Goal: Task Accomplishment & Management: Use online tool/utility

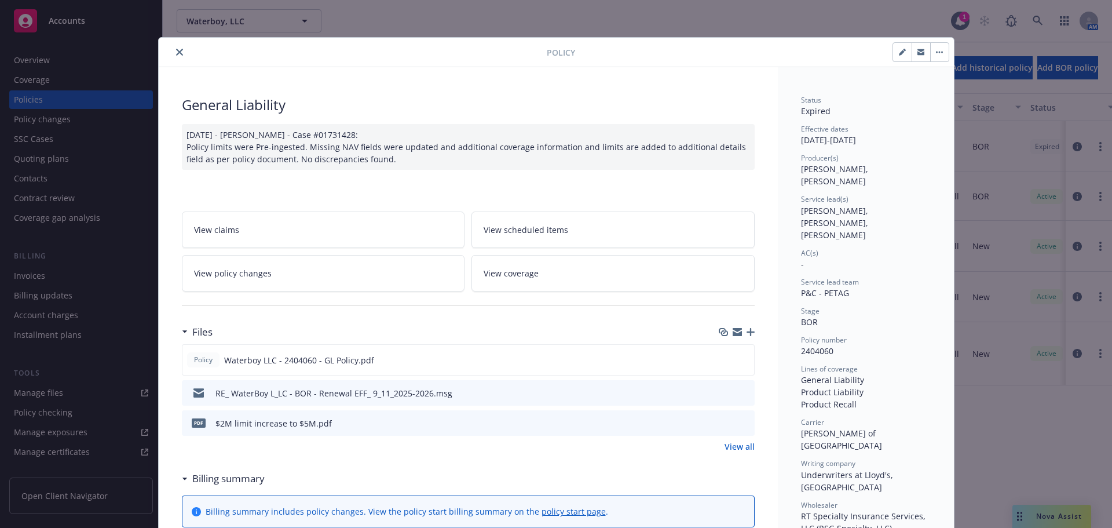
click at [178, 46] on button "close" at bounding box center [180, 52] width 14 height 14
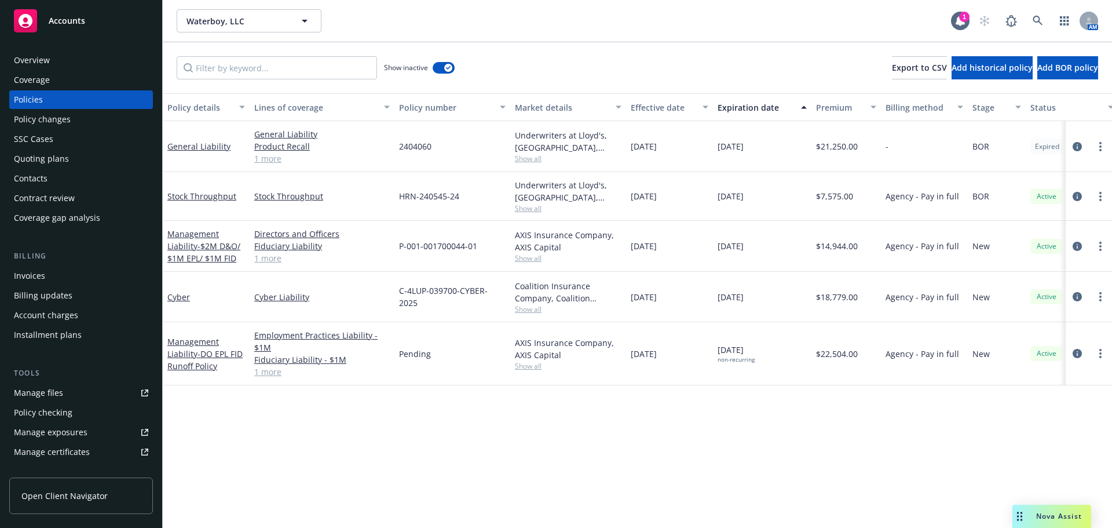
click at [90, 394] on link "Manage files" at bounding box center [81, 392] width 144 height 19
click at [195, 148] on link "General Liability" at bounding box center [198, 146] width 63 height 11
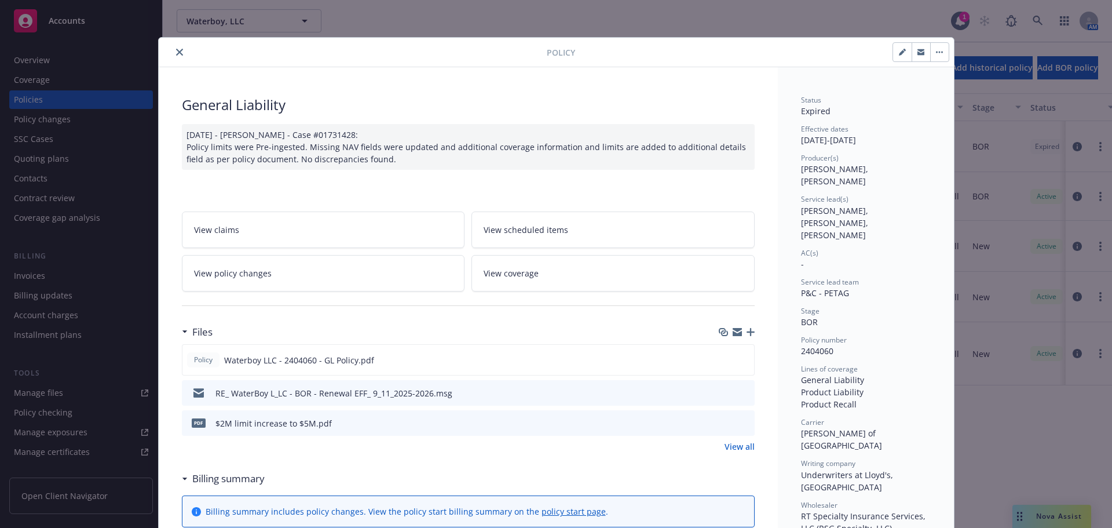
scroll to position [174, 0]
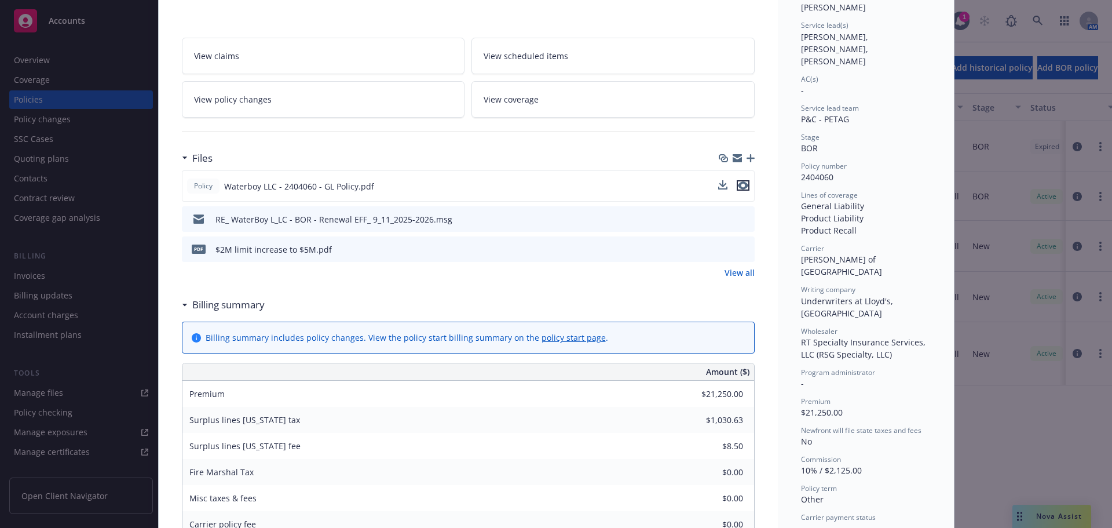
click at [741, 188] on icon "preview file" at bounding box center [743, 185] width 10 height 8
click at [102, 241] on div "Policy General Liability 08/14/2025 - Srilakshmi Netela - Case #01731428: Polic…" at bounding box center [556, 264] width 1112 height 528
click at [78, 103] on div "Policy General Liability 08/14/2025 - Srilakshmi Netela - Case #01731428: Polic…" at bounding box center [556, 264] width 1112 height 528
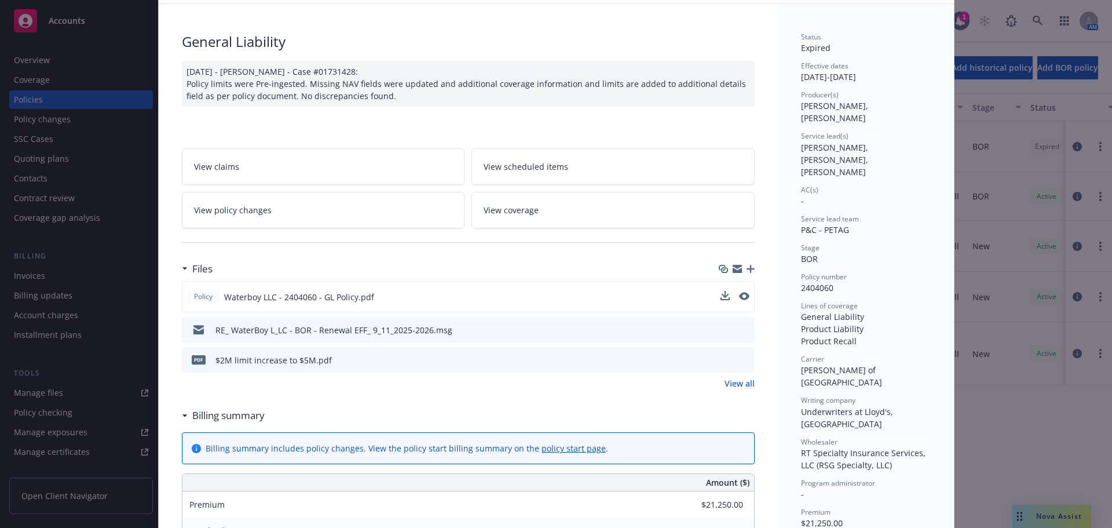
scroll to position [0, 0]
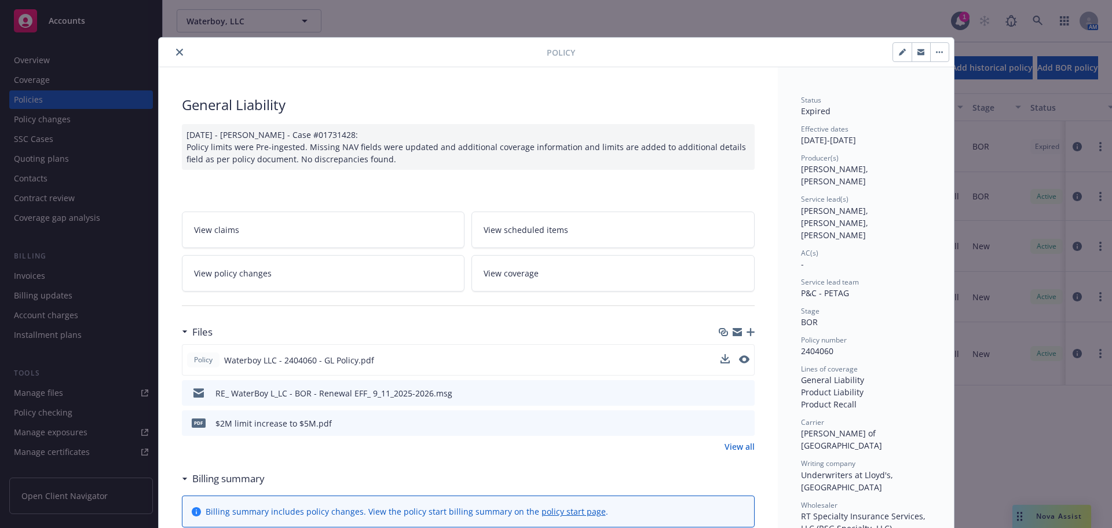
click at [176, 49] on icon "close" at bounding box center [179, 52] width 7 height 7
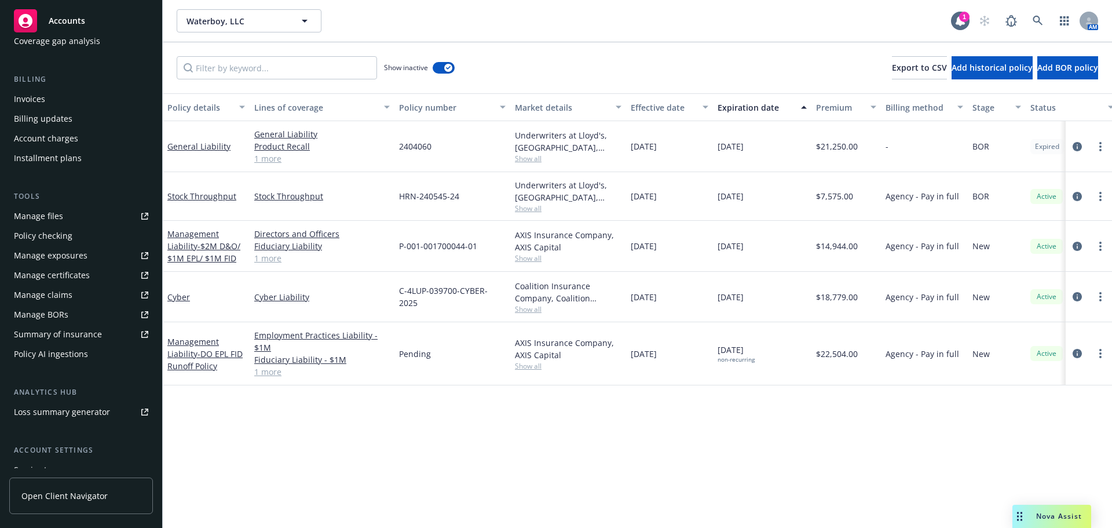
scroll to position [93, 0]
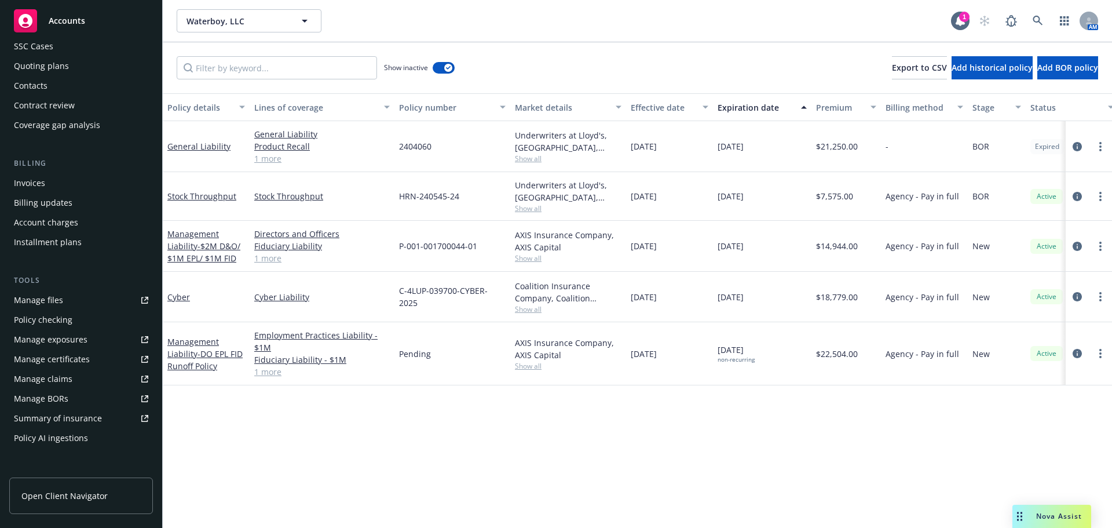
click at [76, 317] on div "Policy checking" at bounding box center [81, 319] width 134 height 19
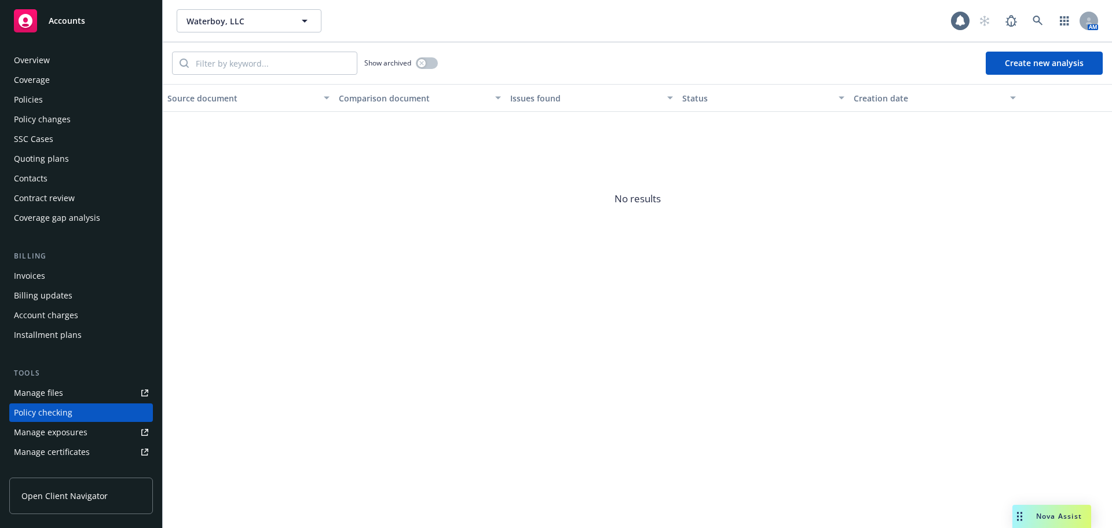
scroll to position [130, 0]
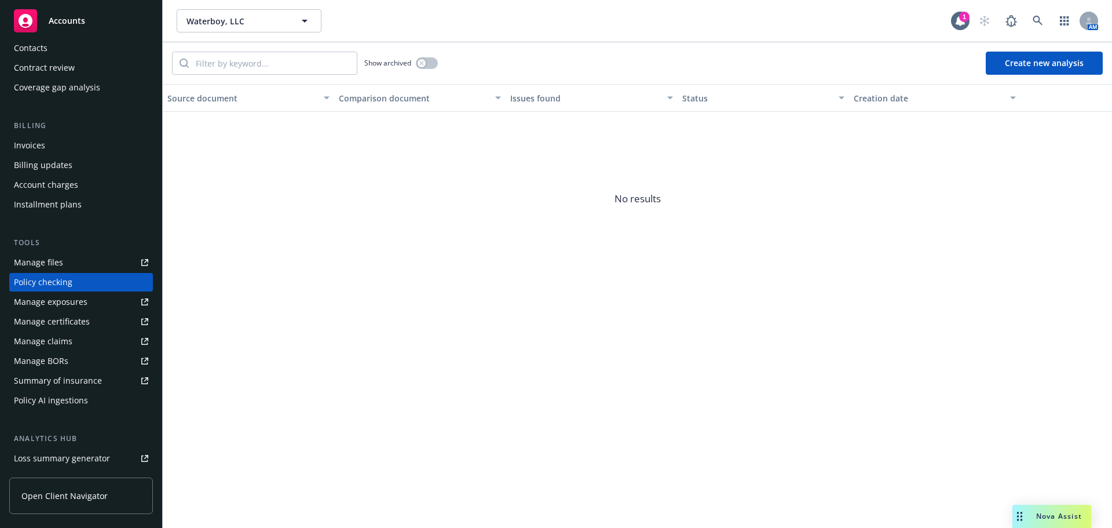
click at [1071, 64] on button "Create new analysis" at bounding box center [1044, 63] width 117 height 23
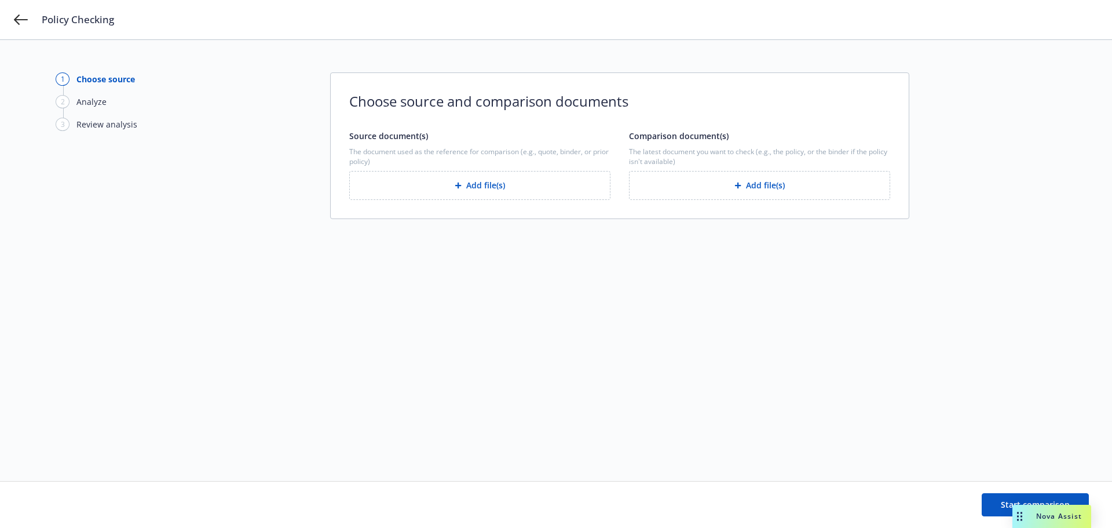
click at [460, 191] on button "Add file(s)" at bounding box center [479, 185] width 261 height 29
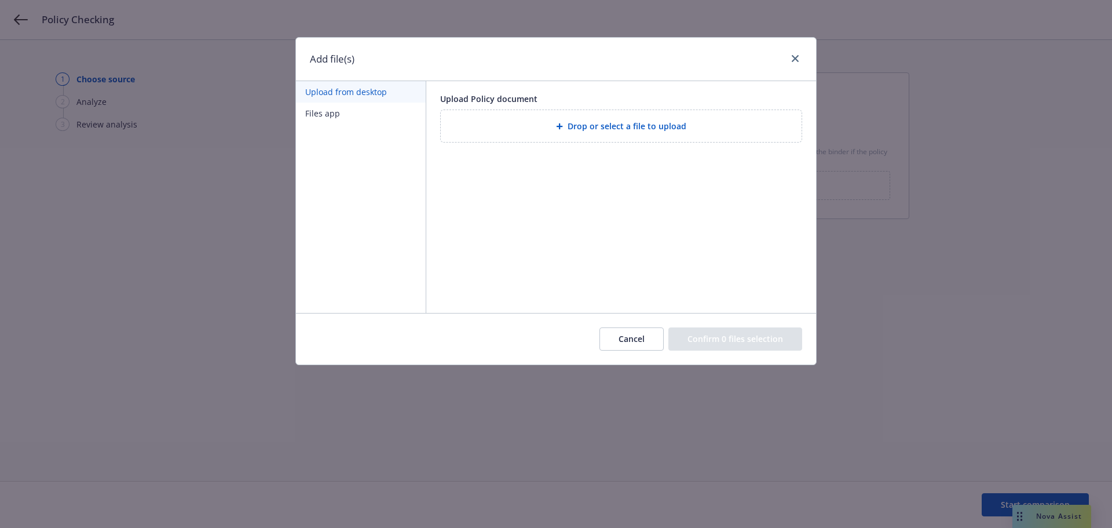
click at [349, 111] on button "Files app" at bounding box center [361, 113] width 130 height 21
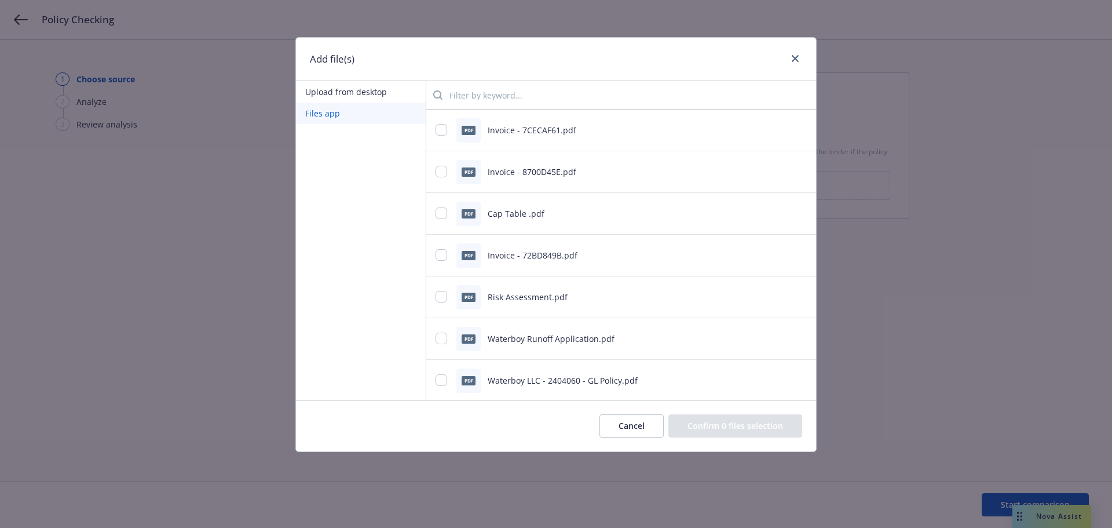
click at [356, 97] on button "Upload from desktop" at bounding box center [361, 91] width 130 height 21
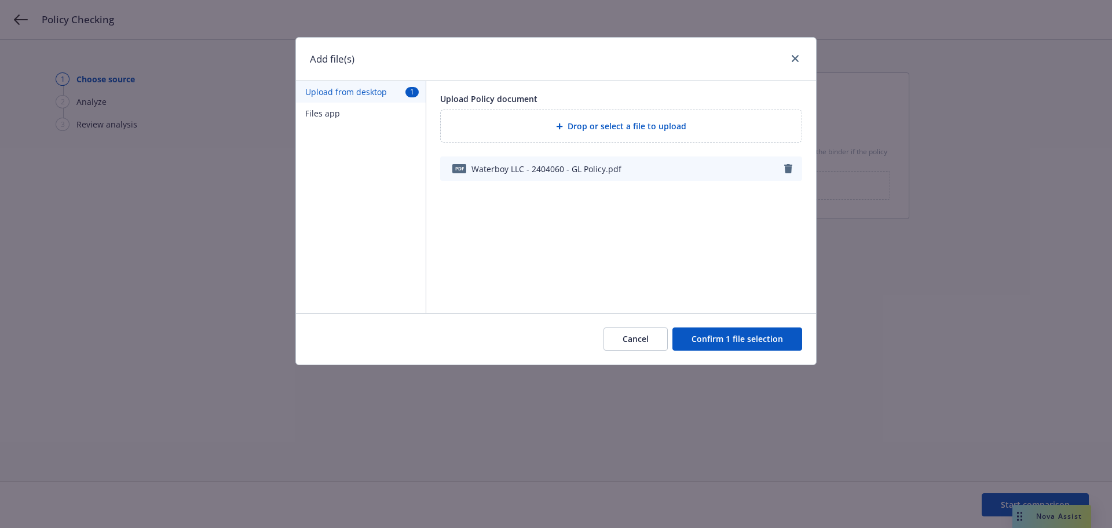
click at [725, 342] on button "Confirm 1 file selection" at bounding box center [737, 338] width 130 height 23
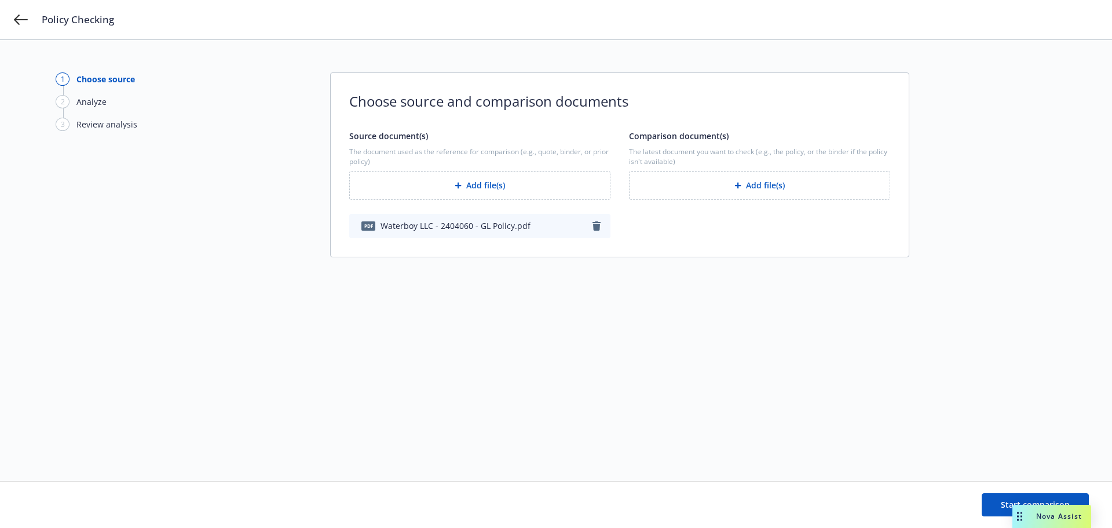
click at [726, 184] on button "Add file(s)" at bounding box center [759, 185] width 261 height 29
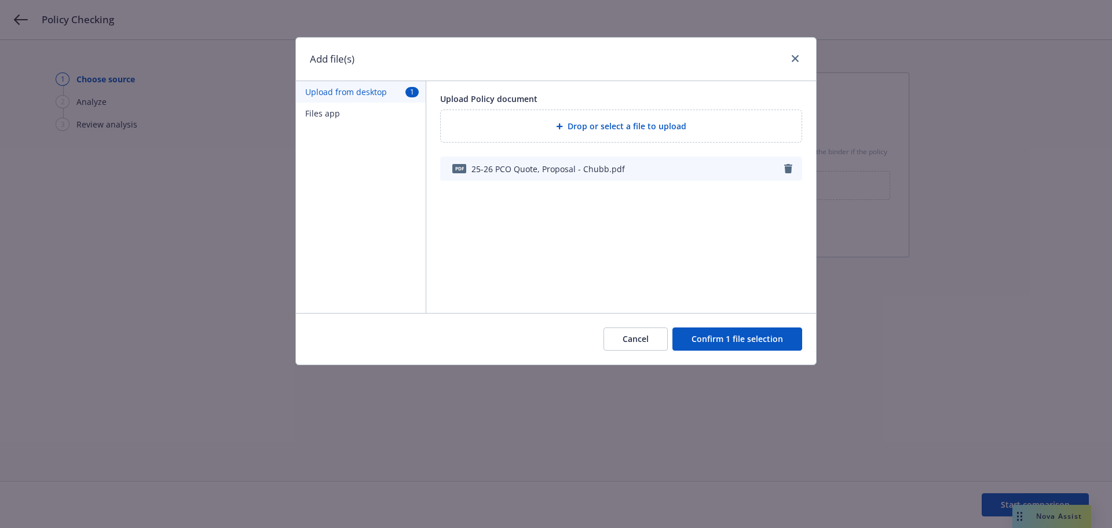
click at [757, 335] on button "Confirm 1 file selection" at bounding box center [737, 338] width 130 height 23
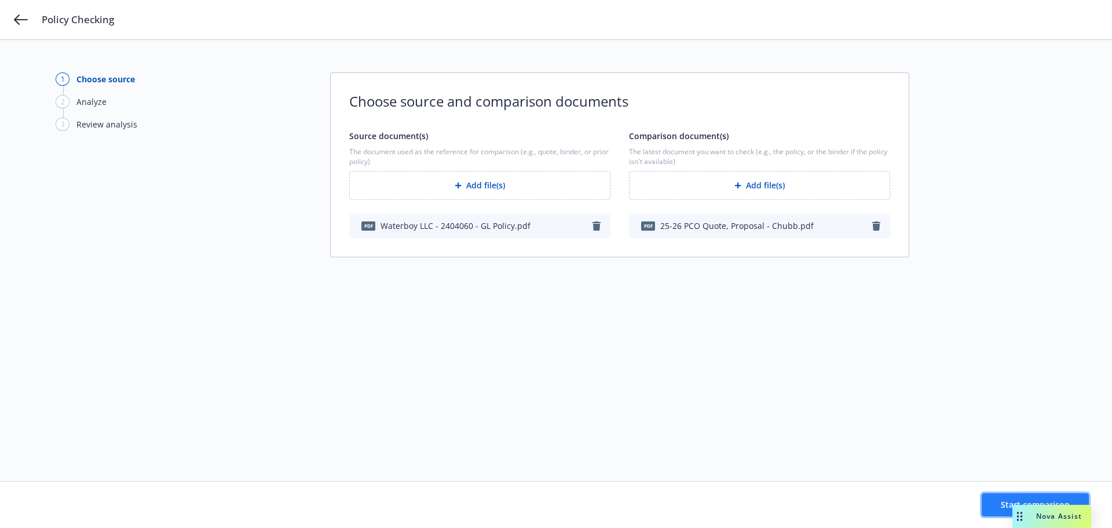
click at [995, 502] on button "Start comparison" at bounding box center [1035, 504] width 107 height 23
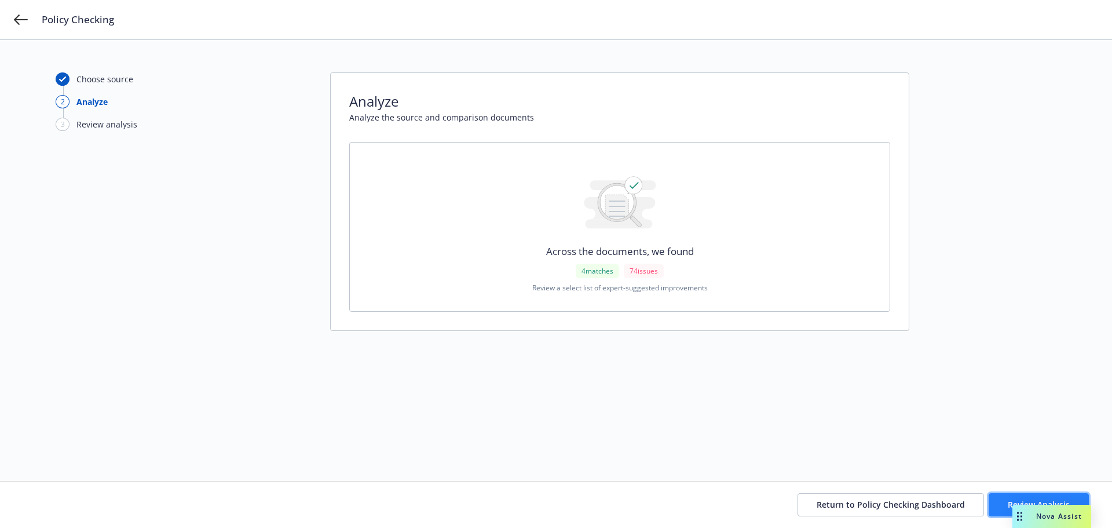
click at [1001, 497] on button "Review Analysis" at bounding box center [1039, 504] width 100 height 23
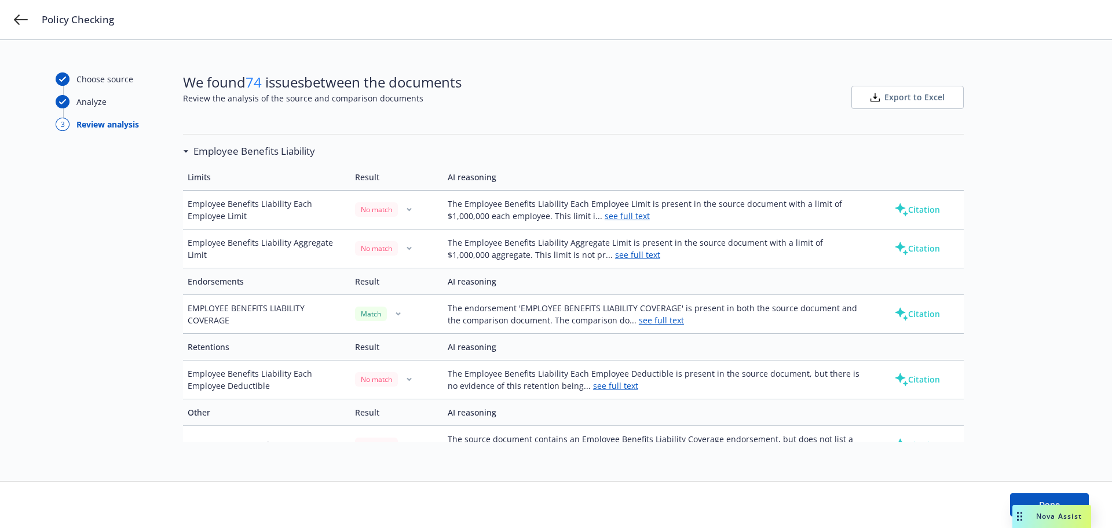
scroll to position [347, 0]
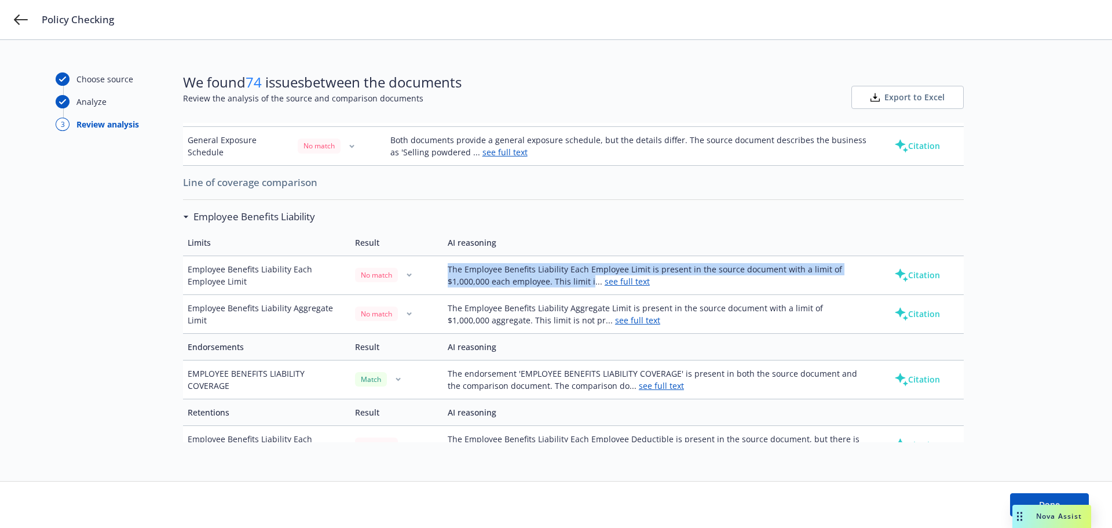
drag, startPoint x: 440, startPoint y: 269, endPoint x: 588, endPoint y: 275, distance: 148.4
click at [588, 275] on tr "Employee Benefits Liability Each Employee Limit No match The Employee Benefits …" at bounding box center [573, 274] width 781 height 39
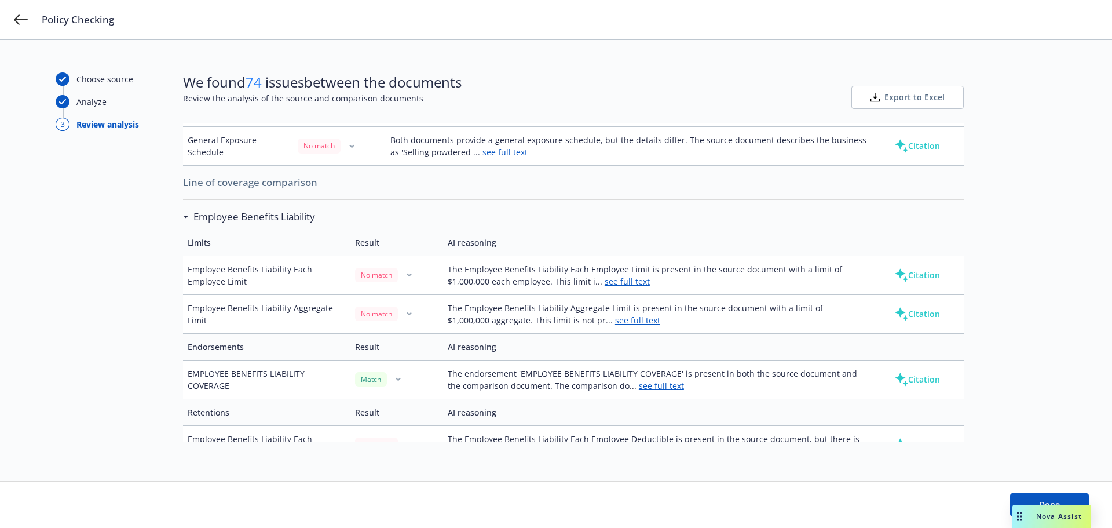
click at [632, 283] on link "see full text" at bounding box center [627, 281] width 45 height 11
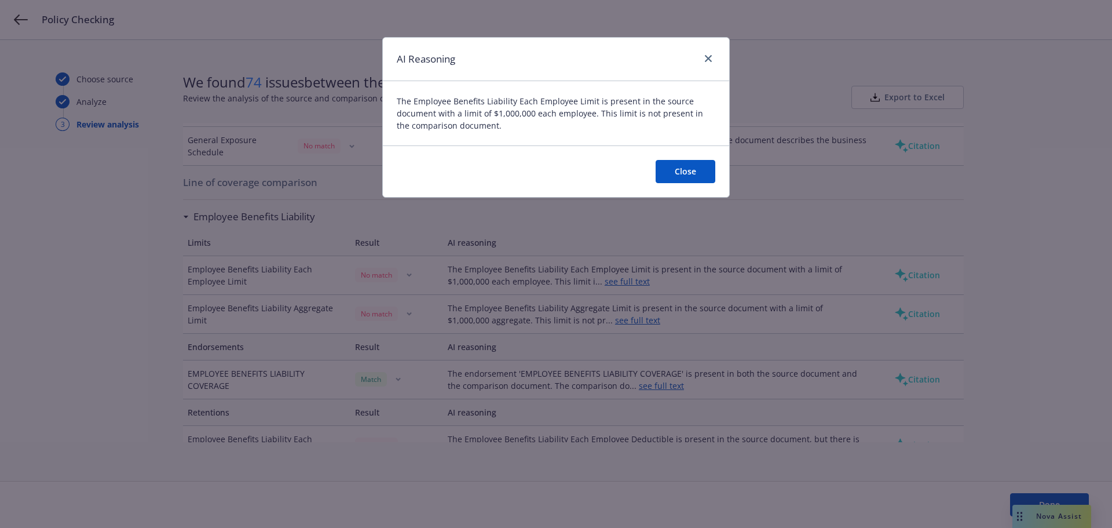
click at [686, 175] on button "Close" at bounding box center [686, 171] width 60 height 23
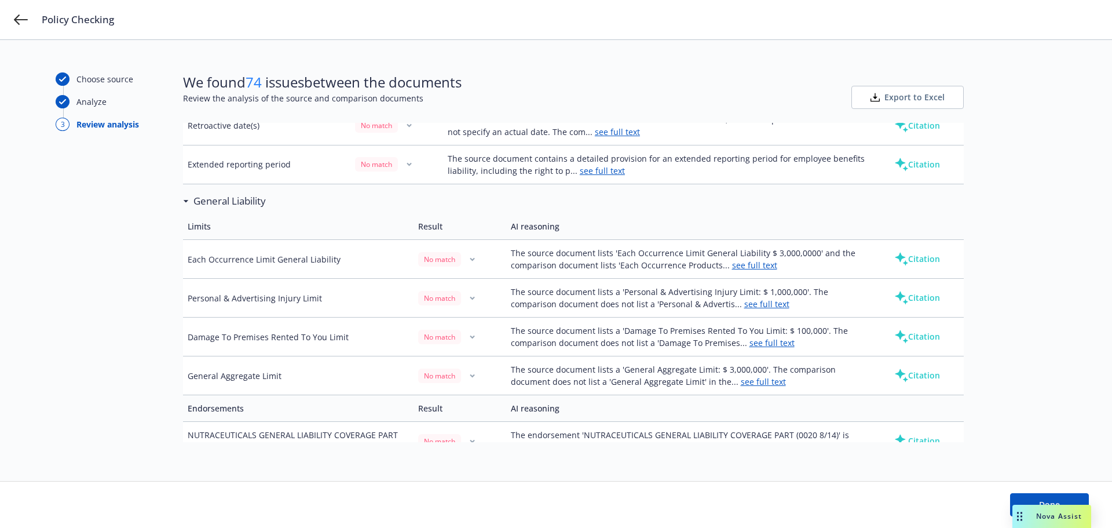
scroll to position [811, 0]
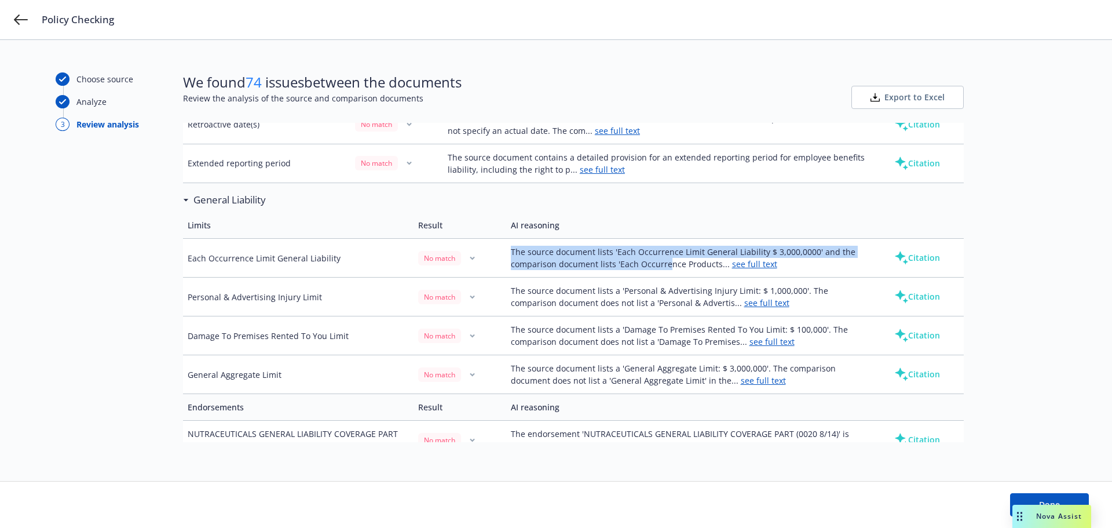
drag, startPoint x: 510, startPoint y: 247, endPoint x: 668, endPoint y: 265, distance: 159.1
click at [665, 263] on td "The source document lists 'Each Occurrence Limit General Liability $ 3,000,0000…" at bounding box center [688, 258] width 365 height 39
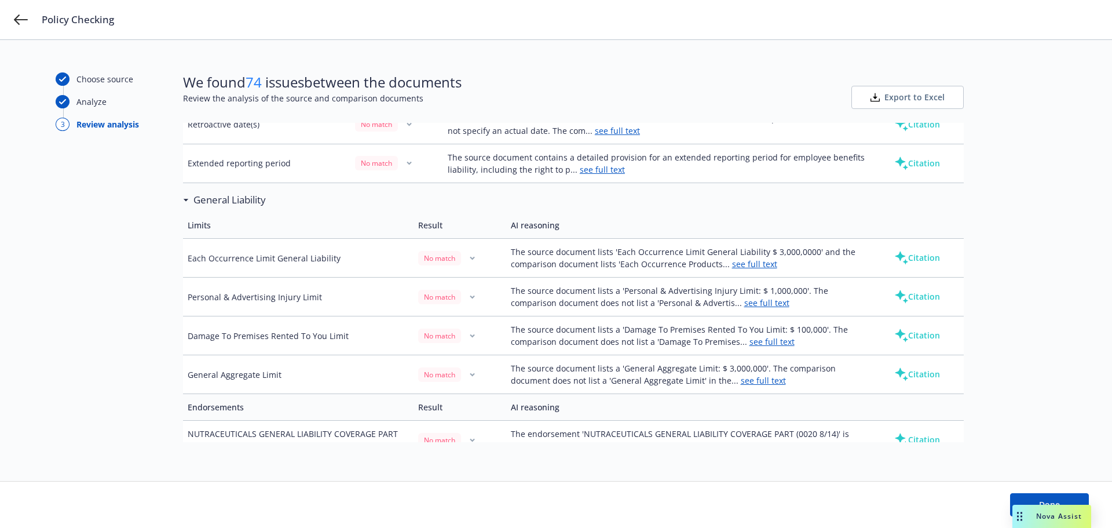
click at [738, 266] on link "see full text" at bounding box center [754, 263] width 45 height 11
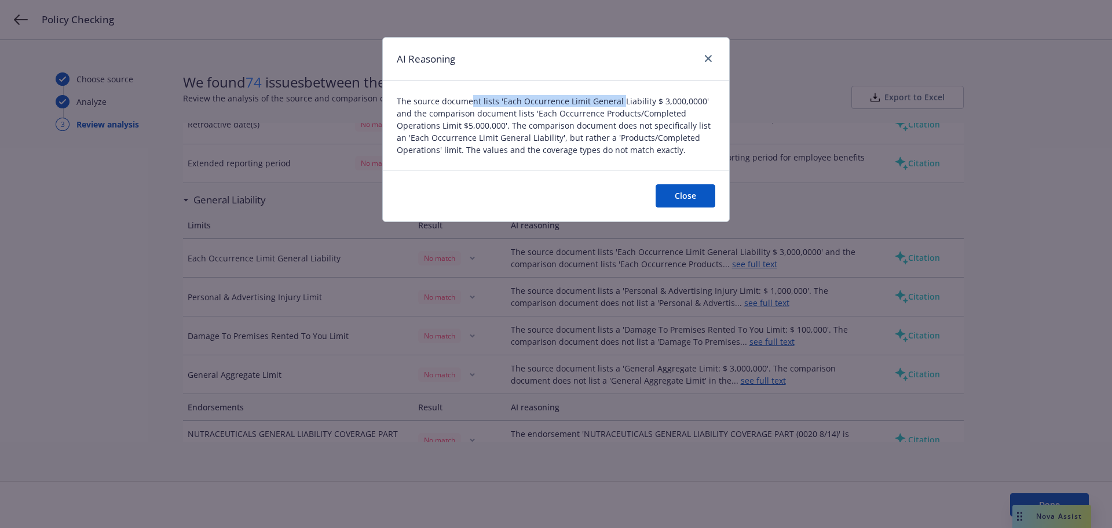
drag, startPoint x: 472, startPoint y: 100, endPoint x: 620, endPoint y: 101, distance: 147.7
click at [620, 101] on span "The source document lists 'Each Occurrence Limit General Liability $ 3,000,0000…" at bounding box center [556, 125] width 319 height 61
click at [614, 111] on span "The source document lists 'Each Occurrence Limit General Liability $ 3,000,0000…" at bounding box center [556, 125] width 319 height 61
click at [715, 56] on link "close" at bounding box center [708, 59] width 14 height 14
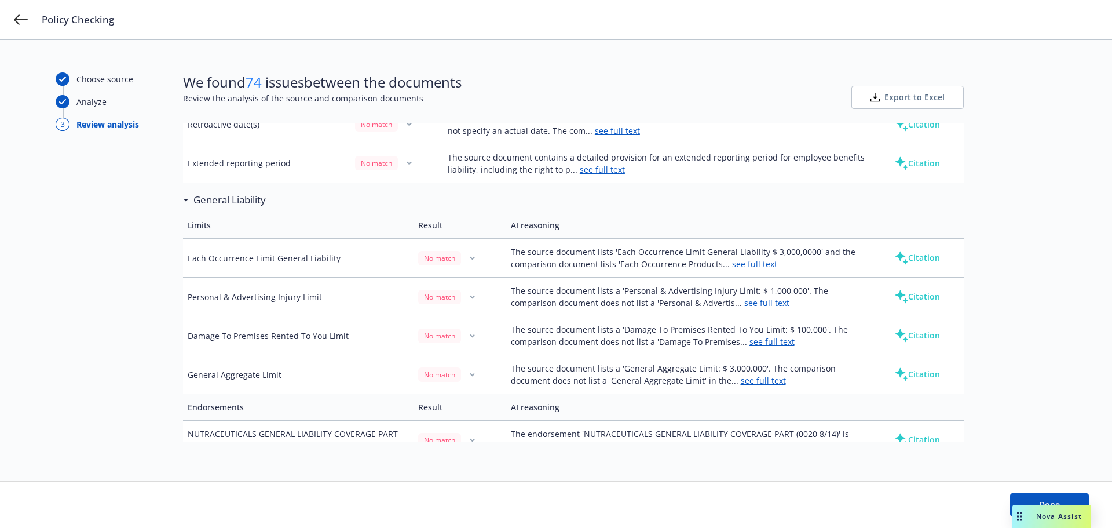
click at [708, 58] on div "Choose source Analyze 3 Review analysis We found 74 issues between the document…" at bounding box center [556, 284] width 1112 height 488
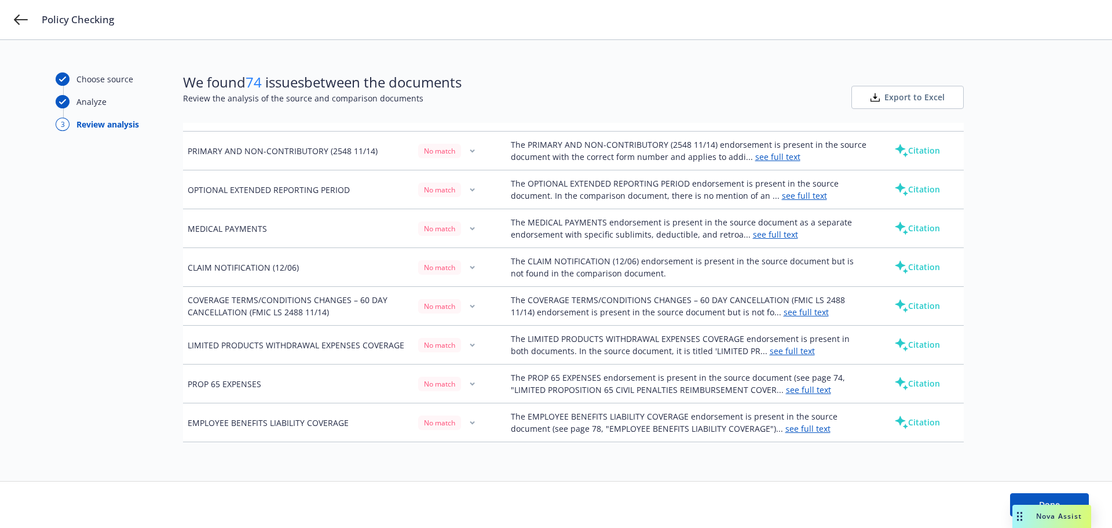
scroll to position [1506, 0]
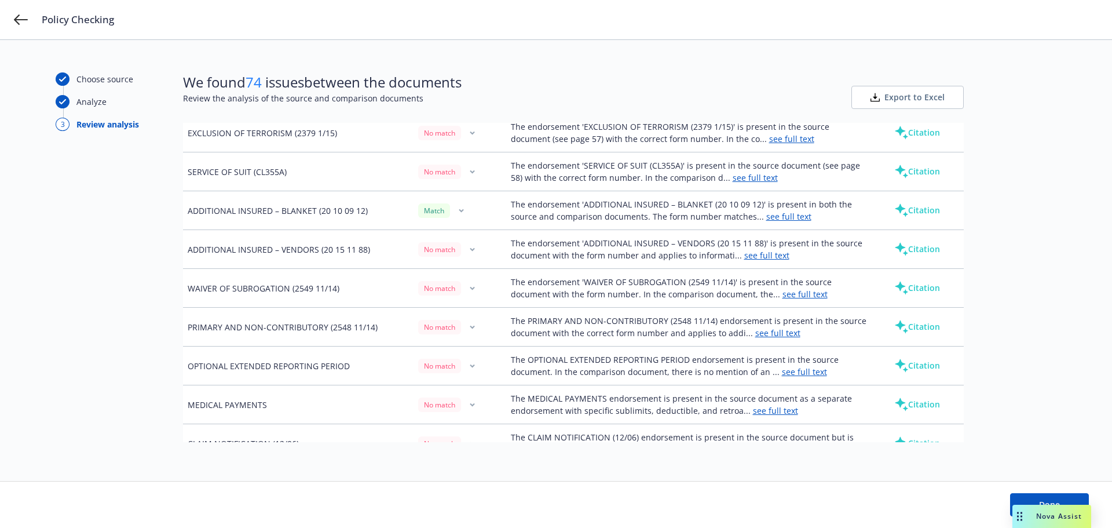
click at [459, 211] on icon "button" at bounding box center [461, 210] width 5 height 4
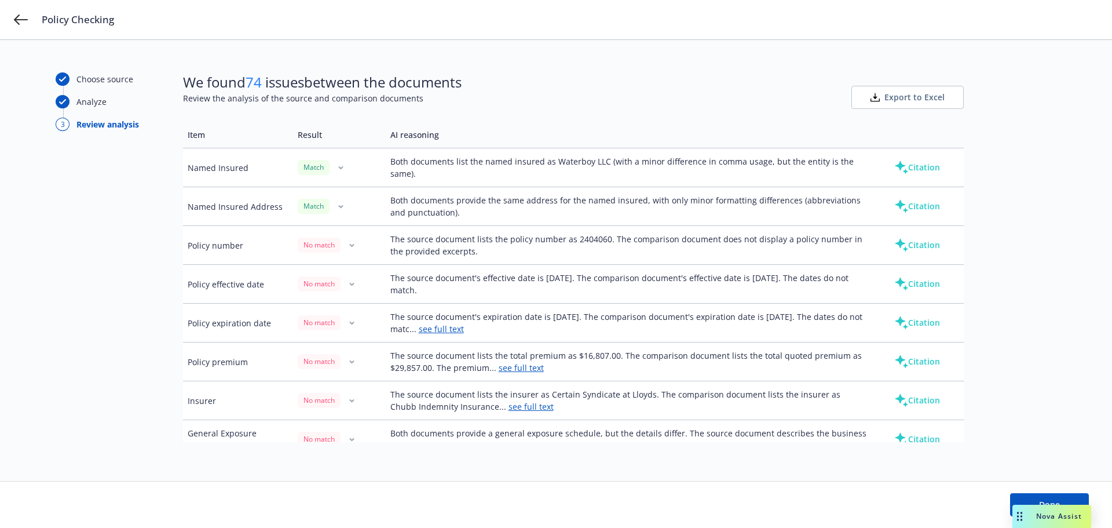
scroll to position [0, 0]
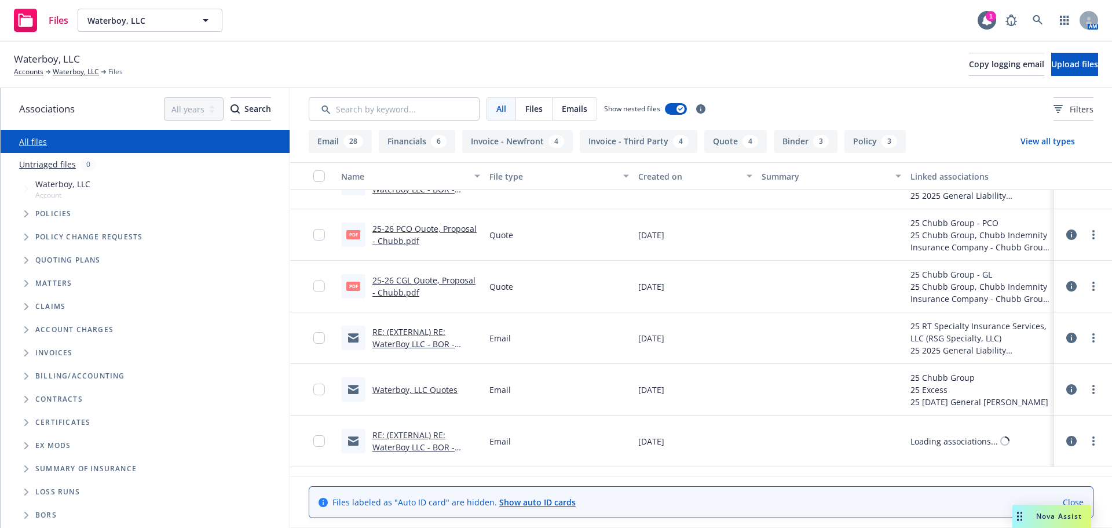
scroll to position [290, 0]
click at [28, 303] on icon "Tree Example" at bounding box center [26, 306] width 5 height 7
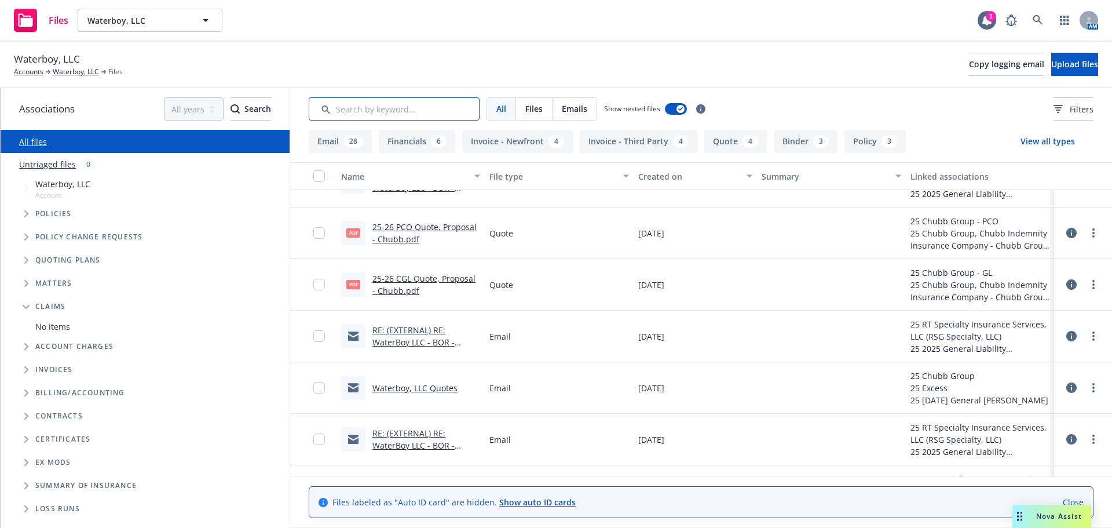
click at [438, 101] on input "Search by keyword..." at bounding box center [394, 108] width 171 height 23
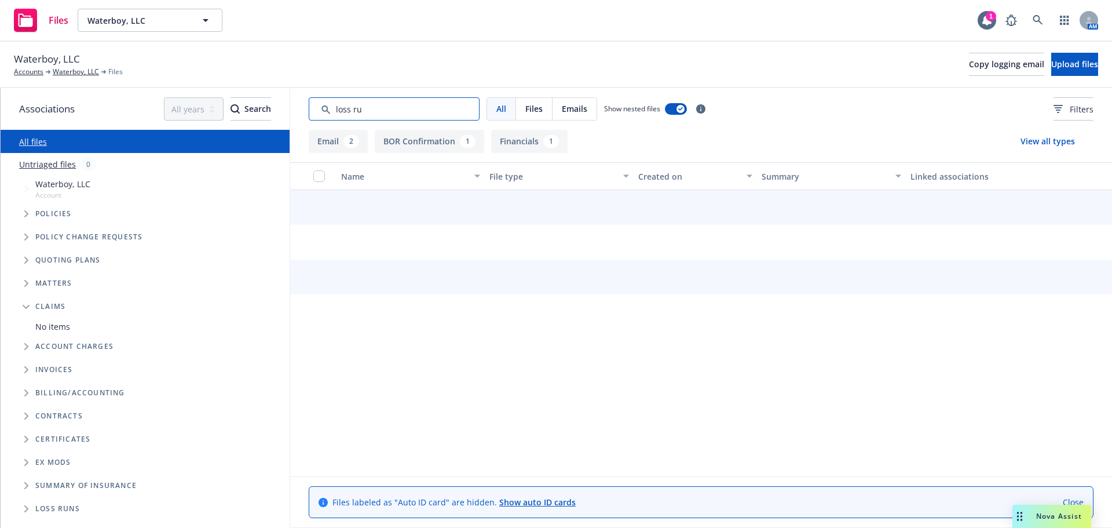
scroll to position [0, 0]
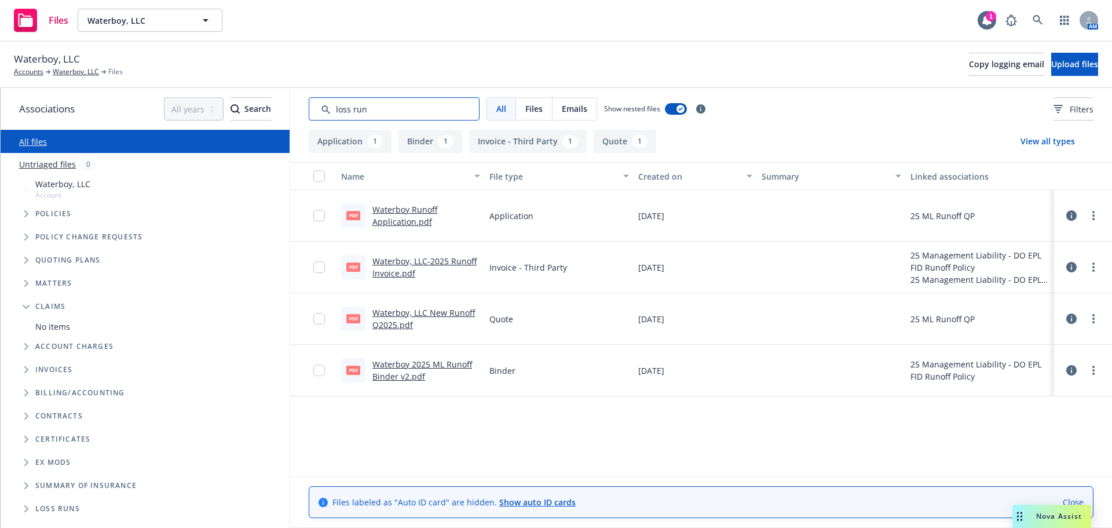
drag, startPoint x: 310, startPoint y: 98, endPoint x: 208, endPoint y: 89, distance: 102.3
click at [217, 90] on div "Associations All years 2027 2026 2025 2024 2023 2022 2021 2020 2019 2018 2017 2…" at bounding box center [556, 308] width 1111 height 440
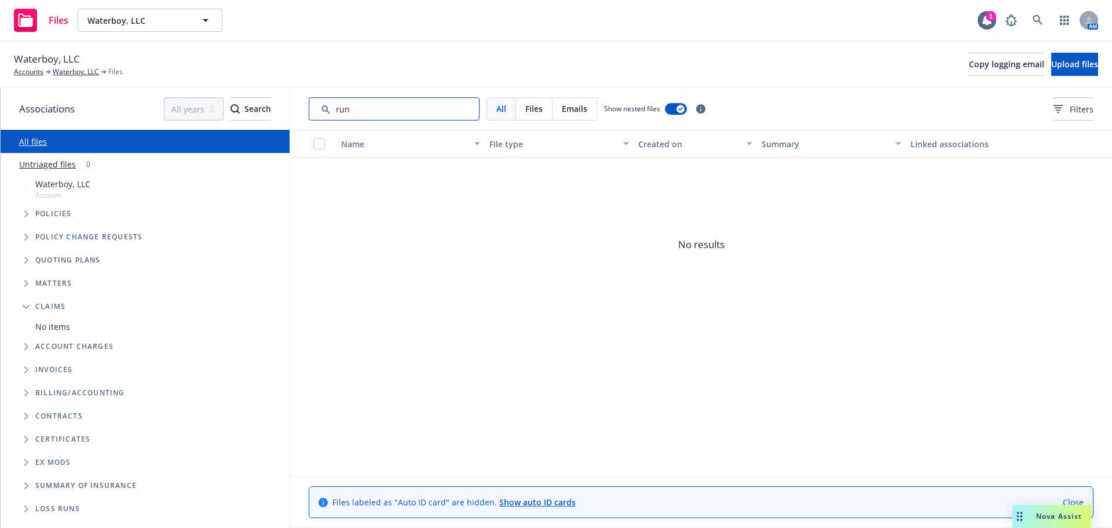
type input "run"
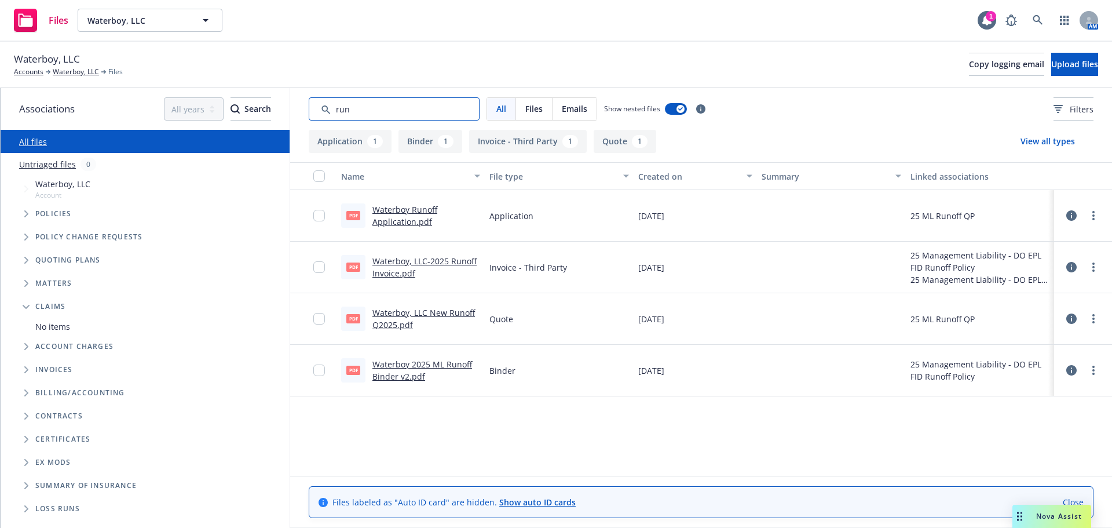
drag, startPoint x: 323, startPoint y: 96, endPoint x: 266, endPoint y: 97, distance: 56.8
click at [277, 90] on div "Associations All years 2027 2026 2025 2024 2023 2022 2021 2020 2019 2018 2017 2…" at bounding box center [556, 308] width 1111 height 440
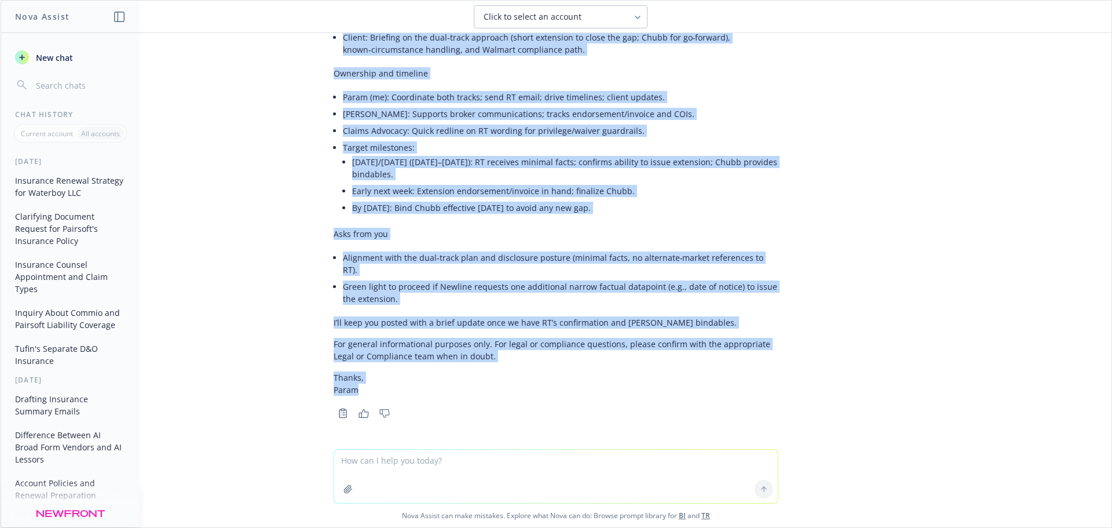
scroll to position [17815, 0]
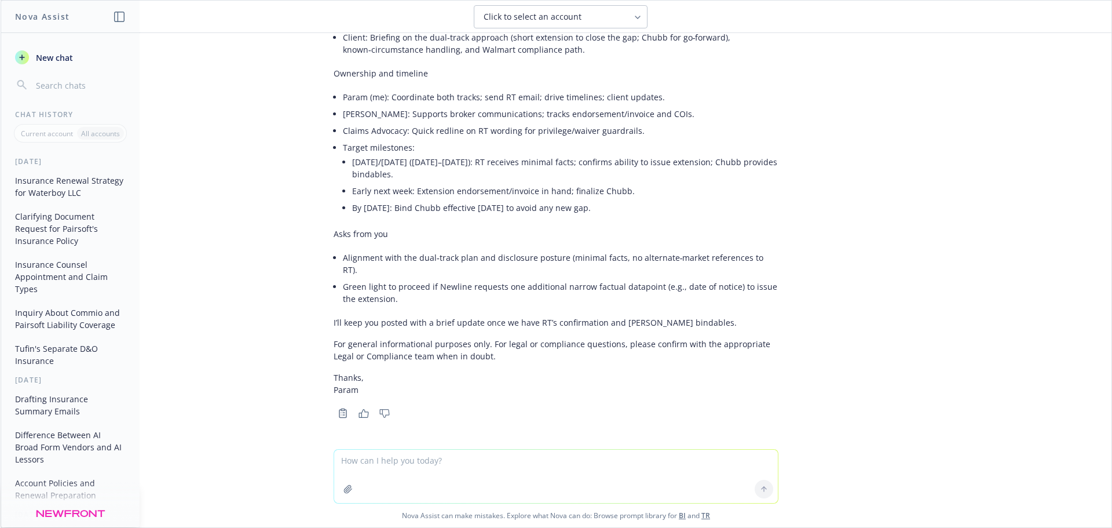
click at [425, 456] on textarea at bounding box center [556, 475] width 444 height 53
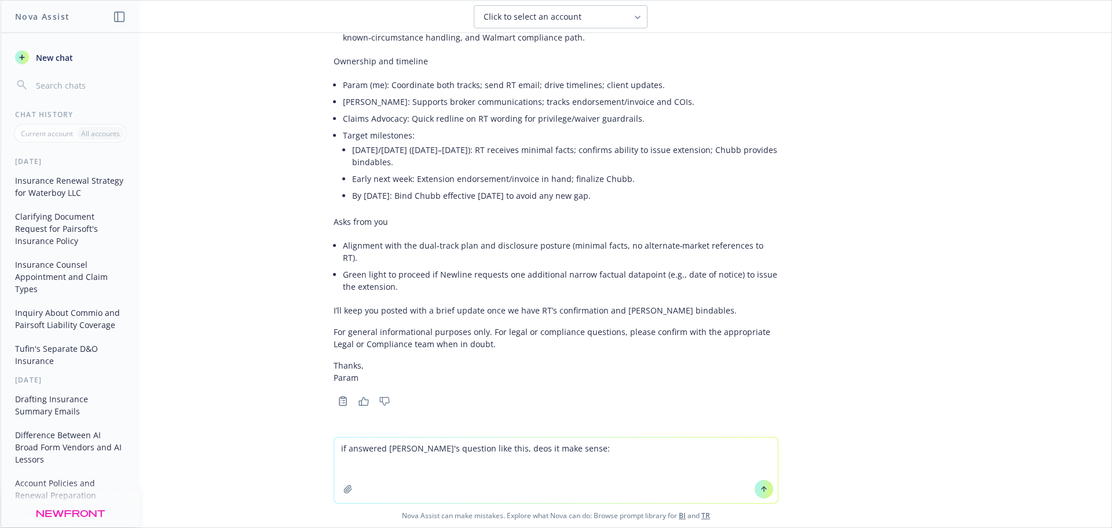
paste textarea "L ipsum Dolor sitametc adip el 9/37: “Sed doei T in utla et dolorem, al en adm …"
type textarea "lo ipsumdol sita'c adipisci elit sedd, eius te inci utlab: E dolor Magna aliqua…"
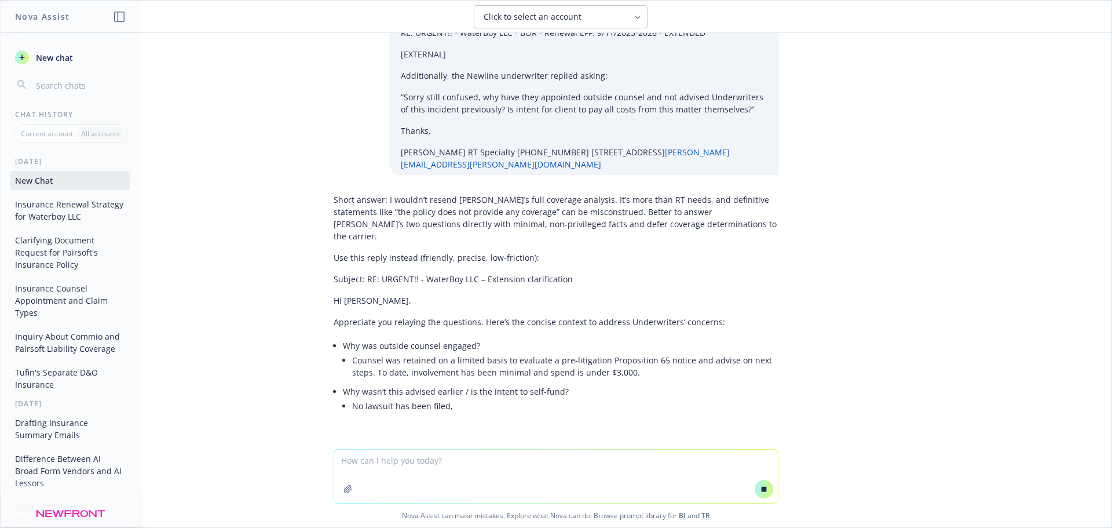
scroll to position [18324, 0]
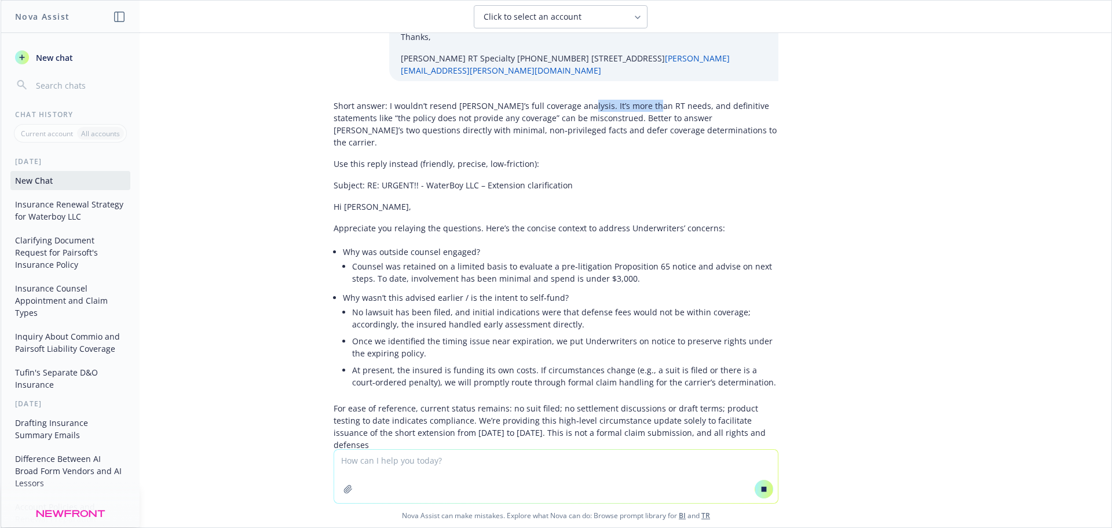
drag, startPoint x: 565, startPoint y: 241, endPoint x: 638, endPoint y: 239, distance: 73.6
click at [638, 148] on p "Short answer: I wouldn’t resend [PERSON_NAME]’s full coverage analysis. It’s mo…" at bounding box center [556, 124] width 445 height 49
click at [632, 148] on p "Short answer: I wouldn’t resend Adnan’s full coverage analysis. It’s more than …" at bounding box center [556, 124] width 445 height 49
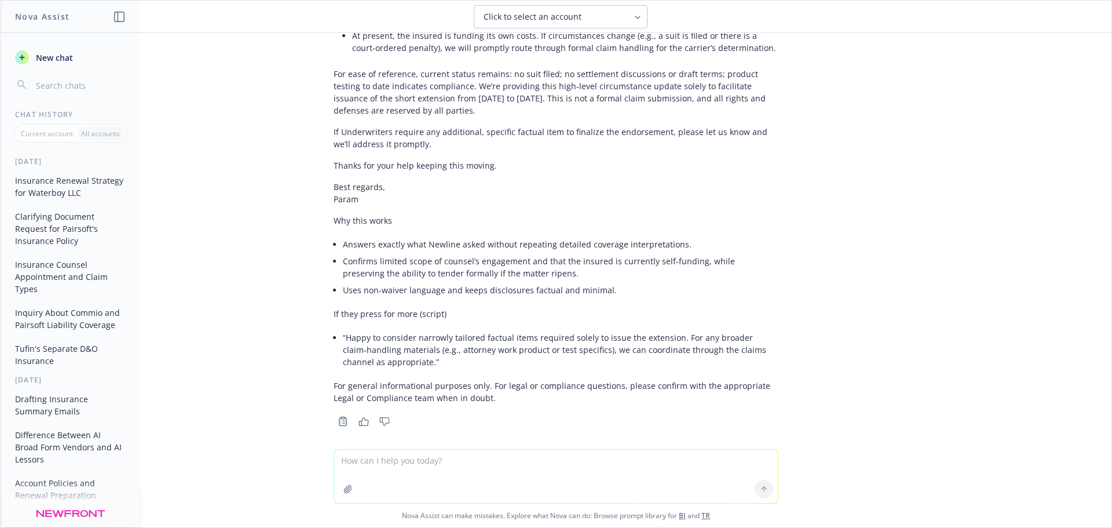
scroll to position [18686, 0]
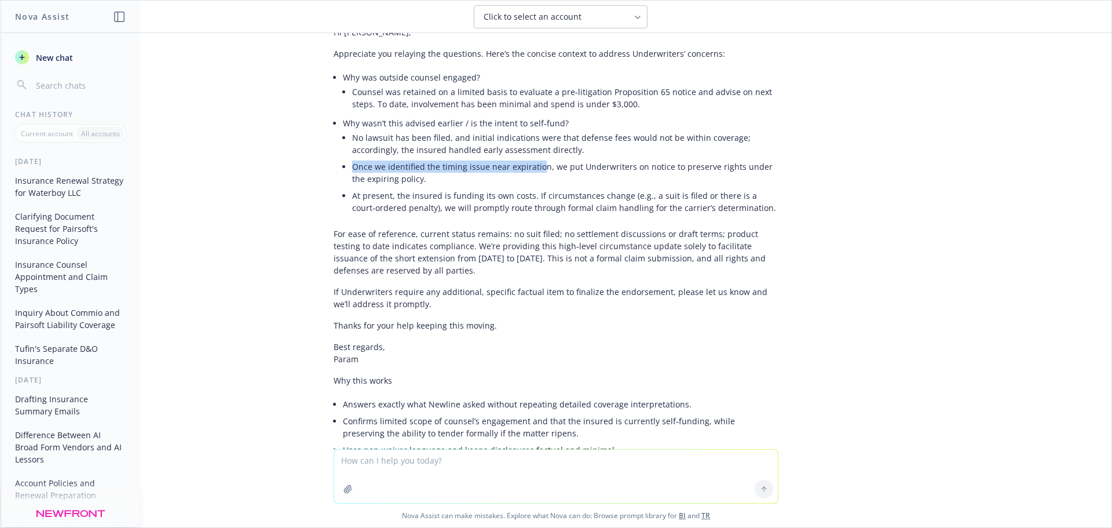
drag, startPoint x: 342, startPoint y: 290, endPoint x: 530, endPoint y: 290, distance: 188.8
click at [530, 218] on li "Why wasn’t this advised earlier / is the intent to self‑fund? No lawsuit has be…" at bounding box center [560, 167] width 435 height 104
click at [551, 187] on li "Once we identified the timing issue near expiration, we put Underwriters on not…" at bounding box center [565, 172] width 426 height 29
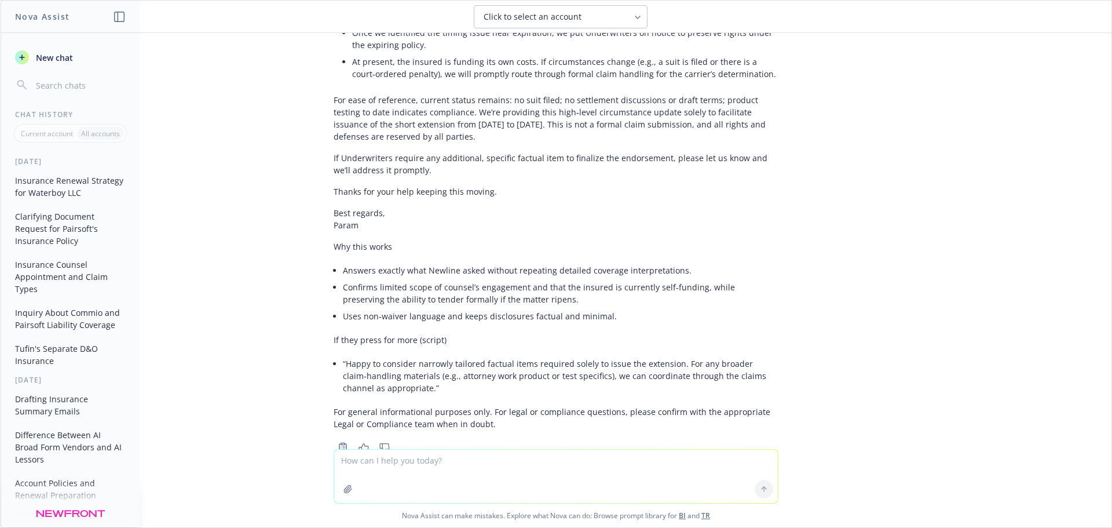
scroll to position [18802, 0]
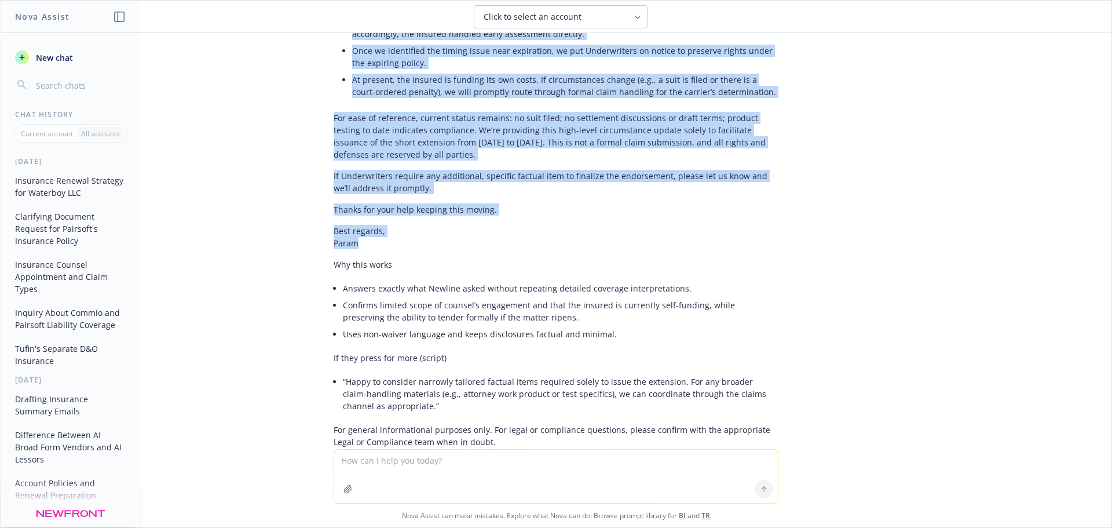
drag, startPoint x: 356, startPoint y: 368, endPoint x: 320, endPoint y: 53, distance: 316.5
click at [324, 53] on div "Short answer: I wouldn’t resend Adnan’s full coverage analysis. It’s more than …" at bounding box center [555, 139] width 463 height 668
click at [339, 74] on div "Short answer: I wouldn’t resend Adnan’s full coverage analysis. It’s more than …" at bounding box center [556, 128] width 445 height 647
drag, startPoint x: 331, startPoint y: 77, endPoint x: 364, endPoint y: 280, distance: 205.4
click at [372, 358] on div "Short answer: I wouldn’t resend Adnan’s full coverage analysis. It’s more than …" at bounding box center [556, 128] width 445 height 647
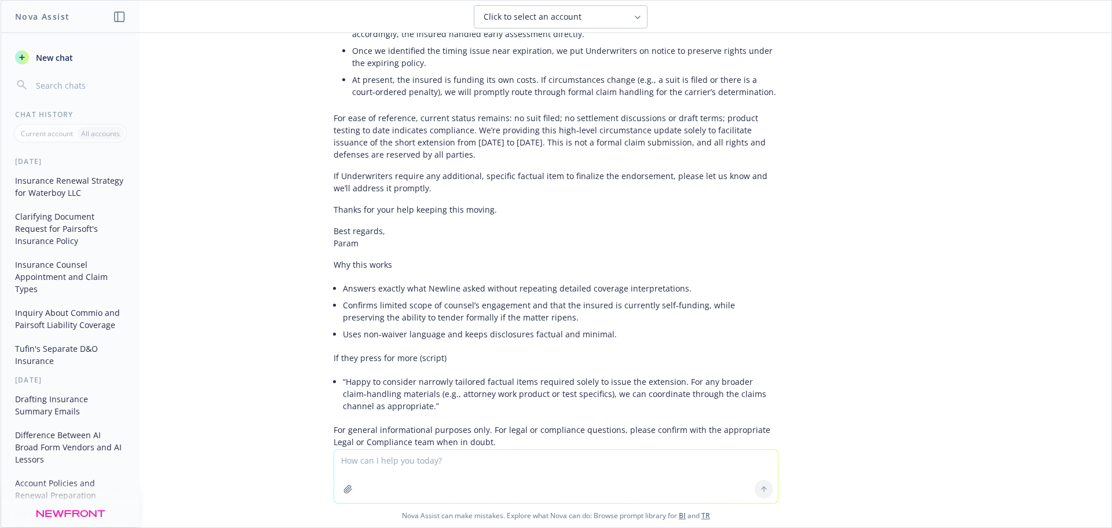
drag, startPoint x: 380, startPoint y: 376, endPoint x: 361, endPoint y: 369, distance: 20.3
click at [379, 374] on div "Short answer: I wouldn’t resend Adnan’s full coverage analysis. It’s more than …" at bounding box center [556, 128] width 445 height 647
click at [355, 249] on p "Best regards, Param" at bounding box center [556, 237] width 445 height 24
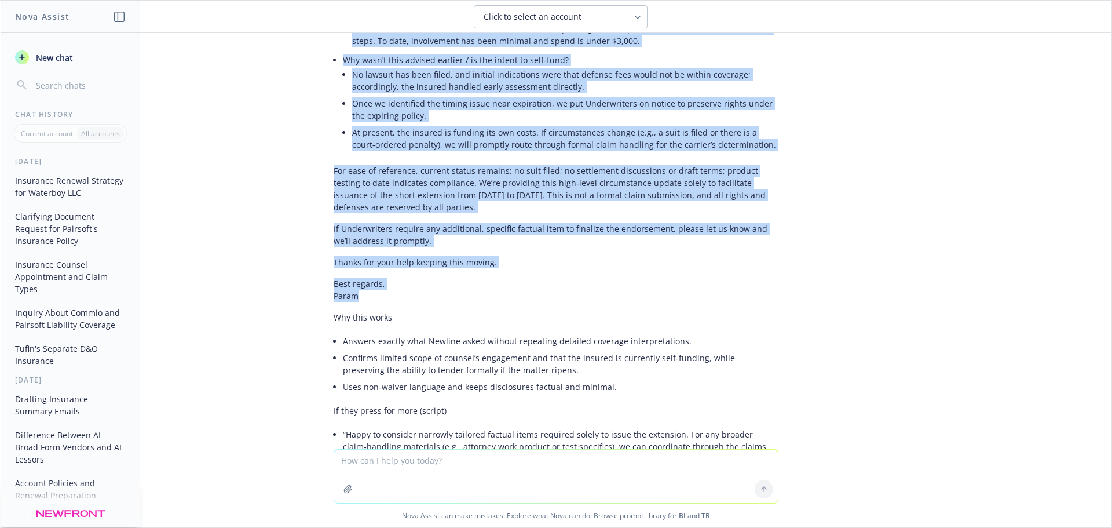
drag, startPoint x: 356, startPoint y: 371, endPoint x: 316, endPoint y: 41, distance: 333.1
click at [324, 41] on div "Short answer: I wouldn’t resend Adnan’s full coverage analysis. It’s more than …" at bounding box center [555, 192] width 463 height 668
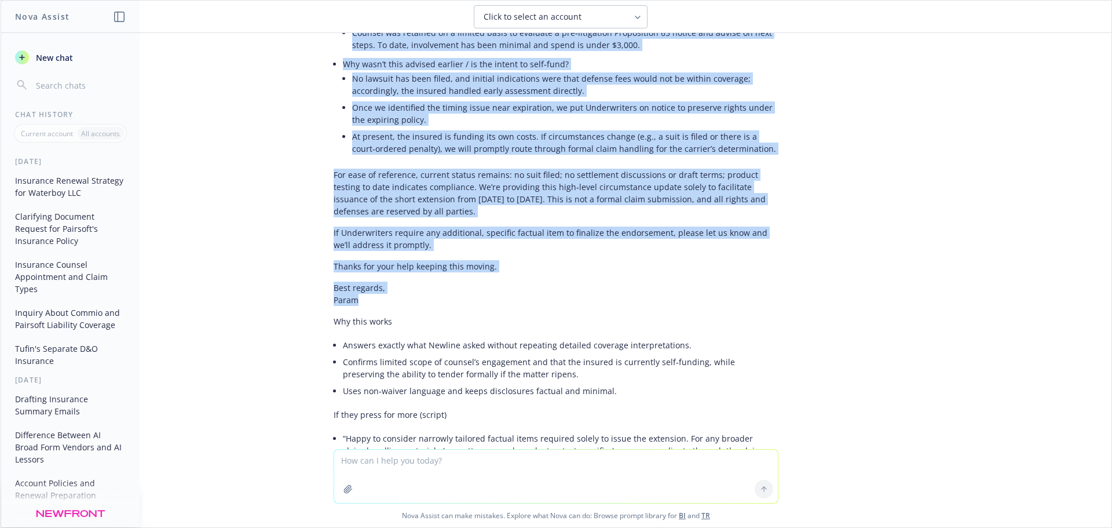
click at [343, 103] on div "Short answer: I wouldn’t resend Adnan’s full coverage analysis. It’s more than …" at bounding box center [556, 185] width 445 height 647
click at [324, 94] on div "Short answer: I wouldn’t resend Adnan’s full coverage analysis. It’s more than …" at bounding box center [555, 196] width 463 height 668
drag, startPoint x: 321, startPoint y: 96, endPoint x: 377, endPoint y: 424, distance: 332.5
click at [376, 428] on div "Short answer: I wouldn’t resend Adnan’s full coverage analysis. It’s more than …" at bounding box center [555, 196] width 463 height 668
copy div "Hi Eric, Appreciate you relaying the questions. Here’s the concise context to a…"
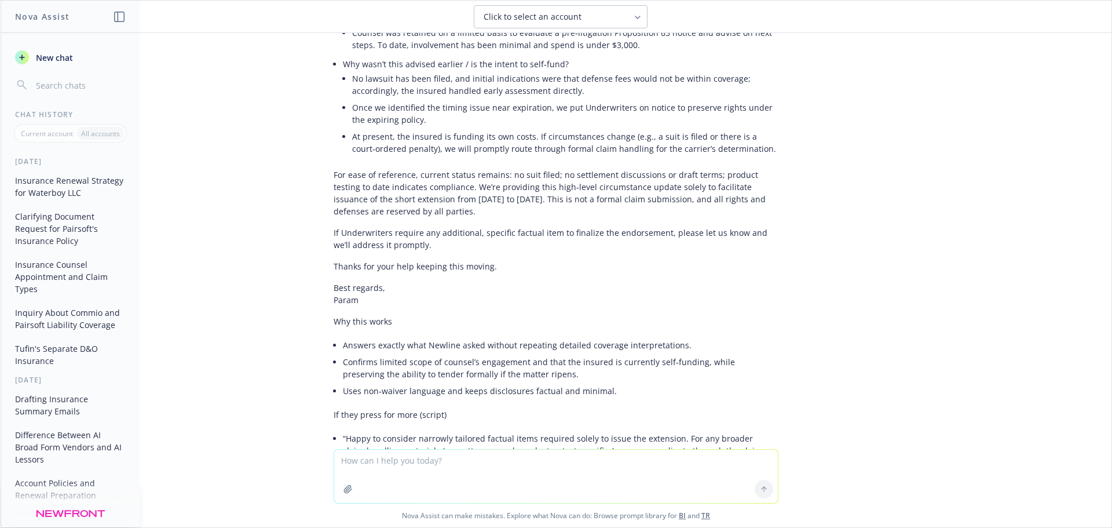
click at [409, 457] on textarea at bounding box center [556, 475] width 444 height 53
click at [400, 463] on textarea at bounding box center [556, 475] width 444 height 53
paste textarea "Param We will get this over to CTIS/Newline ASAP and ask them for the 30 day ex…"
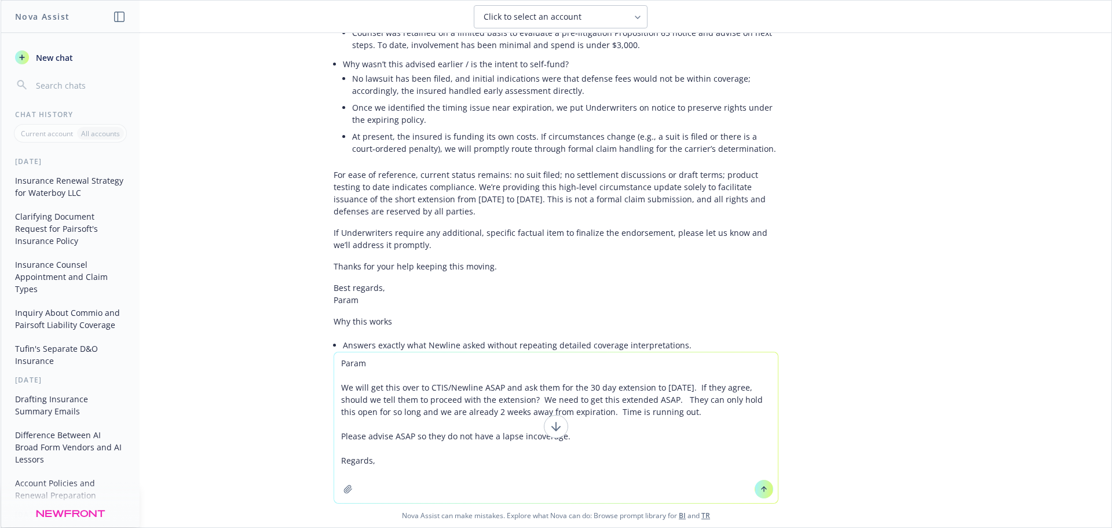
click at [439, 440] on textarea "Param We will get this over to CTIS/Newline ASAP and ask them for the 30 day ex…" at bounding box center [556, 427] width 444 height 151
drag, startPoint x: 415, startPoint y: 456, endPoint x: 400, endPoint y: 442, distance: 20.9
click at [413, 455] on textarea "Param We will get this over to CTIS/Newline ASAP and ask them for the 30 day ex…" at bounding box center [556, 427] width 444 height 151
click at [340, 361] on textarea "Param We will get this over to CTIS/Newline ASAP and ask them for the 30 day ex…" at bounding box center [556, 427] width 444 height 151
click at [334, 361] on textarea "Param We will get this over to CTIS/Newline ASAP and ask them for the 30 day ex…" at bounding box center [556, 427] width 444 height 151
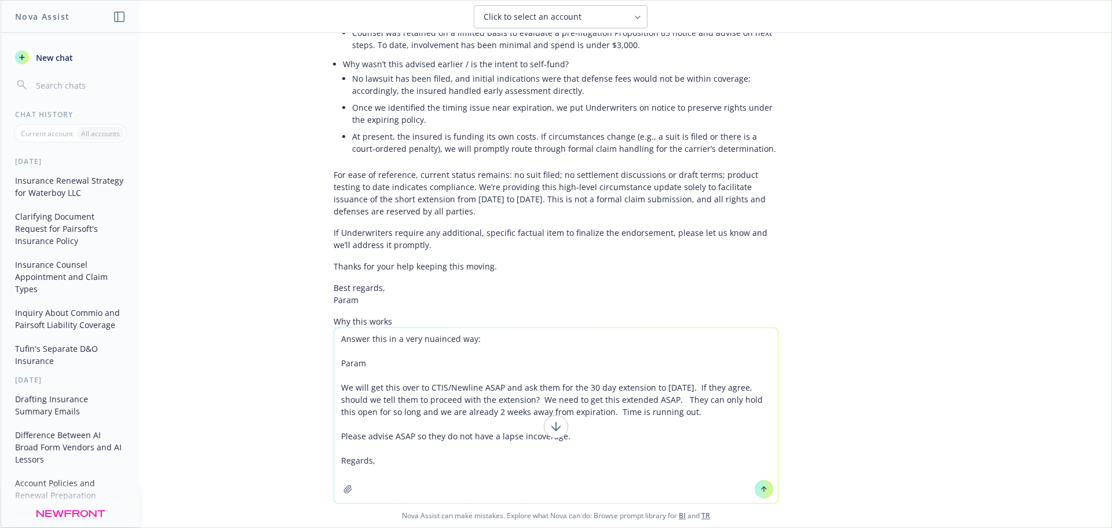
type textarea "Answer this in a very nuainced way: Param We will get this over to CTIS/Newline…"
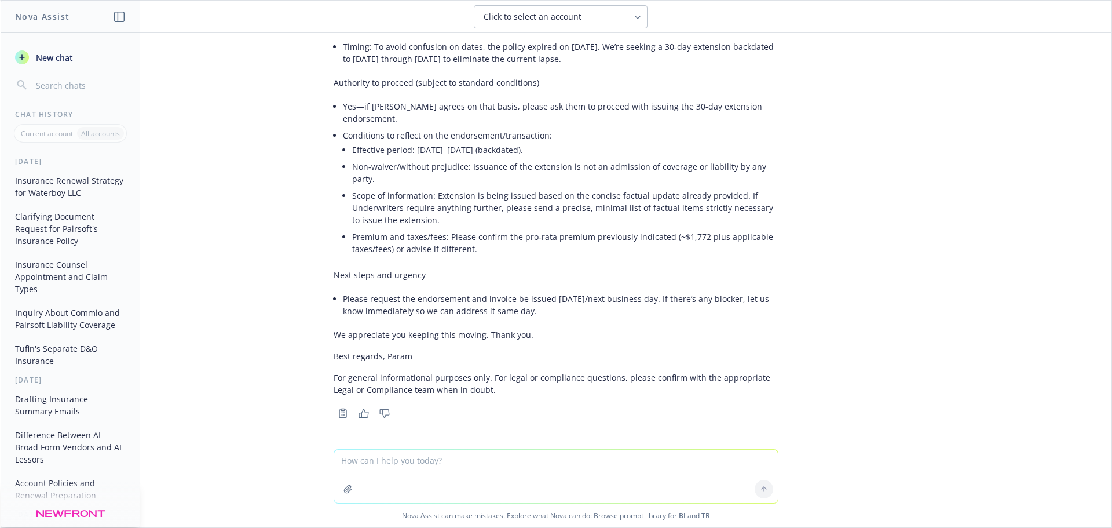
scroll to position [19516, 0]
drag, startPoint x: 490, startPoint y: 189, endPoint x: 601, endPoint y: 189, distance: 110.6
click at [601, 127] on li "Yes—if Newline agrees on that basis, please ask them to proceed with issuing th…" at bounding box center [560, 112] width 435 height 29
click at [449, 158] on li "Effective period: 9/11/2025–10/11/2025 (backdated)." at bounding box center [565, 149] width 426 height 17
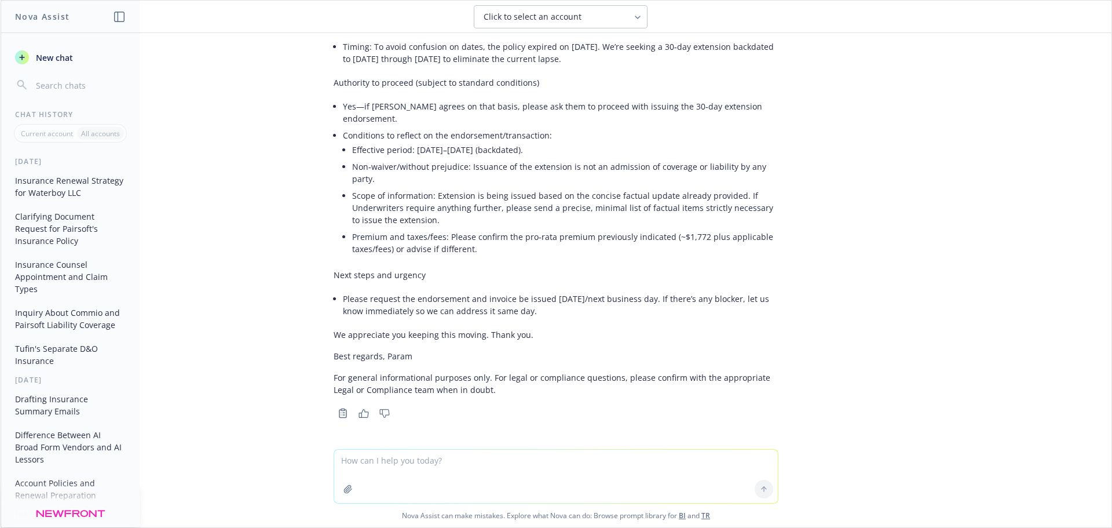
click at [429, 467] on textarea at bounding box center [556, 475] width 444 height 53
type textarea "no - i want top tell them i can't proceed but idk how to"
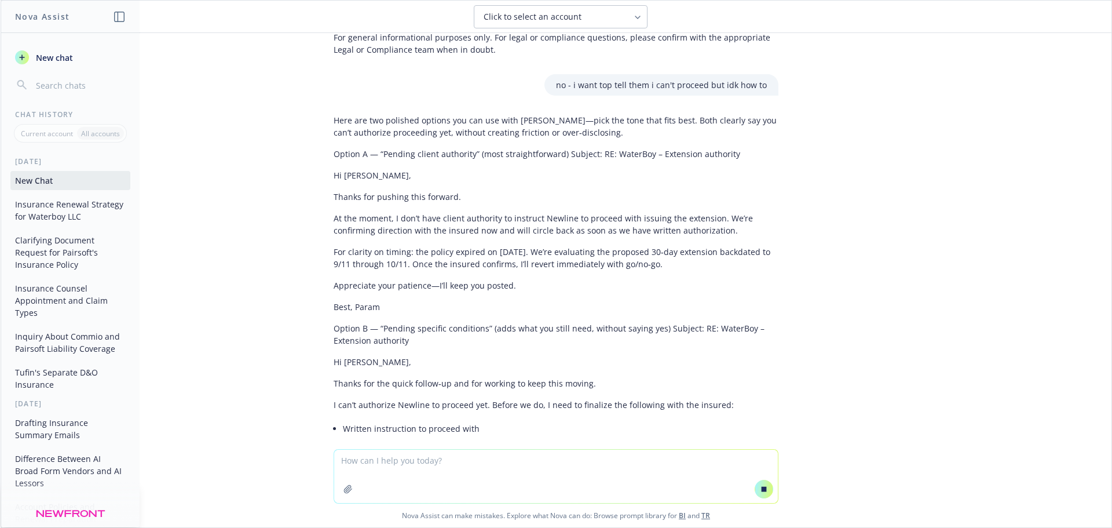
scroll to position [19675, 0]
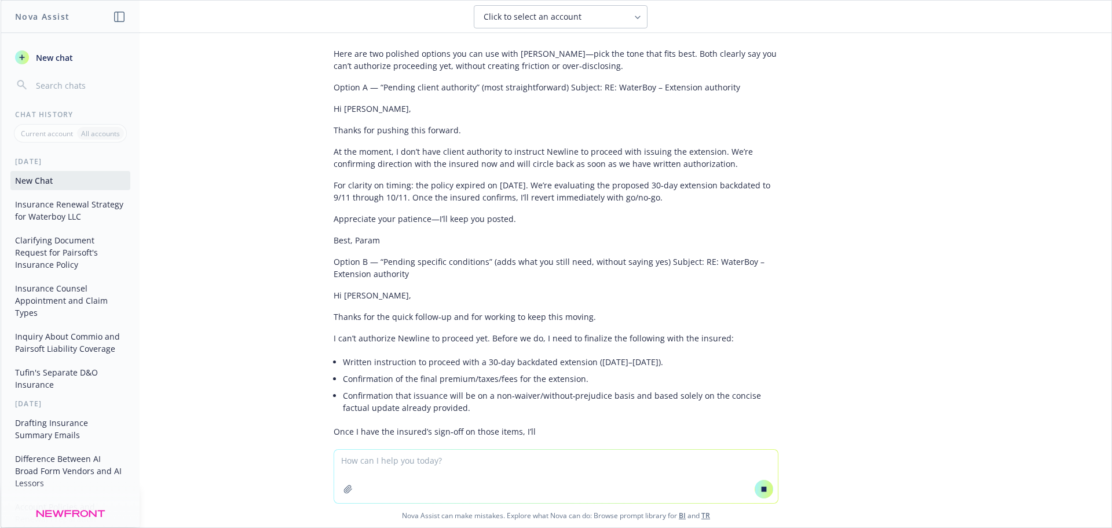
click at [564, 170] on p "At the moment, I don’t have client authority to instruct Newline to proceed wit…" at bounding box center [556, 157] width 445 height 24
click at [639, 170] on p "At the moment, I don’t have client authority to instruct Newline to proceed wit…" at bounding box center [556, 157] width 445 height 24
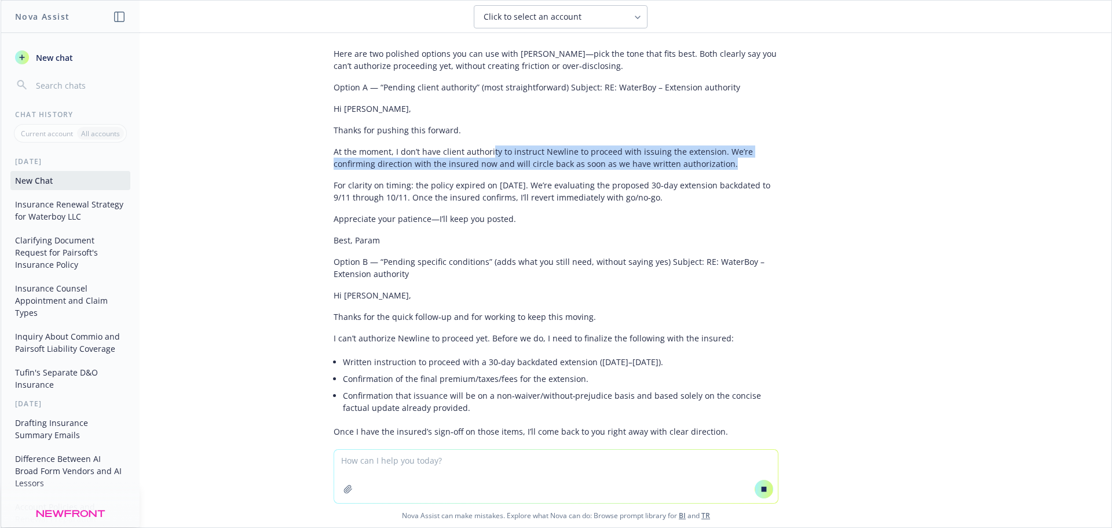
drag, startPoint x: 717, startPoint y: 255, endPoint x: 473, endPoint y: 254, distance: 244.4
click at [474, 170] on p "At the moment, I don’t have client authority to instruct Newline to proceed wit…" at bounding box center [556, 157] width 445 height 24
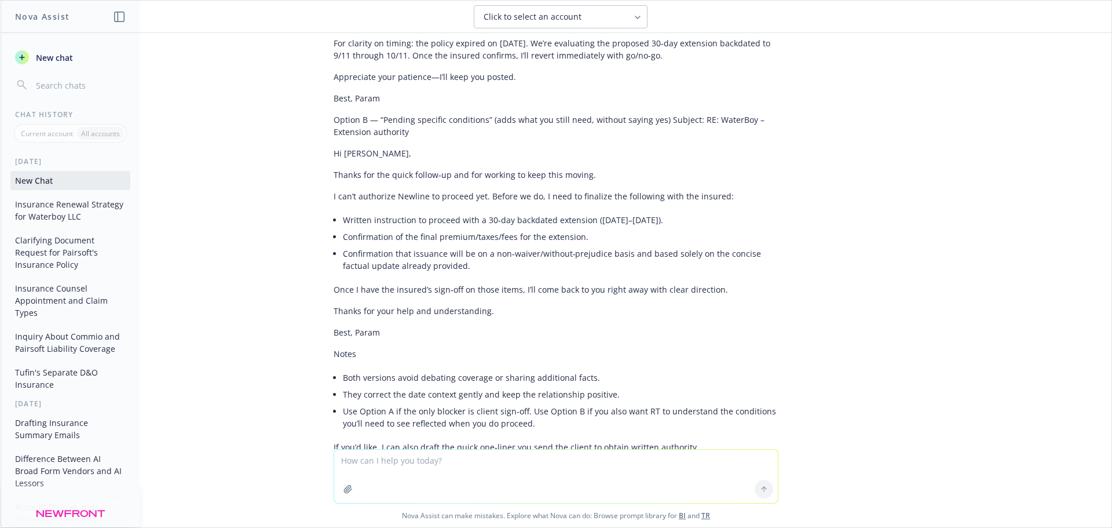
click at [412, 254] on div "Here are two polished options you can use with Eric—pick the tone that fits bes…" at bounding box center [556, 179] width 445 height 557
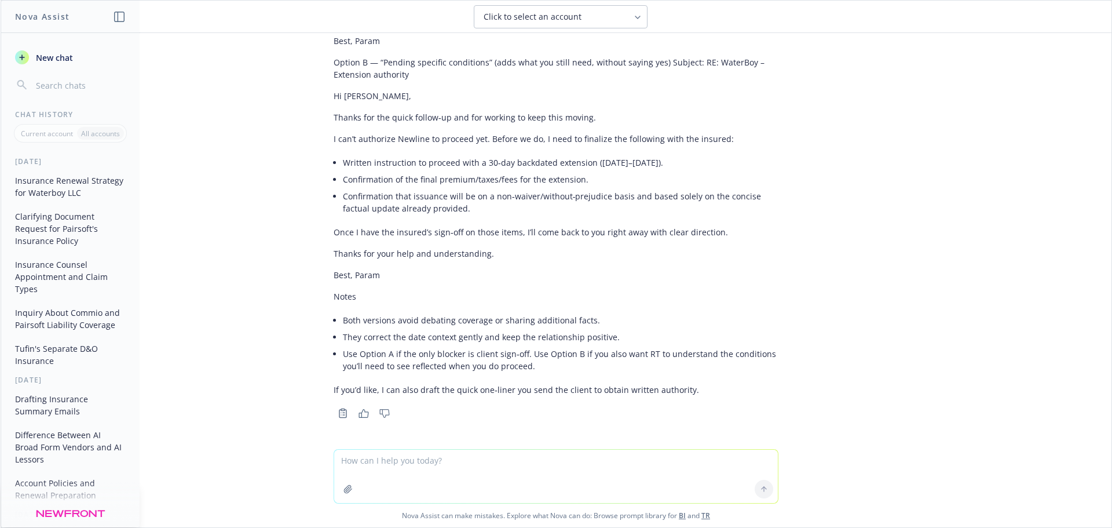
scroll to position [20027, 0]
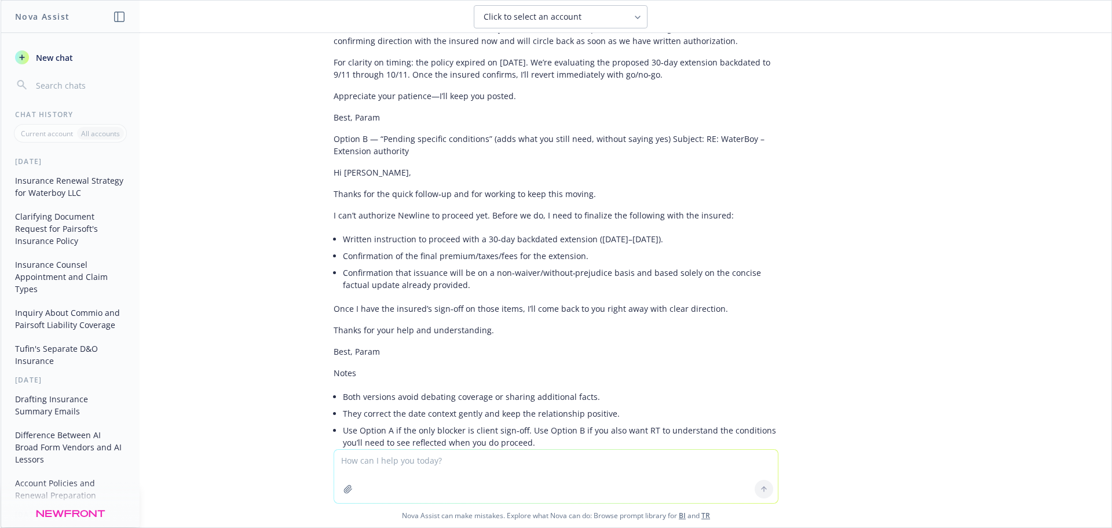
click at [375, 47] on p "At the moment, I don’t have client authority to instruct Newline to proceed wit…" at bounding box center [556, 35] width 445 height 24
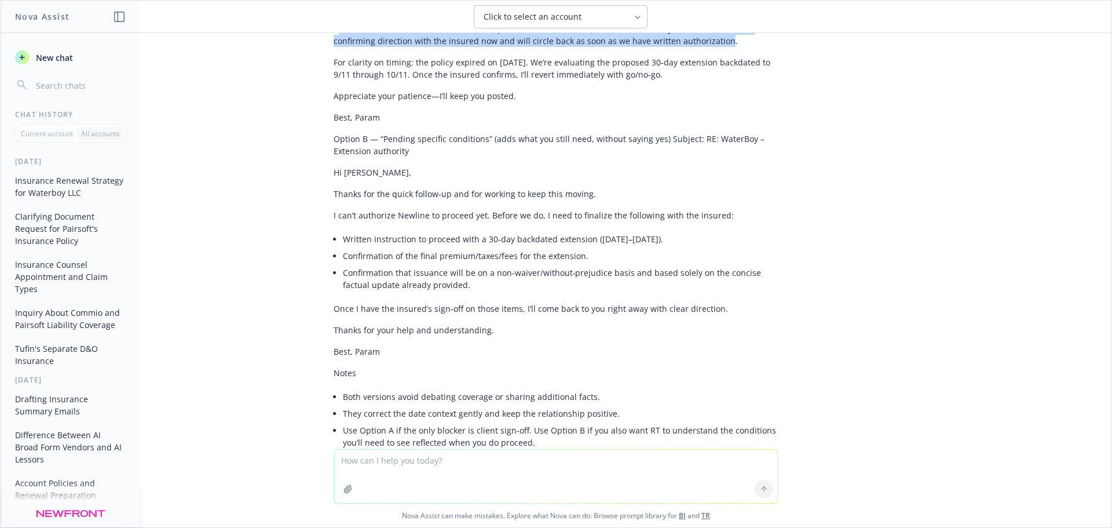
drag, startPoint x: 338, startPoint y: 128, endPoint x: 716, endPoint y: 138, distance: 378.3
click at [715, 47] on p "At the moment, I don’t have client authority to instruct Newline to proceed wit…" at bounding box center [556, 35] width 445 height 24
click at [716, 47] on p "At the moment, I don’t have client authority to instruct Newline to proceed wit…" at bounding box center [556, 35] width 445 height 24
click at [724, 47] on p "At the moment, I don’t have client authority to instruct Newline to proceed wit…" at bounding box center [556, 35] width 445 height 24
drag, startPoint x: 627, startPoint y: 137, endPoint x: 264, endPoint y: 129, distance: 363.2
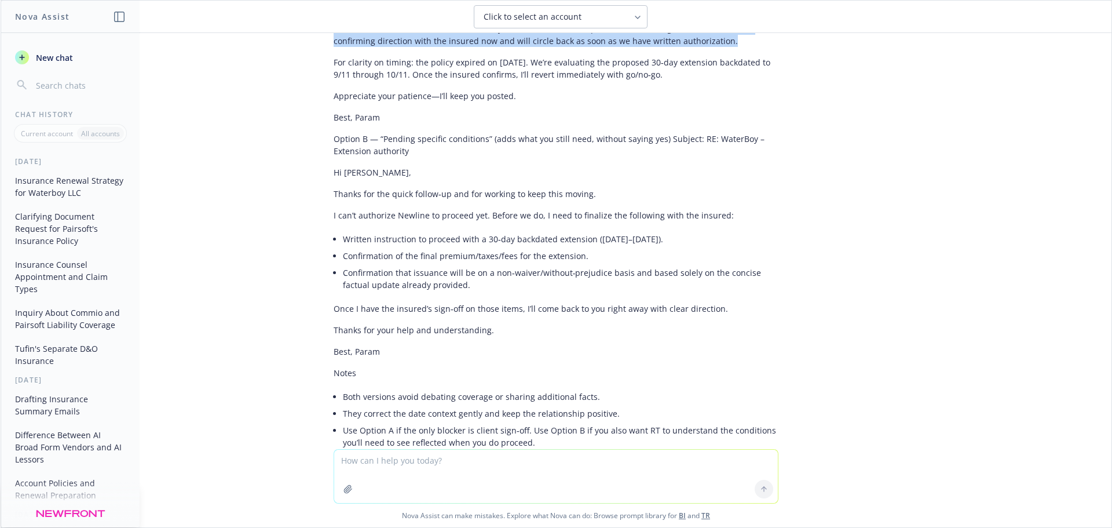
click at [264, 129] on div "Help me criticall think thru what I need to do in this situation. I have an acc…" at bounding box center [556, 241] width 1111 height 416
copy p "At the moment, I don’t have client authority to instruct Newline to proceed wit…"
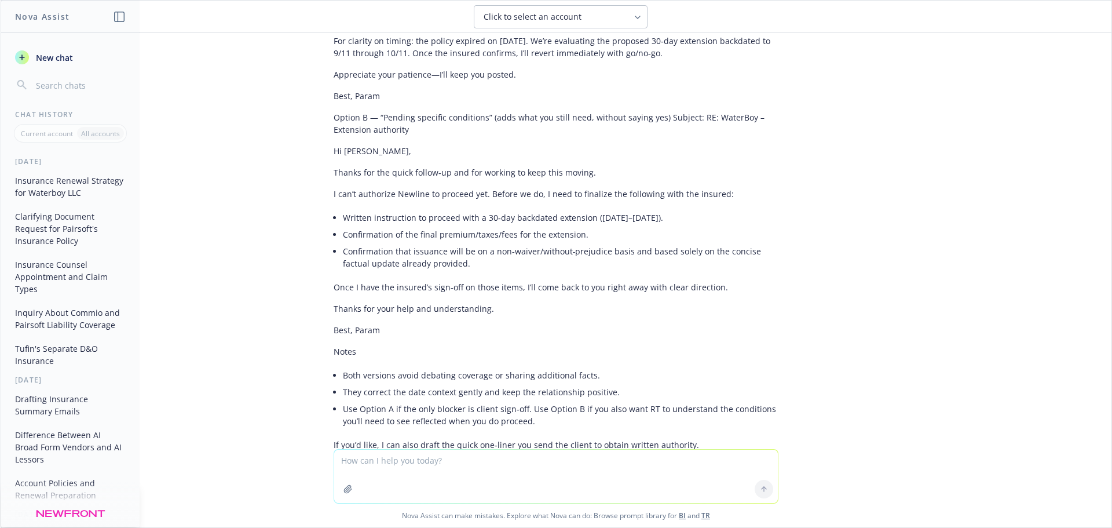
scroll to position [19911, 0]
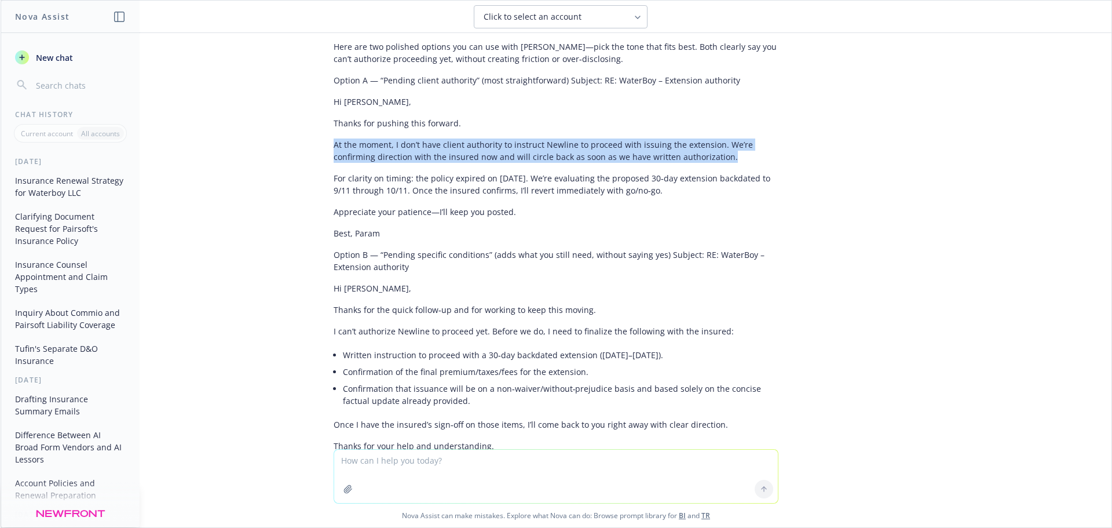
copy p "At the moment, I don’t have client authority to instruct Newline to proceed wit…"
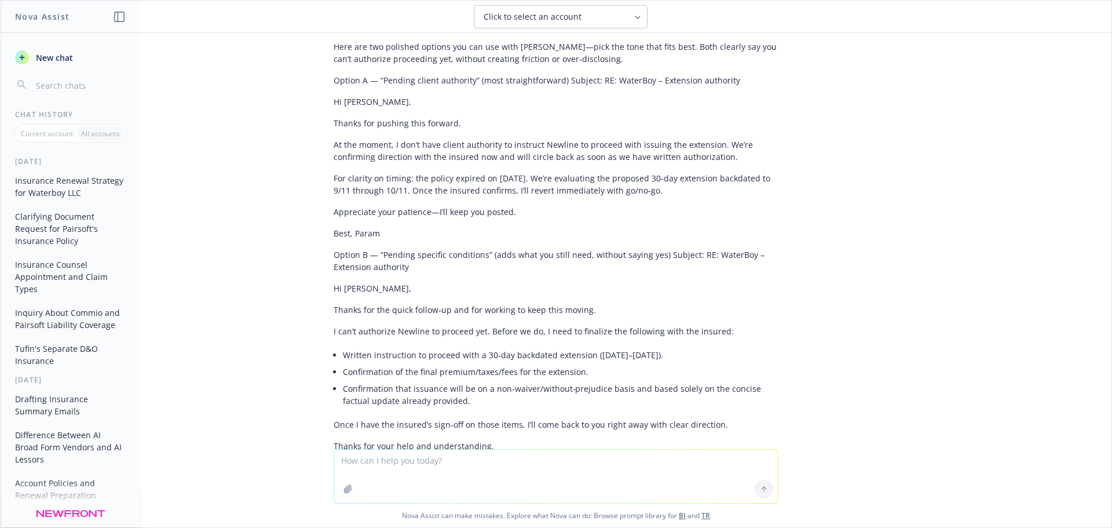
click at [48, 17] on h1 "Nova Assist" at bounding box center [42, 16] width 54 height 12
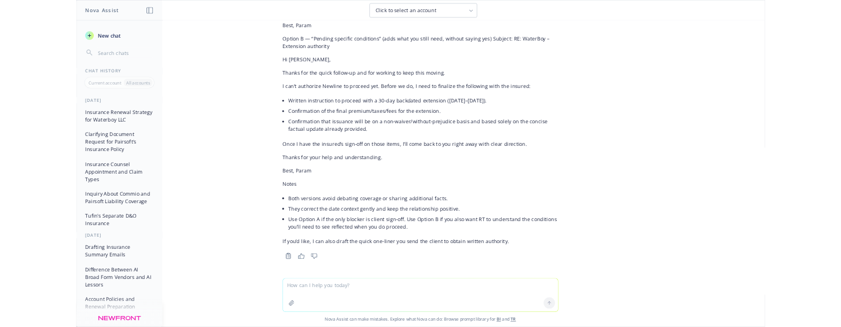
scroll to position [20201, 0]
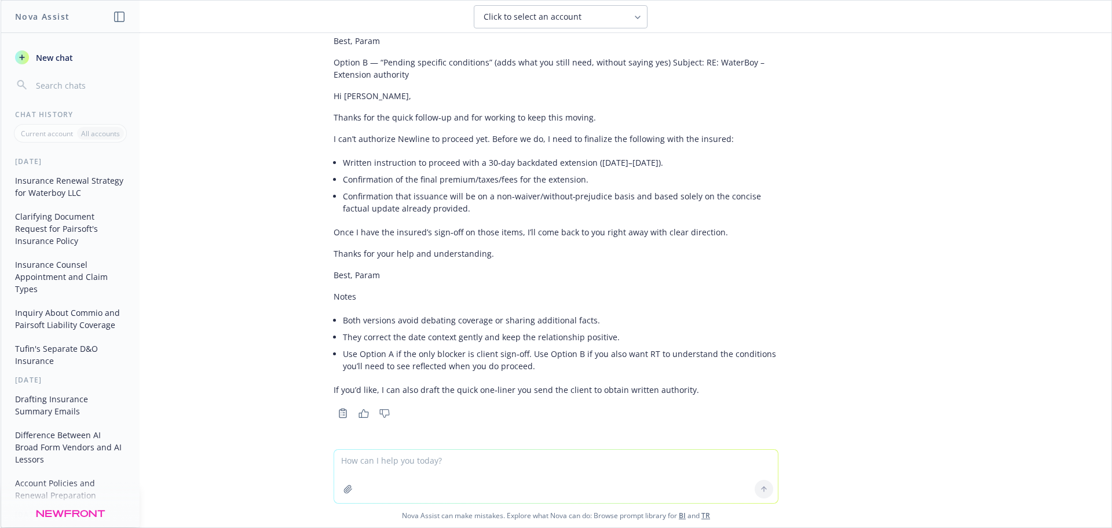
click at [42, 53] on span "New chat" at bounding box center [53, 58] width 39 height 12
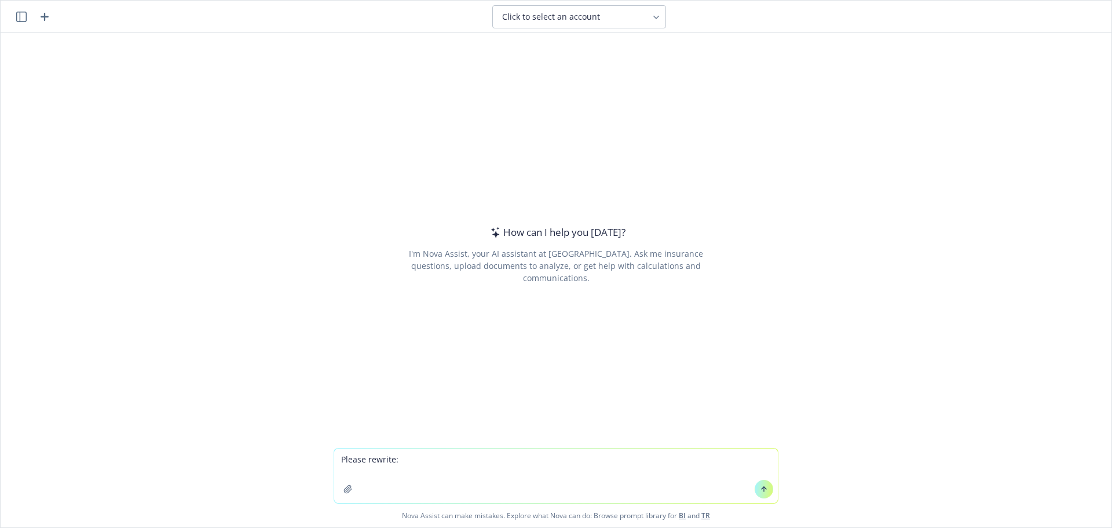
type textarea "Please rewrite: Hi folks, Earlier this year in September 8th on September 8th y…"
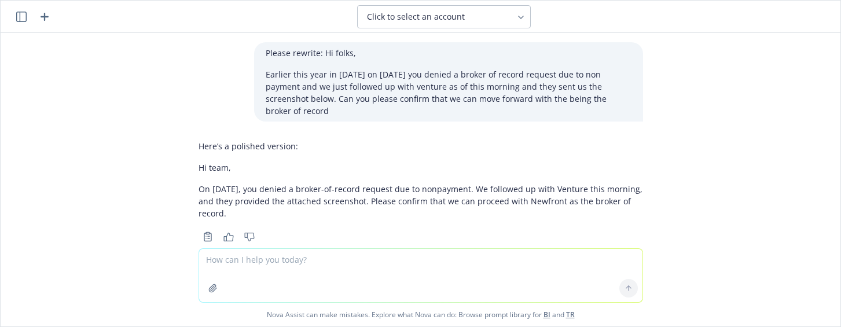
scroll to position [24, 0]
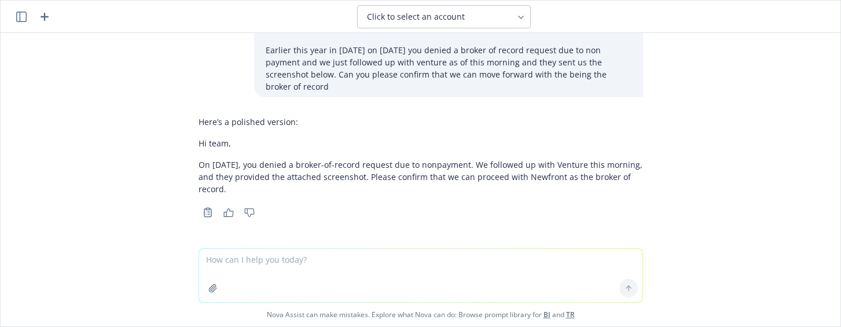
drag, startPoint x: 266, startPoint y: 191, endPoint x: 172, endPoint y: 144, distance: 105.7
click at [172, 144] on div "Please rewrite: Hi folks, Earlier this year in September 8th on September 8th y…" at bounding box center [421, 140] width 840 height 215
copy div "Hi team, On September 8, you denied a broker-of-record request due to nonpaymen…"
click at [323, 268] on textarea at bounding box center [421, 275] width 444 height 53
paste textarea "Hi Travelers support team, On September 8, you denied a broker-of-record reques…"
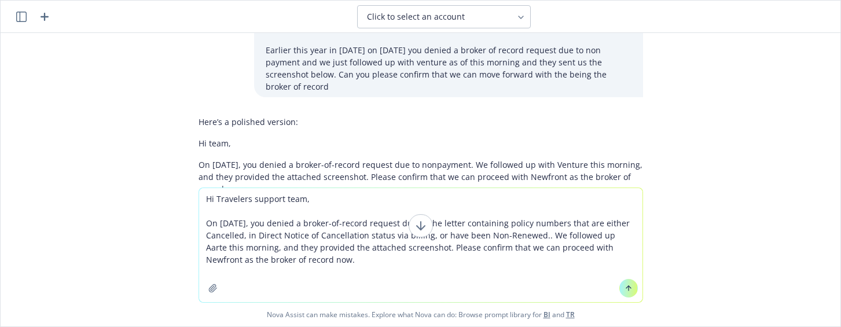
type textarea "Hi Travelers support team, On September 8, you denied a broker-of-record reques…"
click at [632, 287] on button at bounding box center [629, 288] width 19 height 19
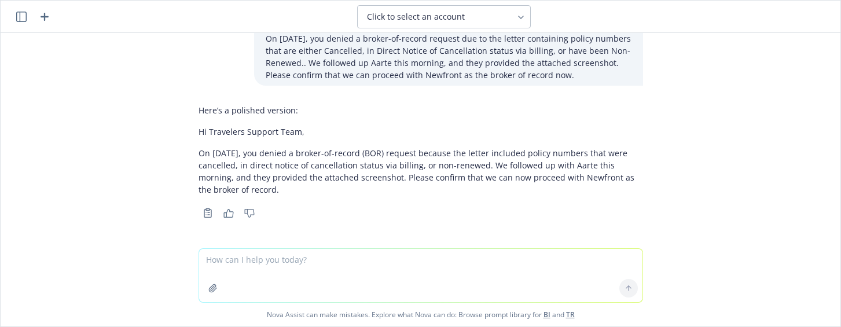
scroll to position [253, 0]
drag, startPoint x: 207, startPoint y: 141, endPoint x: 215, endPoint y: 157, distance: 18.1
click at [208, 142] on div "Here’s a polished version: Hi Travelers Support Team, On September 8, you denie…" at bounding box center [421, 149] width 445 height 101
click at [226, 189] on p "On September 8, you denied a broker-of-record (BOR) request because the letter …" at bounding box center [421, 171] width 445 height 49
drag, startPoint x: 226, startPoint y: 194, endPoint x: 187, endPoint y: 132, distance: 73.1
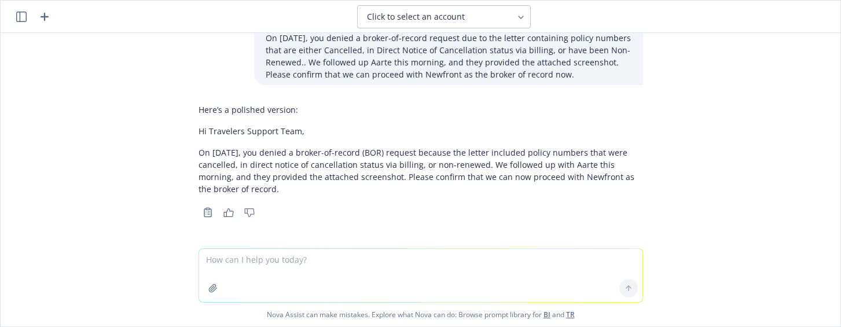
click at [189, 132] on div "Here’s a polished version: Hi Travelers Support Team, On September 8, you denie…" at bounding box center [420, 160] width 463 height 122
copy div "Hi Travelers Support Team, On September 8, you denied a broker-of-record (BOR) …"
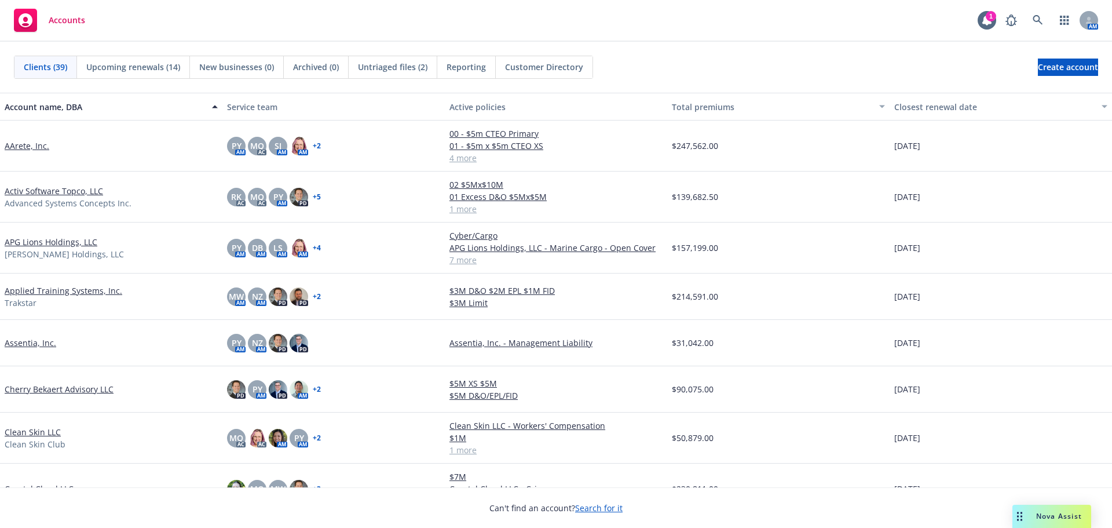
click at [38, 142] on link "AArete, Inc." at bounding box center [27, 146] width 45 height 12
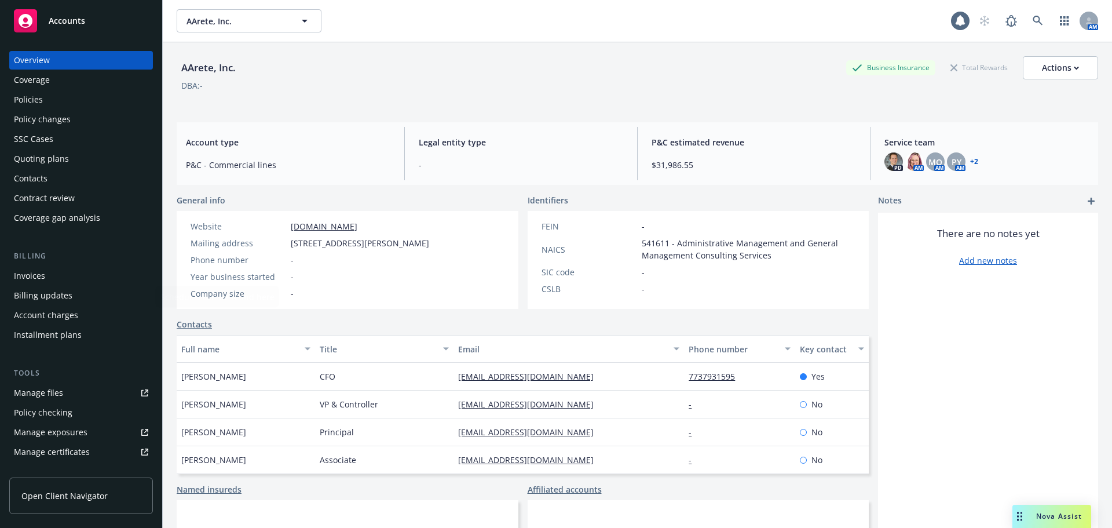
scroll to position [266, 0]
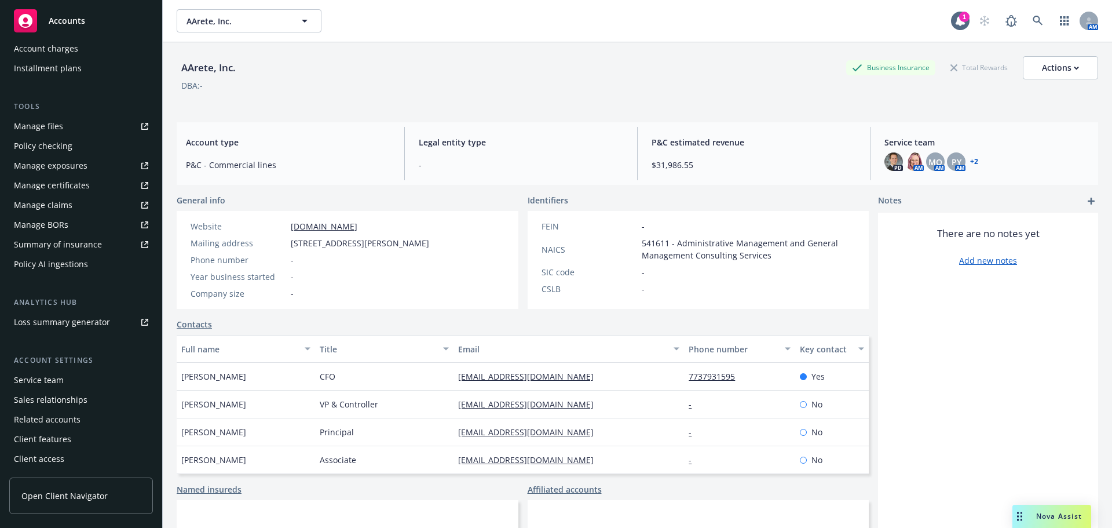
click at [63, 120] on link "Manage files" at bounding box center [81, 126] width 144 height 19
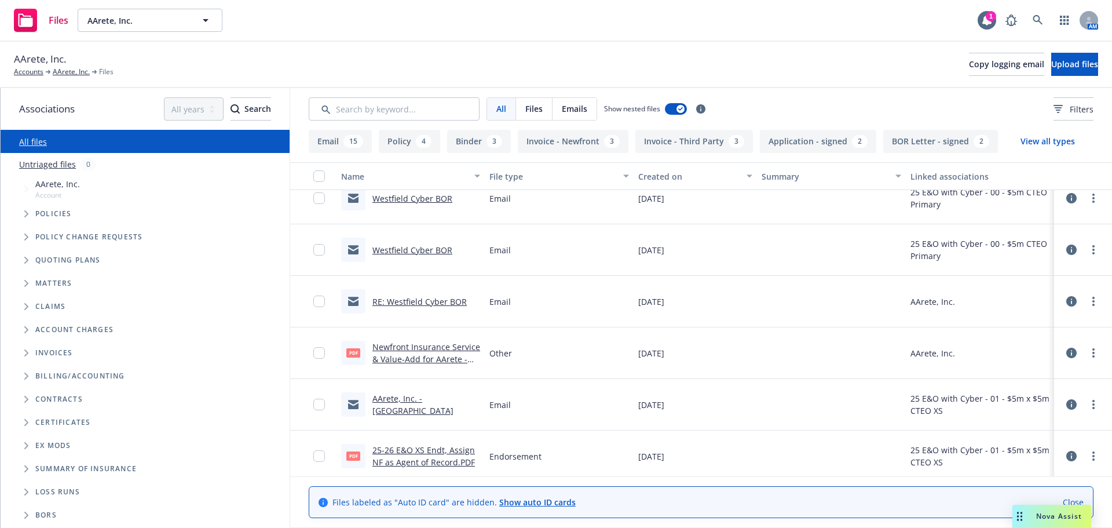
scroll to position [290, 0]
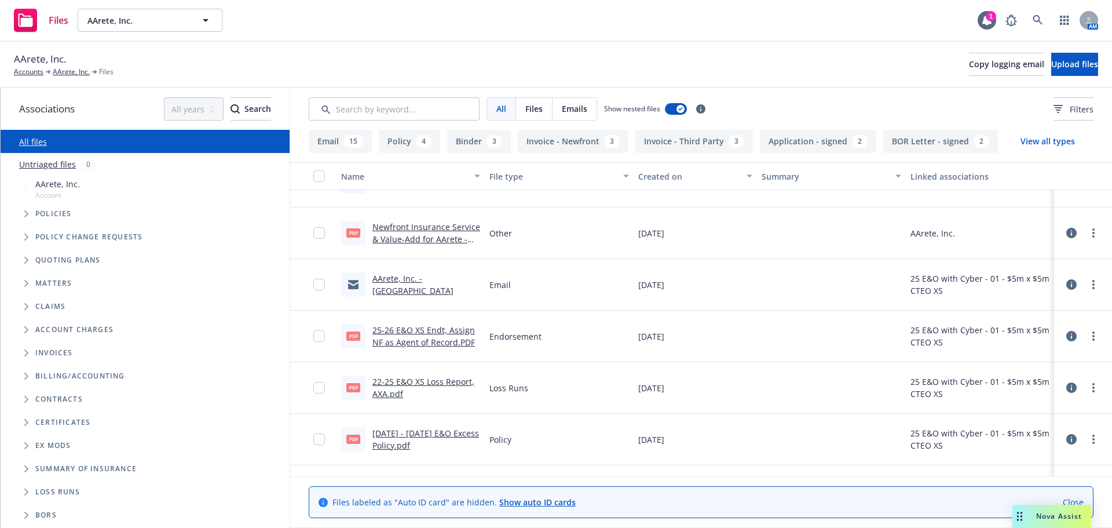
click at [357, 136] on div "15" at bounding box center [353, 141] width 20 height 13
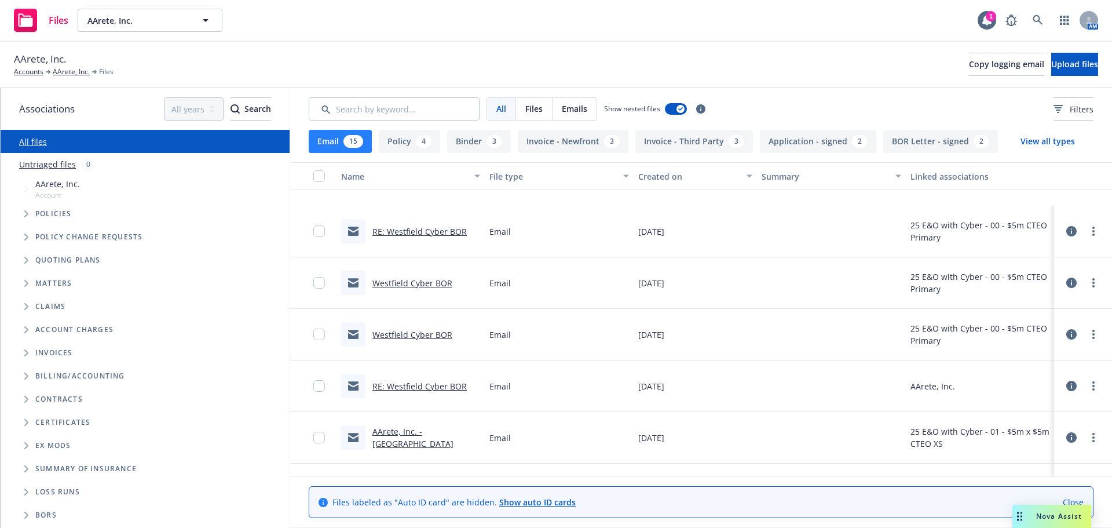
scroll to position [232, 0]
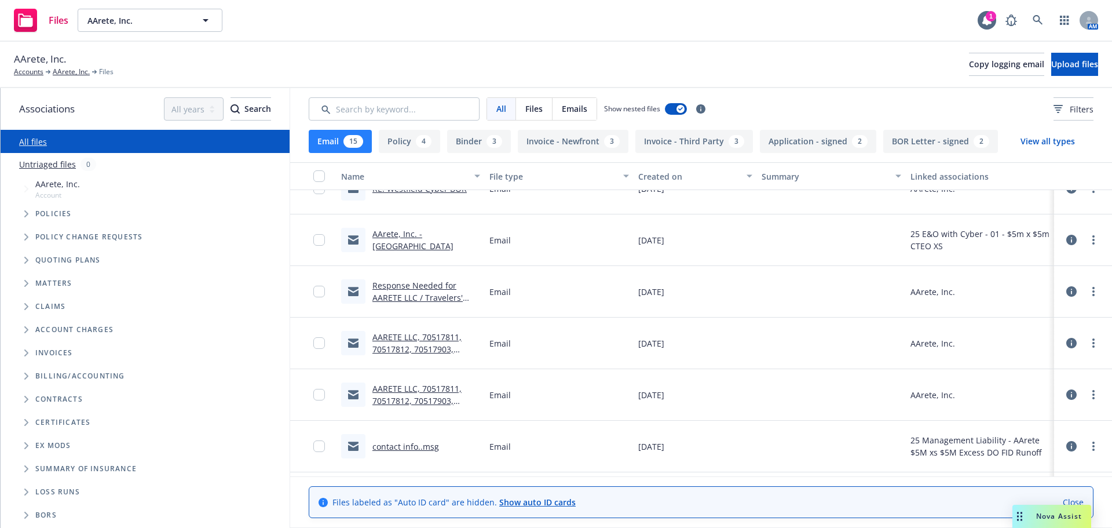
click at [416, 396] on link "AARETE LLC, 70517811, 70517812, 70517903, 70517904" at bounding box center [416, 400] width 89 height 35
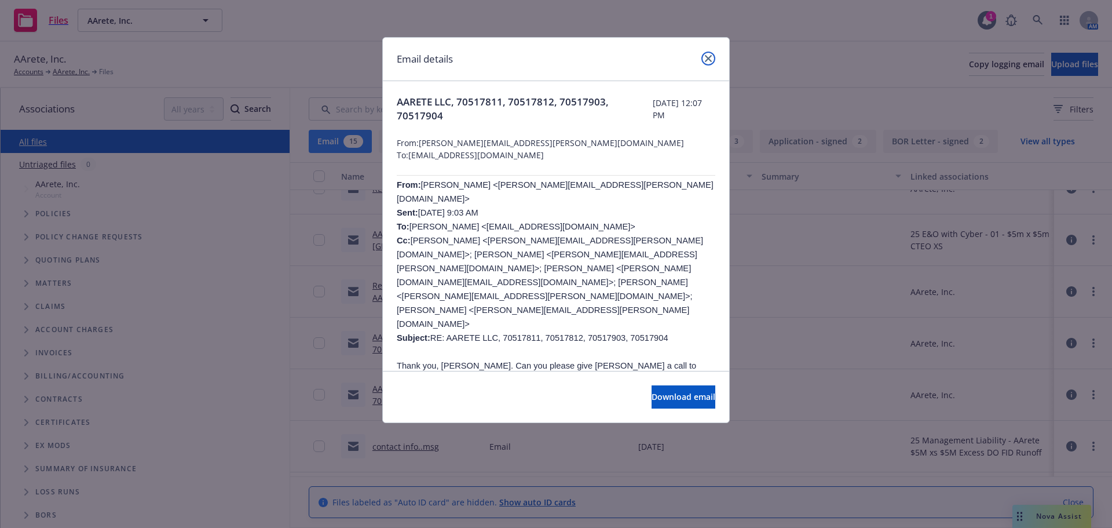
click at [705, 58] on icon "close" at bounding box center [708, 58] width 7 height 7
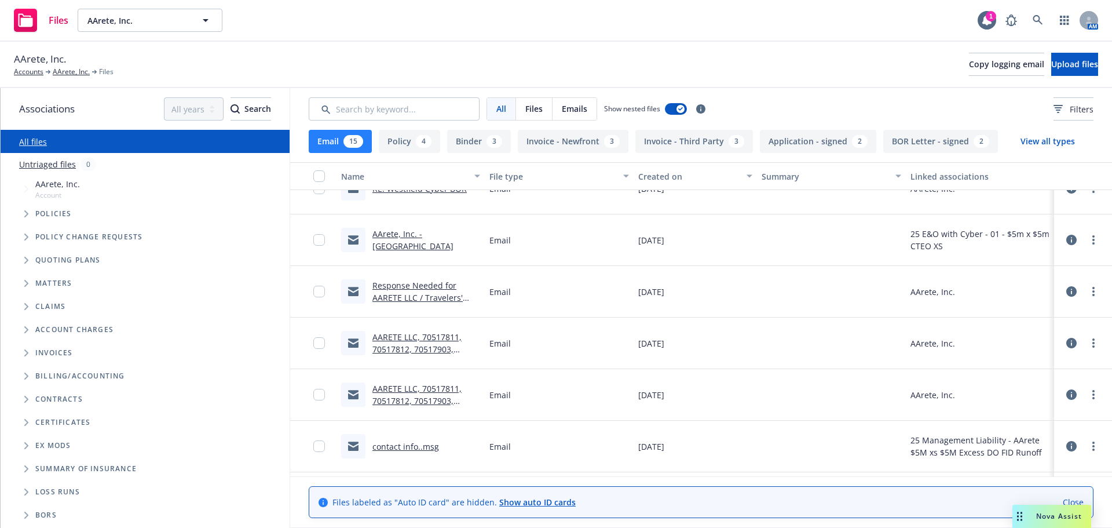
click at [412, 345] on link "AARETE LLC, 70517811, 70517812, 70517903, 70517904" at bounding box center [416, 348] width 89 height 35
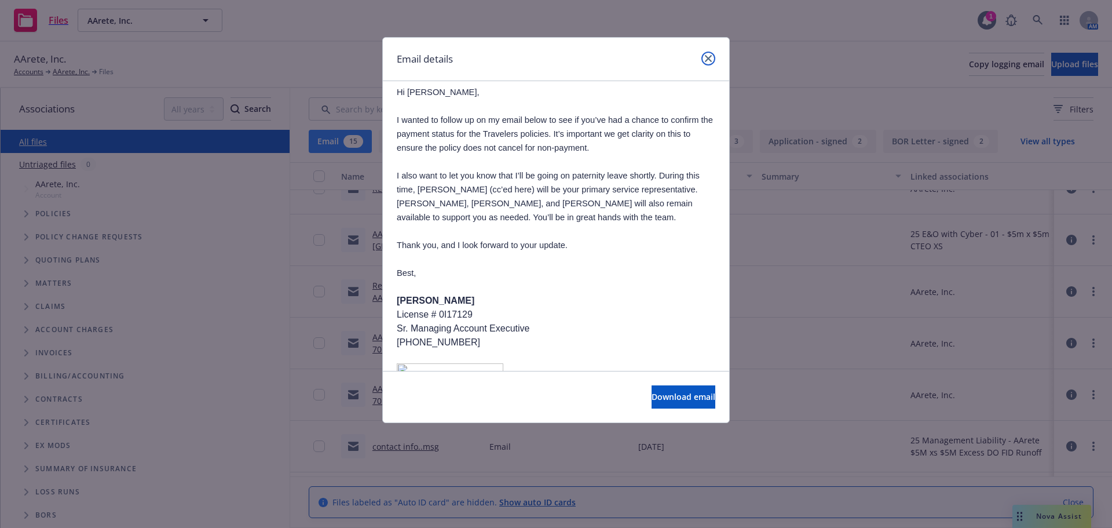
click at [702, 60] on link "close" at bounding box center [708, 59] width 14 height 14
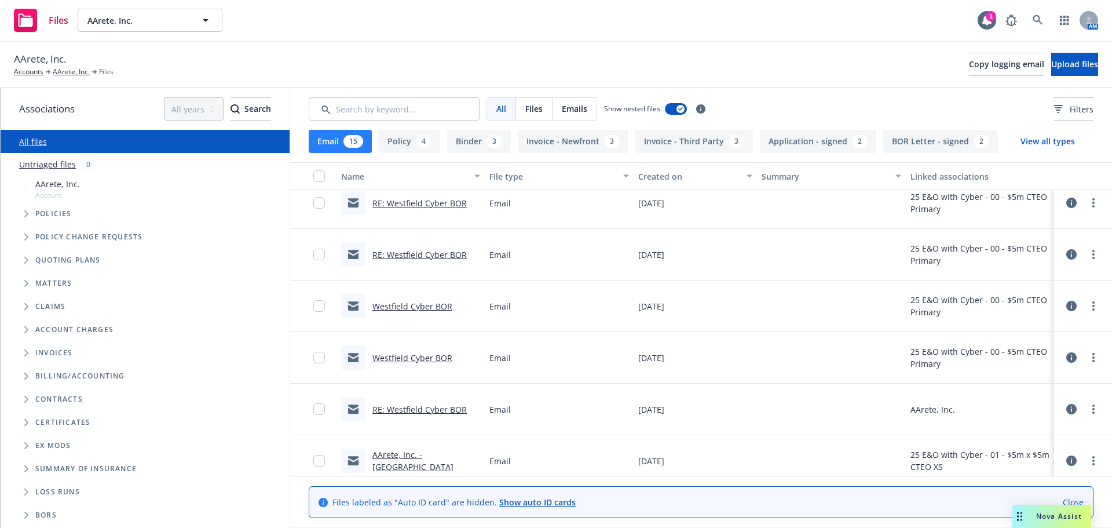
scroll to position [0, 0]
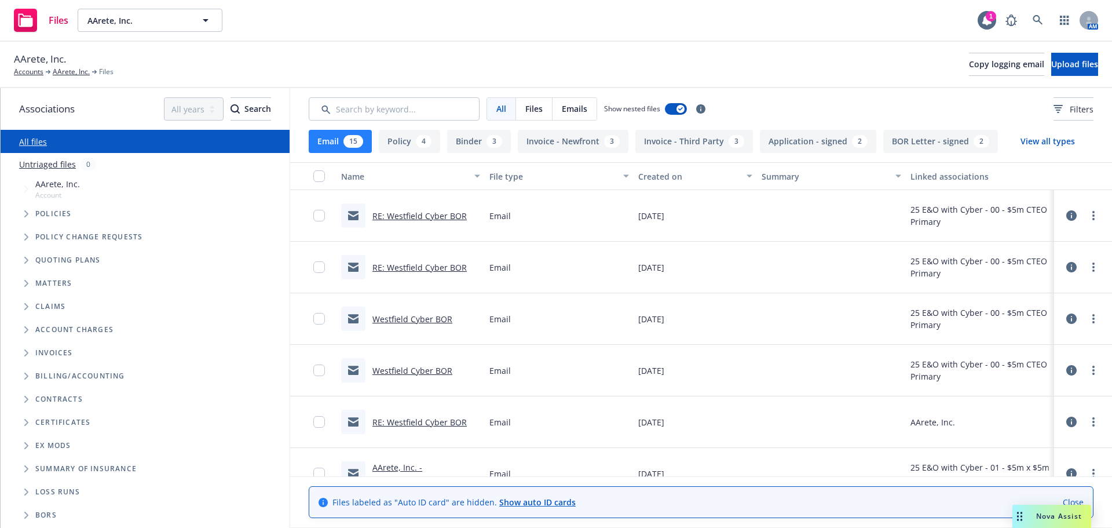
click at [354, 149] on button "Email 15" at bounding box center [340, 141] width 63 height 23
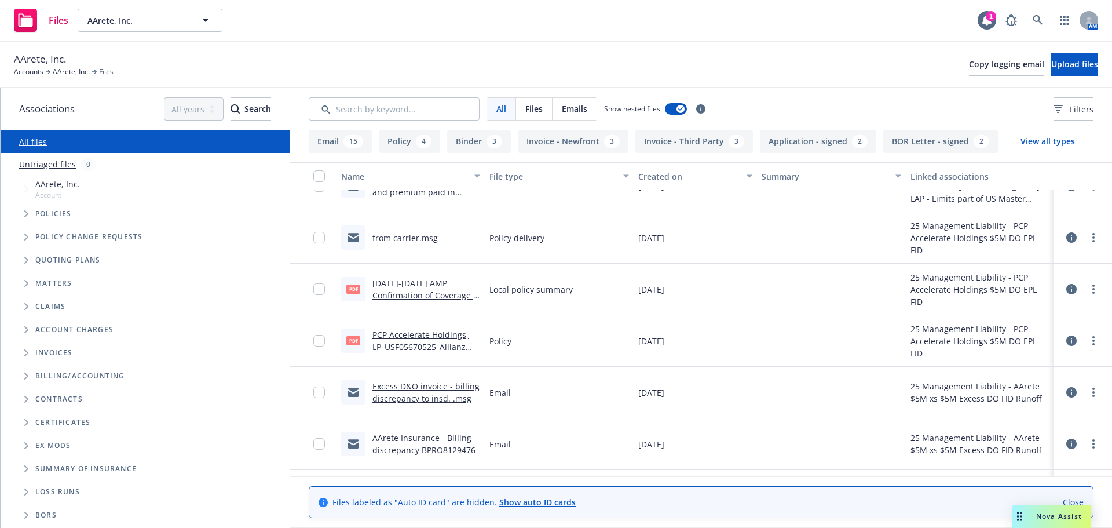
scroll to position [811, 0]
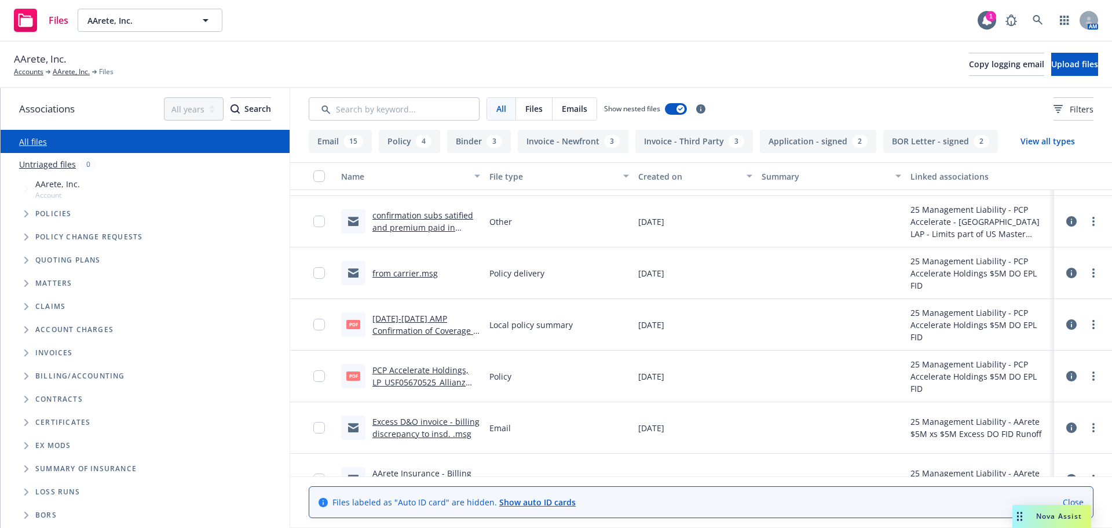
click at [427, 276] on link "from carrier.msg" at bounding box center [404, 273] width 65 height 11
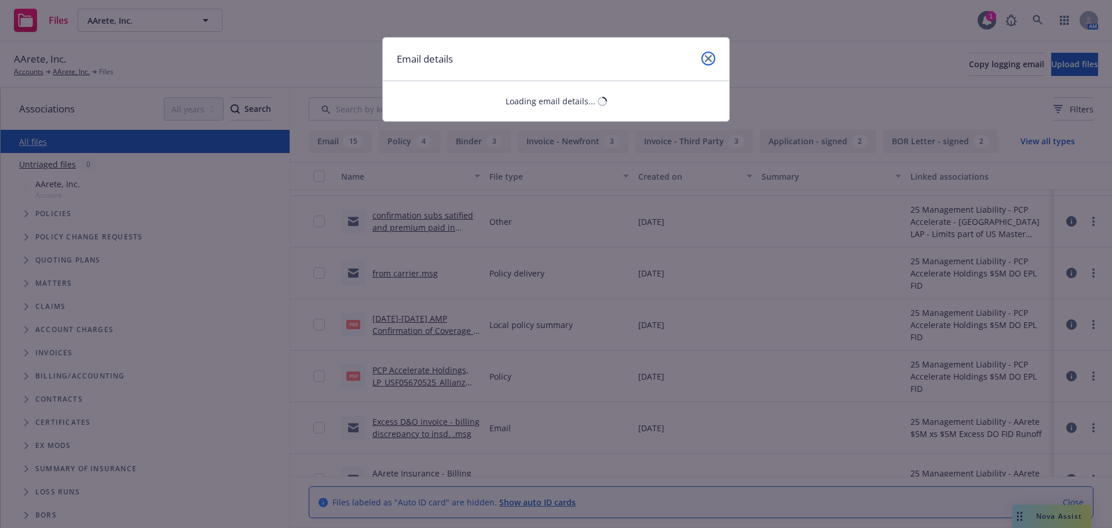
click at [713, 58] on link "close" at bounding box center [708, 59] width 14 height 14
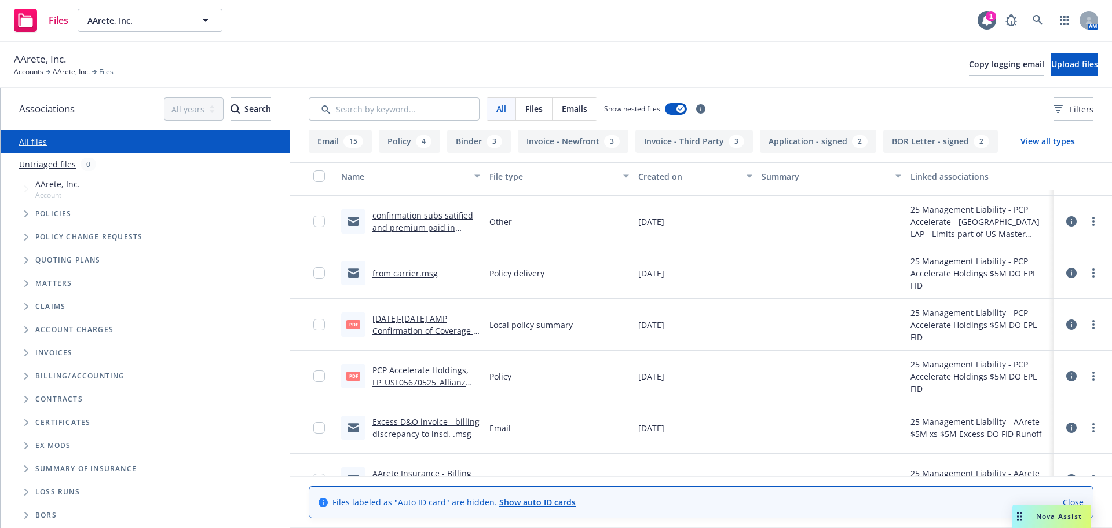
click at [933, 173] on div "Linked associations" at bounding box center [979, 176] width 139 height 12
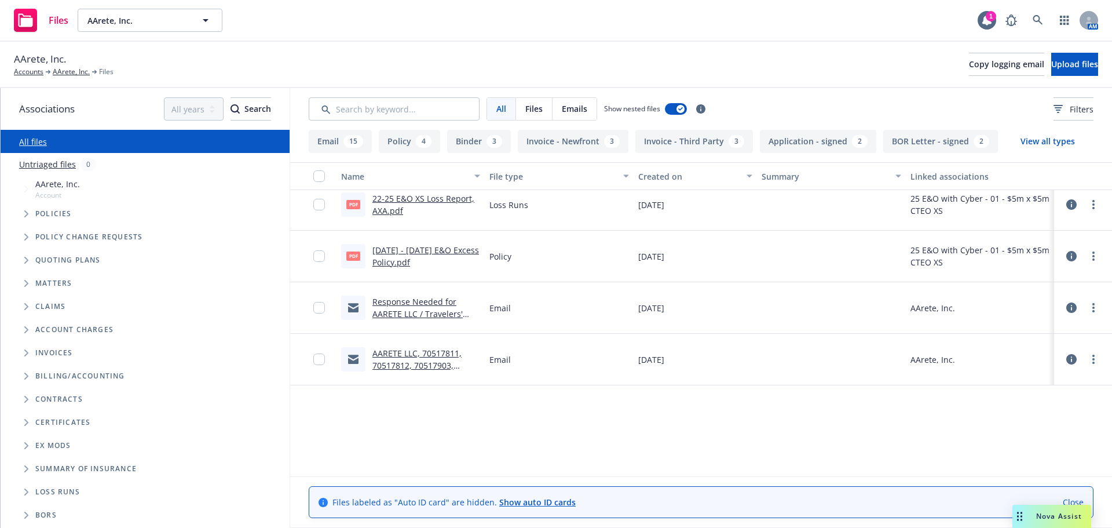
scroll to position [135, 0]
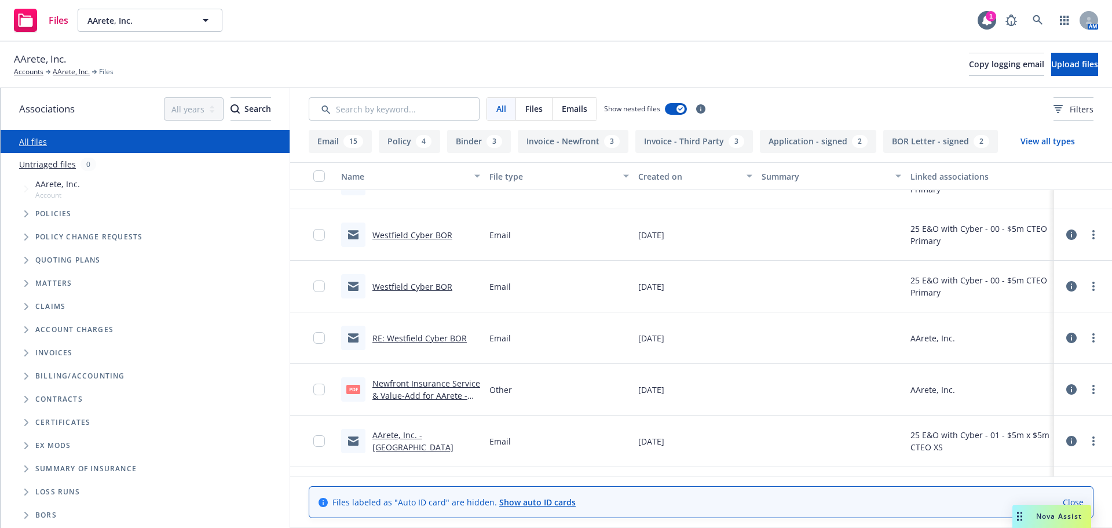
drag, startPoint x: 1052, startPoint y: 154, endPoint x: 1053, endPoint y: 147, distance: 7.0
click at [1053, 153] on div "Email 15 Policy 4 Binder 3 Invoice - Newfront 3 Invoice - Third Party 3 Applica…" at bounding box center [701, 329] width 822 height 398
click at [1053, 145] on button "View all types" at bounding box center [1047, 141] width 91 height 23
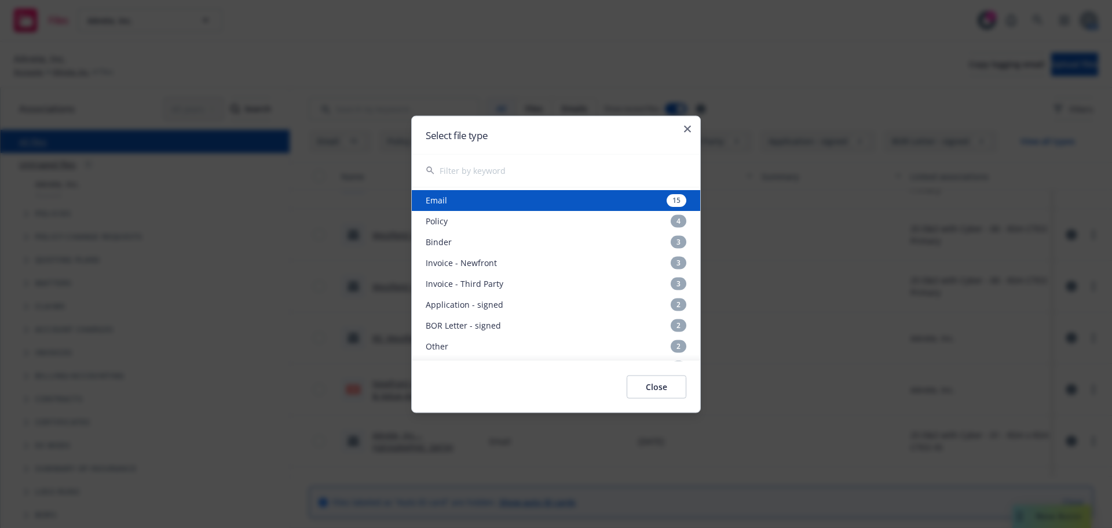
click at [693, 130] on div "Select file type" at bounding box center [556, 135] width 288 height 38
click at [695, 131] on div "Select file type" at bounding box center [556, 135] width 288 height 38
drag, startPoint x: 689, startPoint y: 130, endPoint x: 717, endPoint y: 130, distance: 28.4
click at [688, 130] on icon "button" at bounding box center [687, 128] width 7 height 7
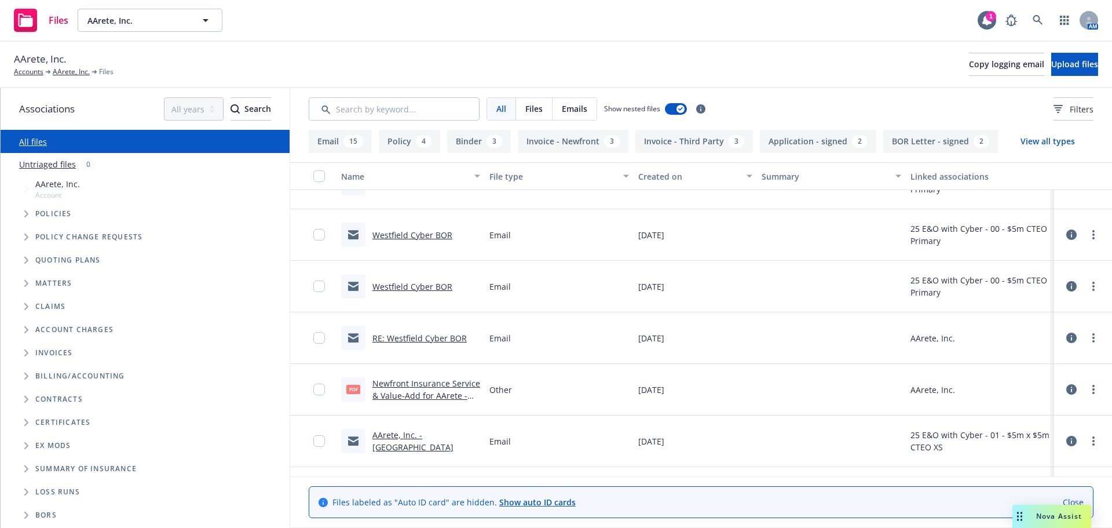
click at [1056, 139] on button "View all types" at bounding box center [1047, 141] width 91 height 23
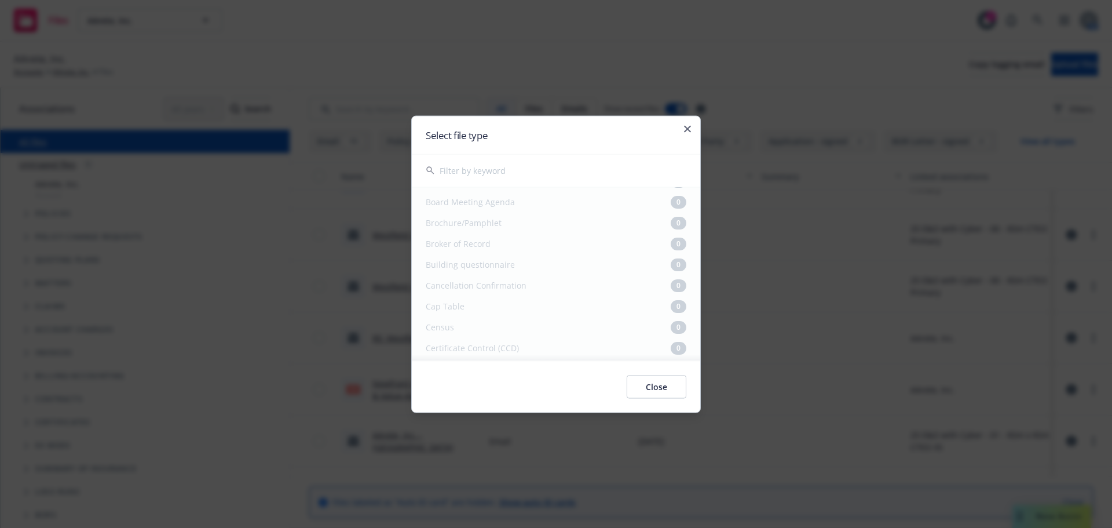
scroll to position [811, 0]
click at [688, 130] on icon "button" at bounding box center [687, 128] width 7 height 7
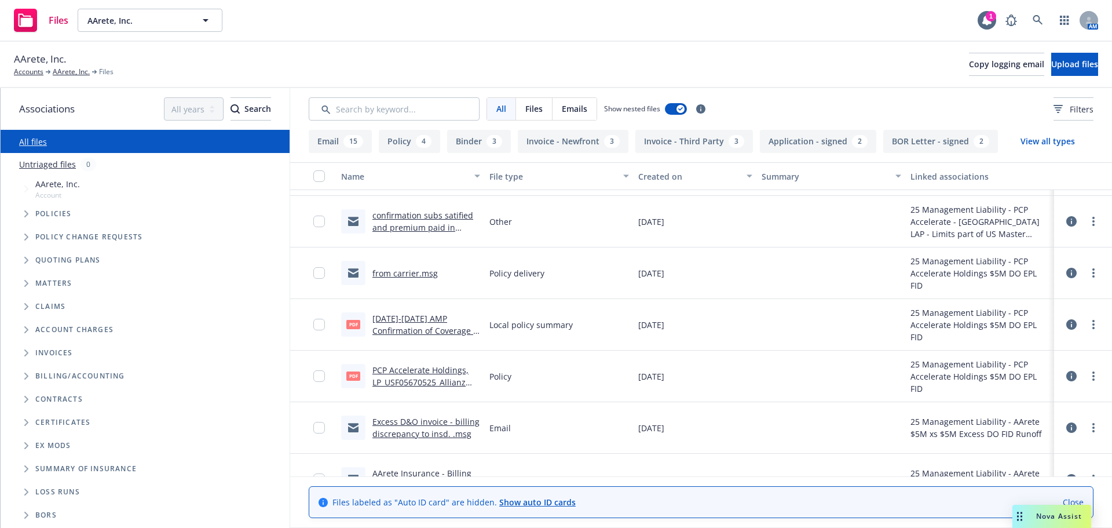
click at [415, 274] on link "from carrier.msg" at bounding box center [404, 273] width 65 height 11
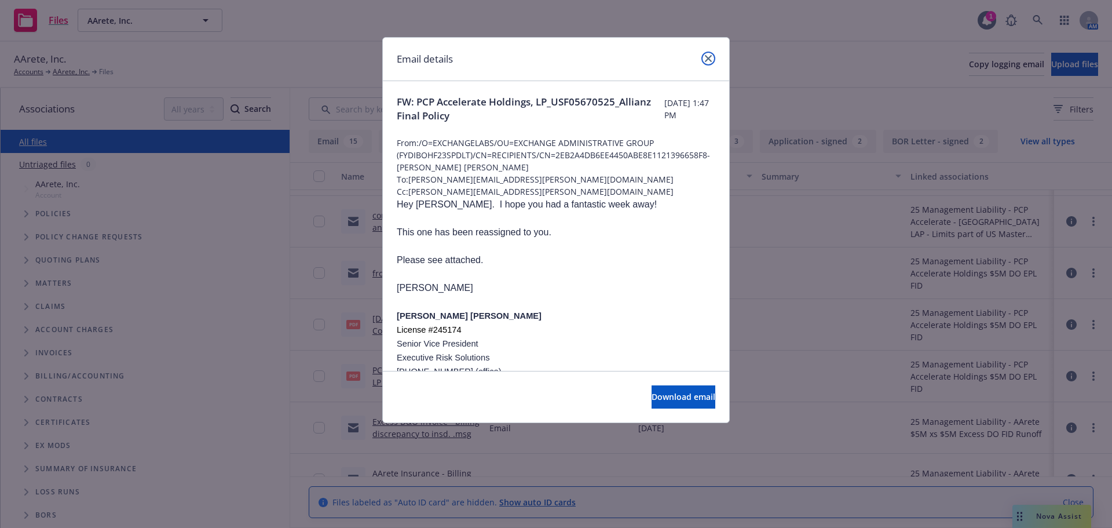
click at [708, 56] on icon "close" at bounding box center [708, 58] width 7 height 7
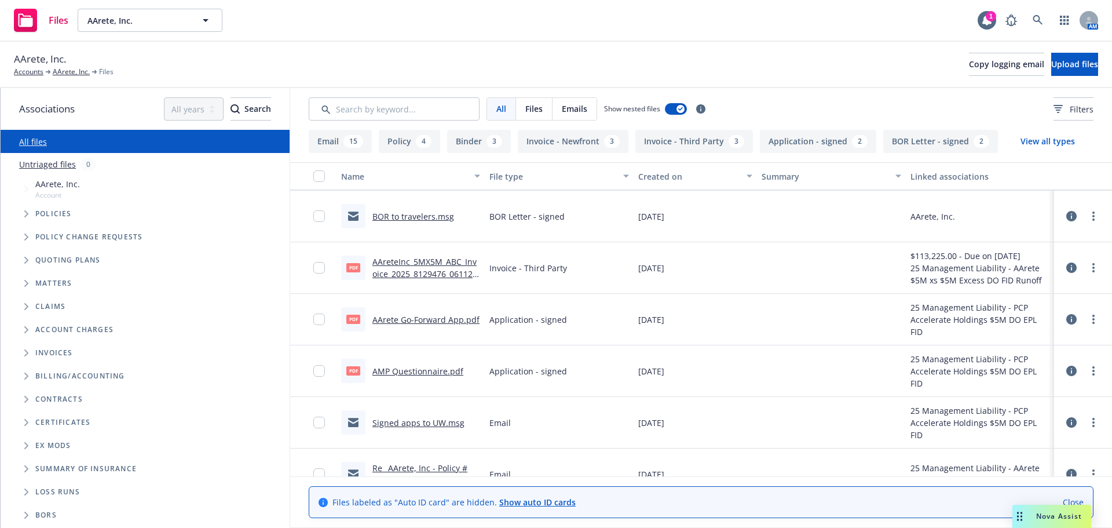
scroll to position [1390, 0]
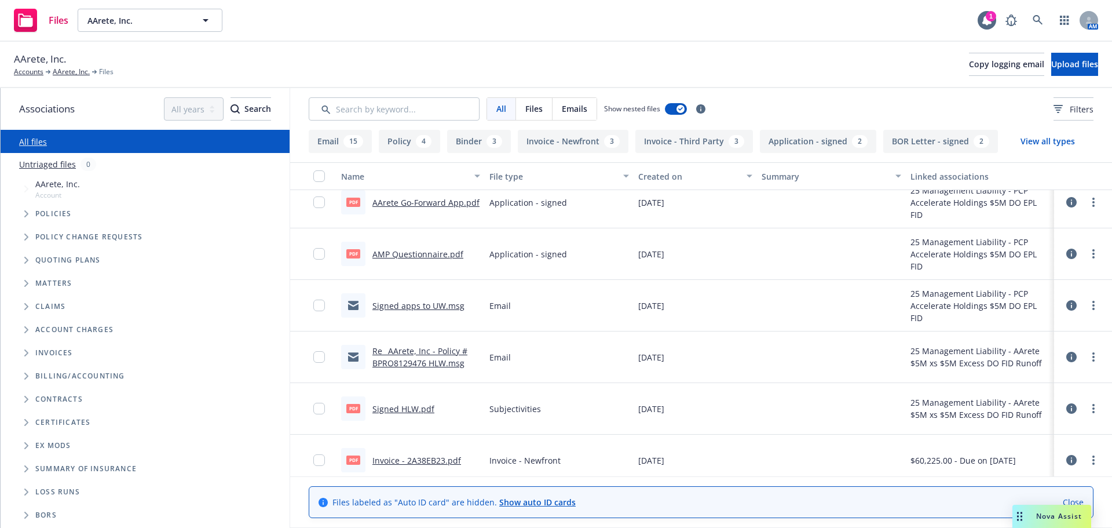
click at [431, 308] on link "Signed apps to UW.msg" at bounding box center [418, 305] width 92 height 11
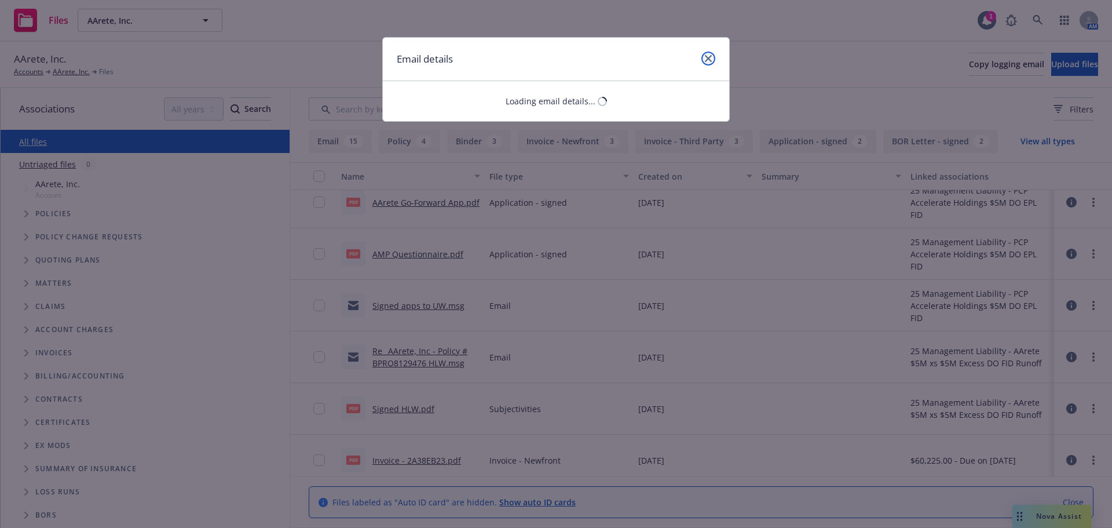
click at [711, 60] on icon "close" at bounding box center [708, 58] width 7 height 7
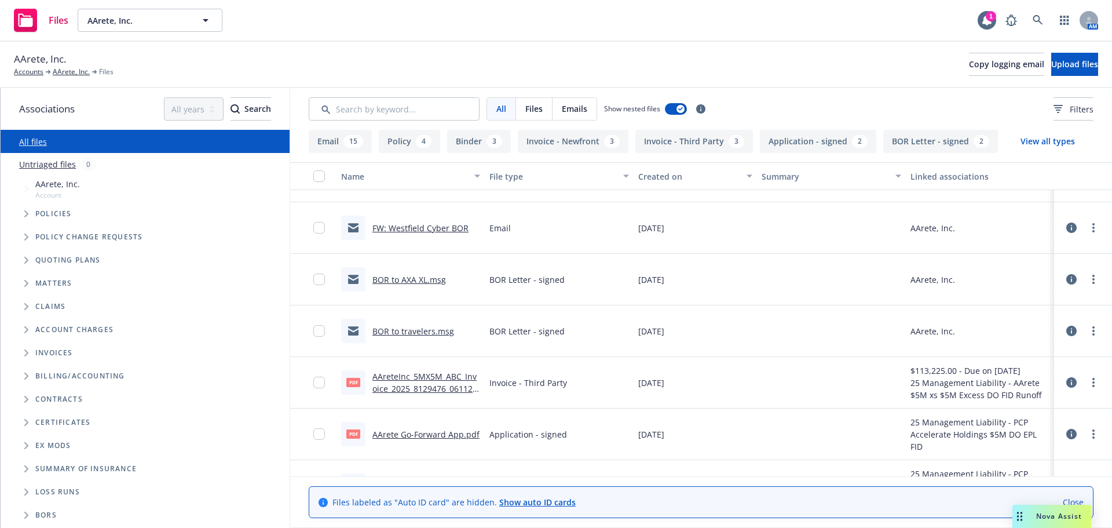
scroll to position [1119, 0]
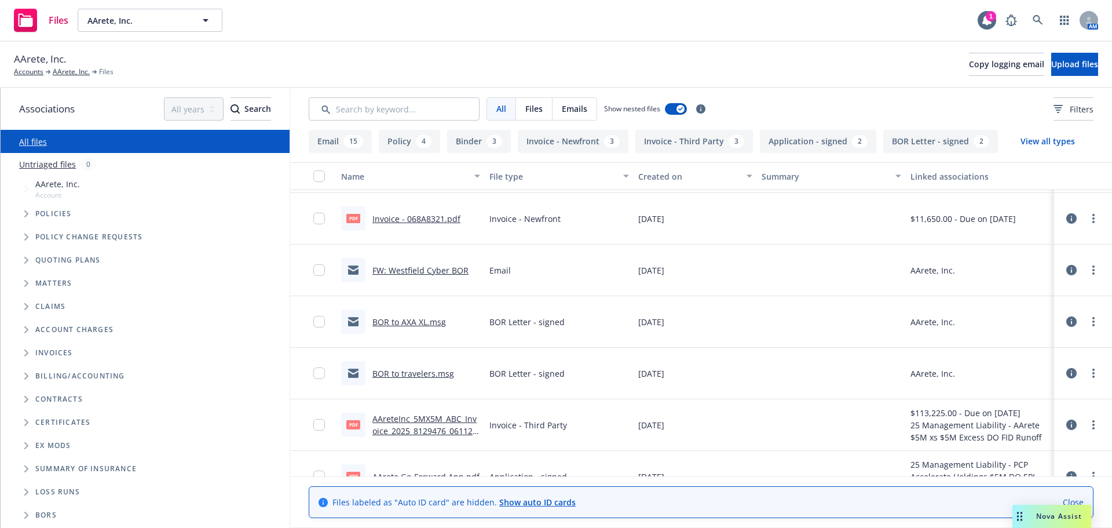
click at [415, 376] on link "BOR to travelers.msg" at bounding box center [413, 373] width 82 height 11
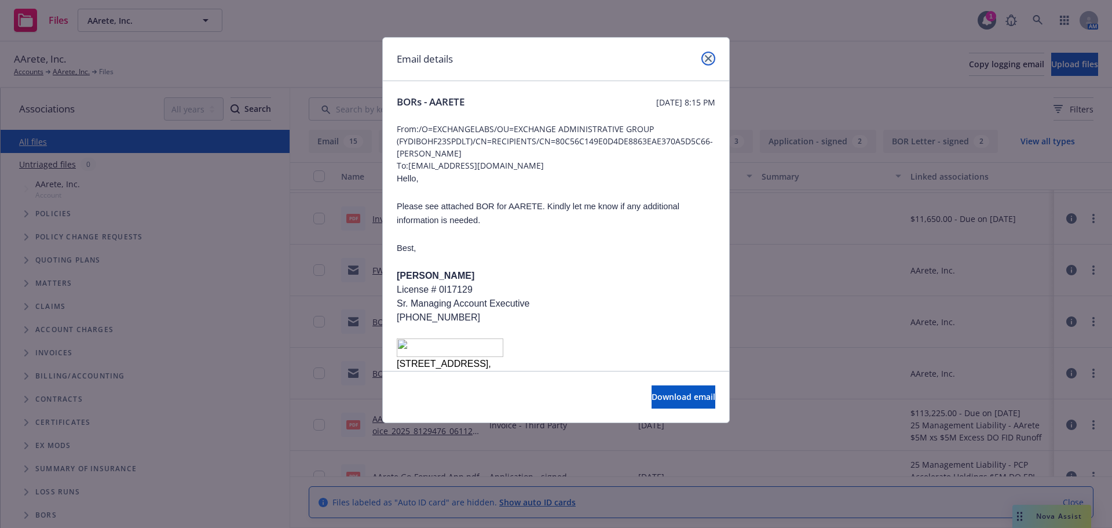
click at [701, 61] on link "close" at bounding box center [708, 59] width 14 height 14
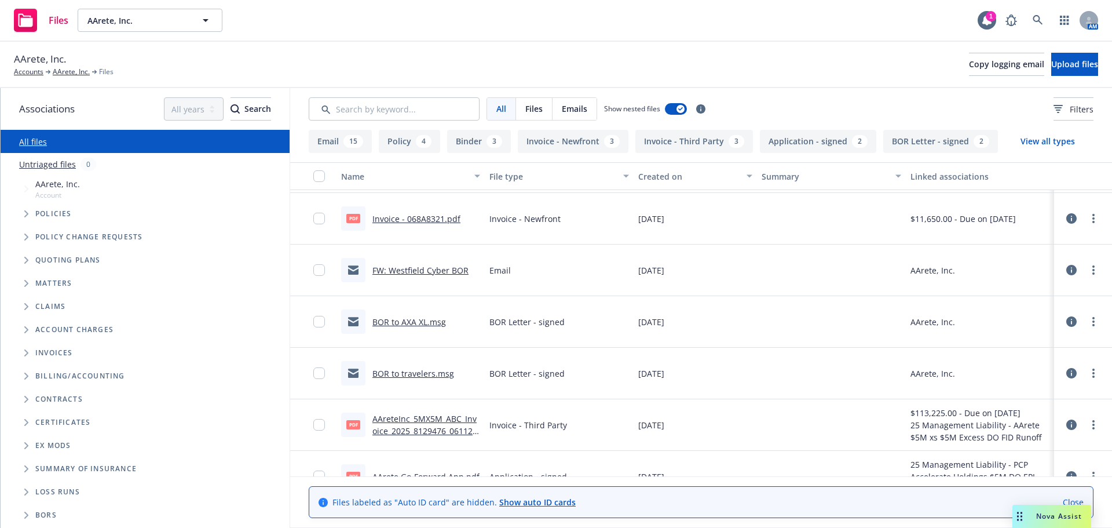
scroll to position [1061, 0]
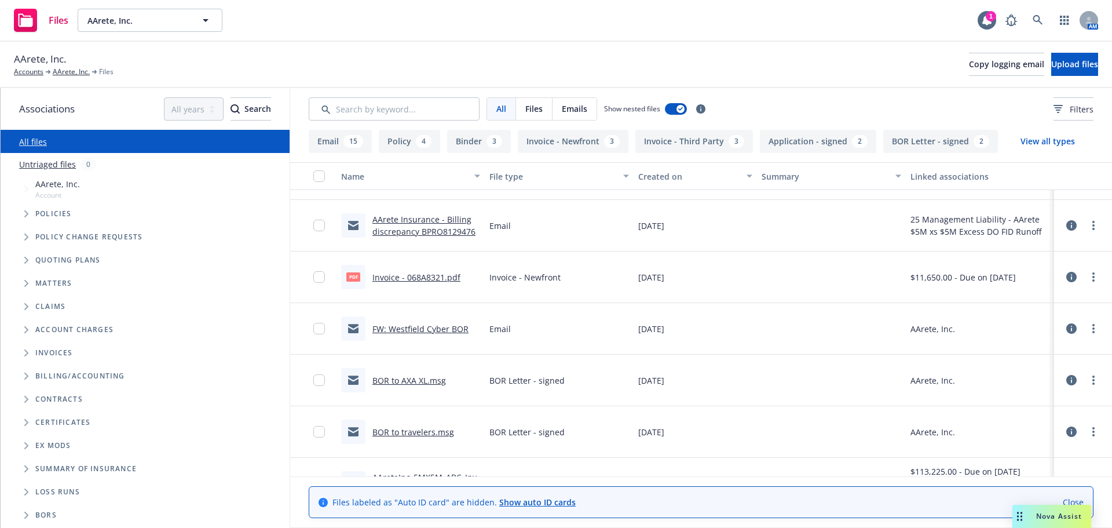
click at [428, 435] on link "BOR to travelers.msg" at bounding box center [413, 431] width 82 height 11
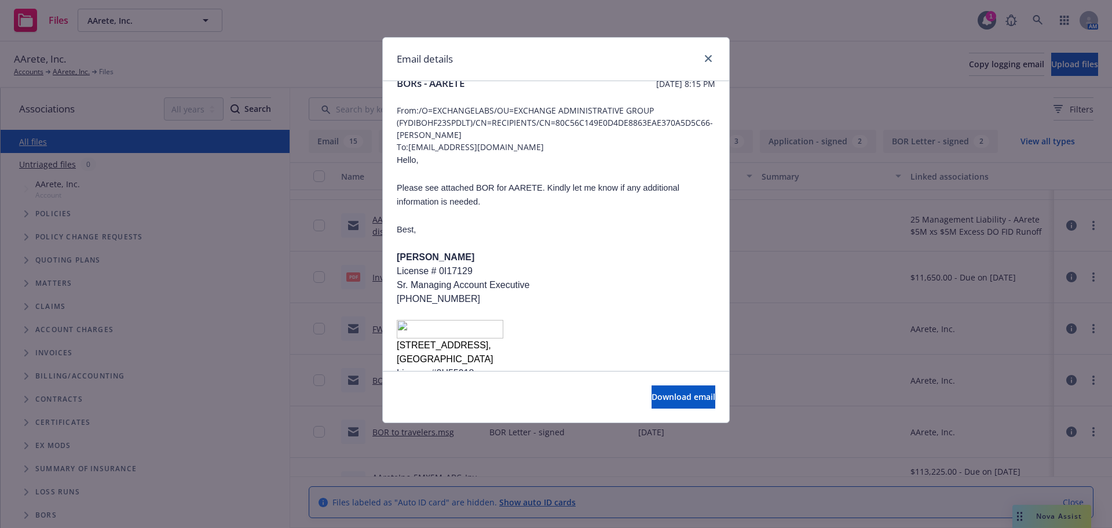
scroll to position [0, 0]
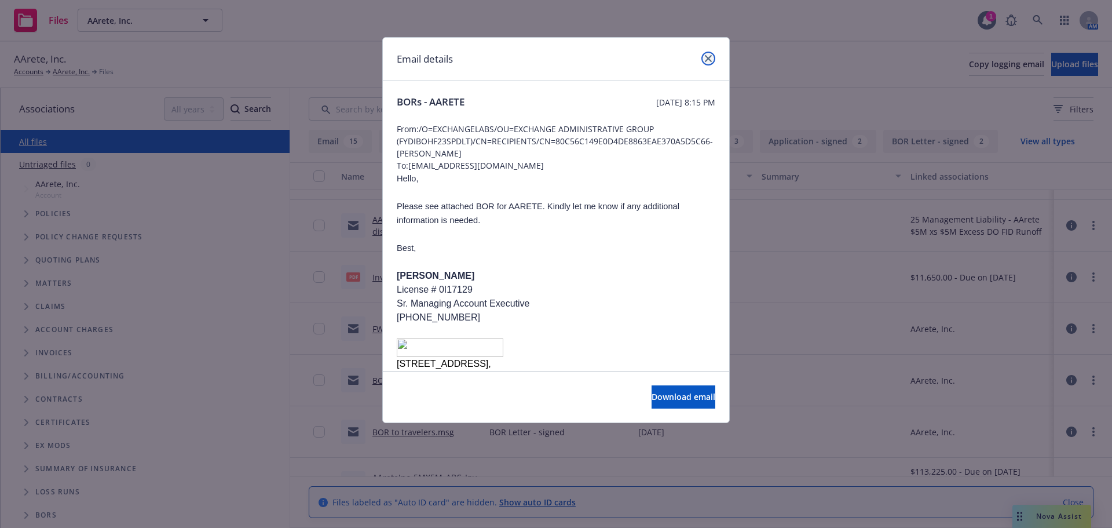
click at [714, 61] on link "close" at bounding box center [708, 59] width 14 height 14
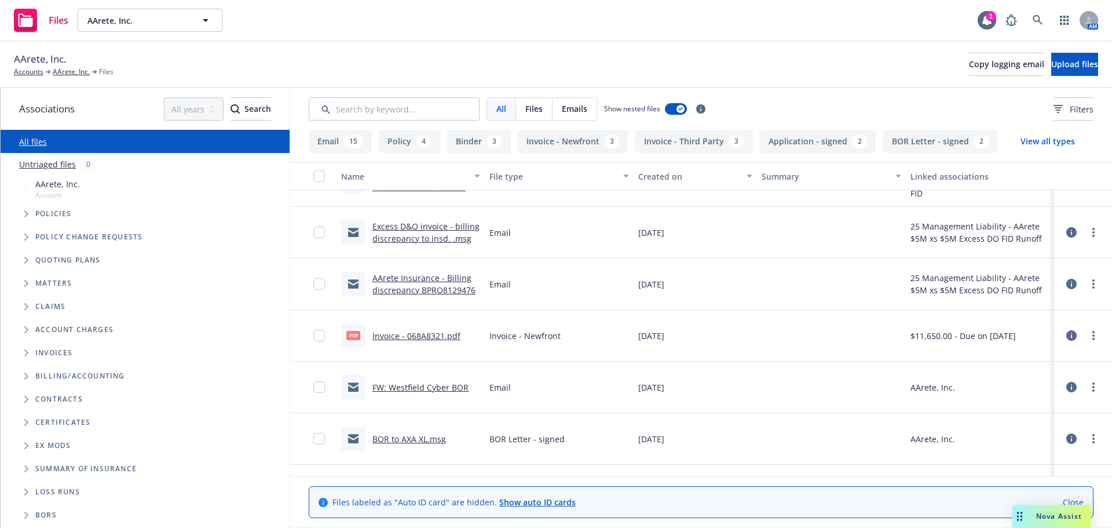
scroll to position [946, 0]
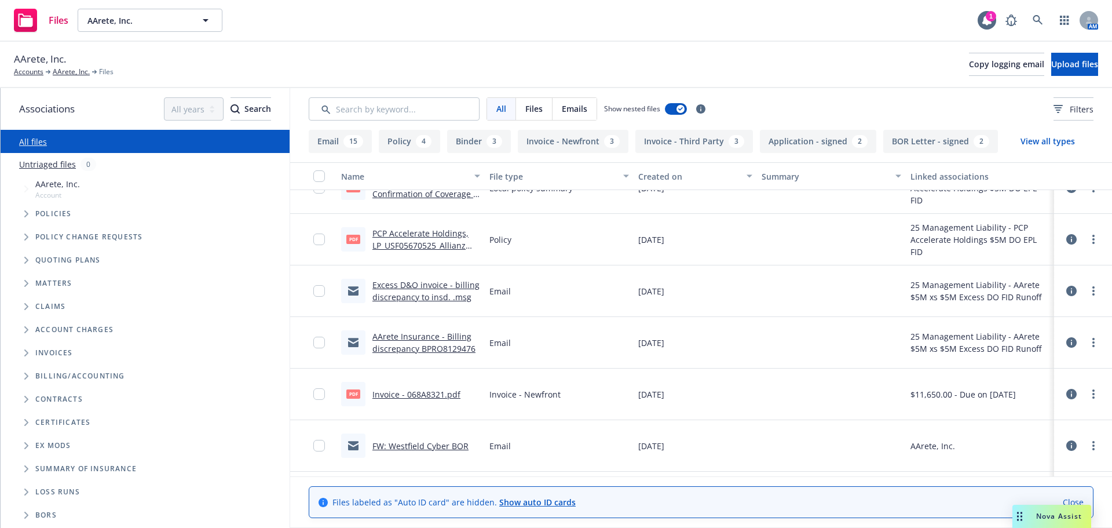
click at [441, 354] on div "AArete Insurance - Billing discrepancy BPRO8129476" at bounding box center [426, 342] width 108 height 24
click at [444, 344] on link "AArete Insurance - Billing discrepancy BPRO8129476" at bounding box center [423, 342] width 103 height 23
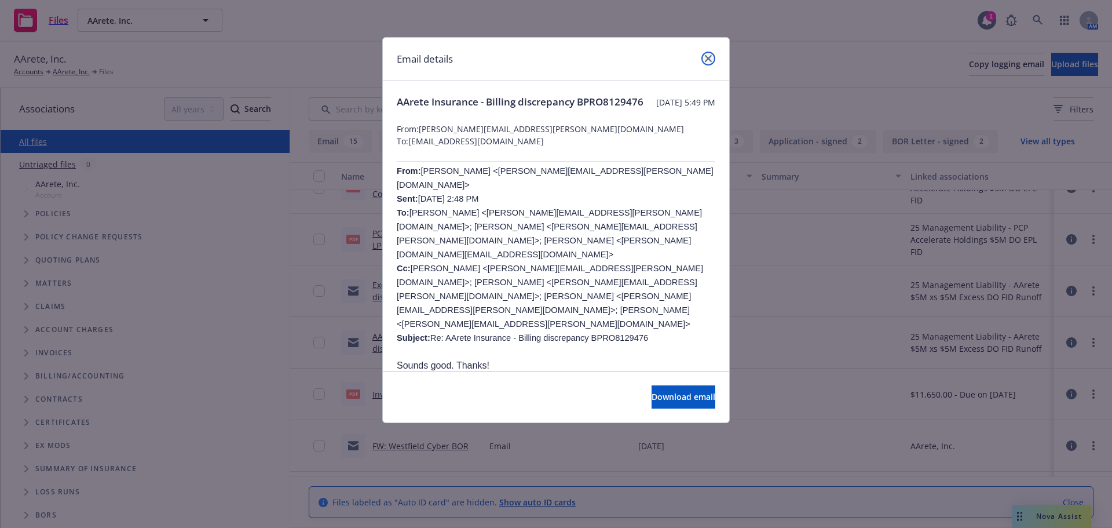
click at [712, 57] on link "close" at bounding box center [708, 59] width 14 height 14
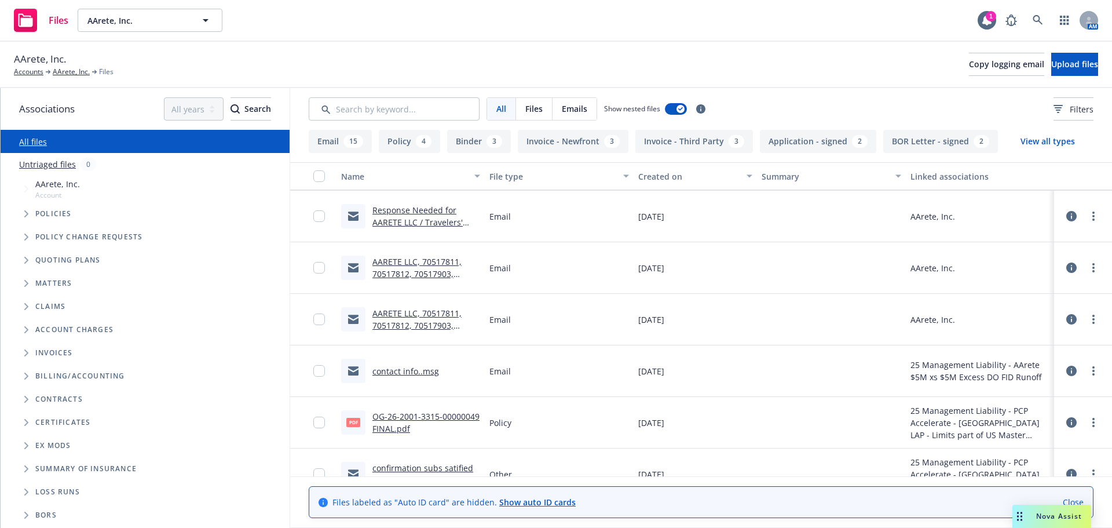
scroll to position [540, 0]
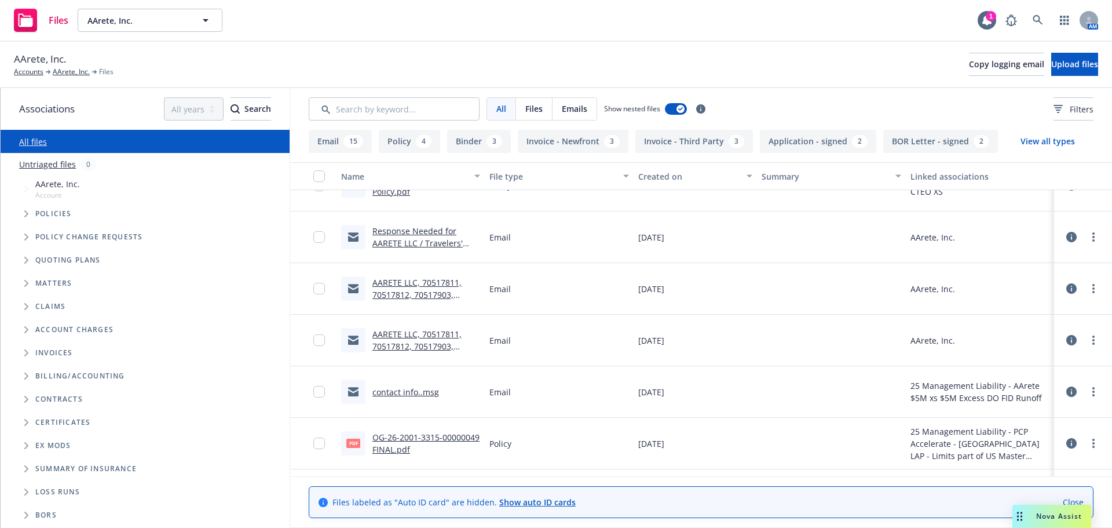
click at [436, 349] on link "AARETE LLC, 70517811, 70517812, 70517903, 70517904" at bounding box center [416, 345] width 89 height 35
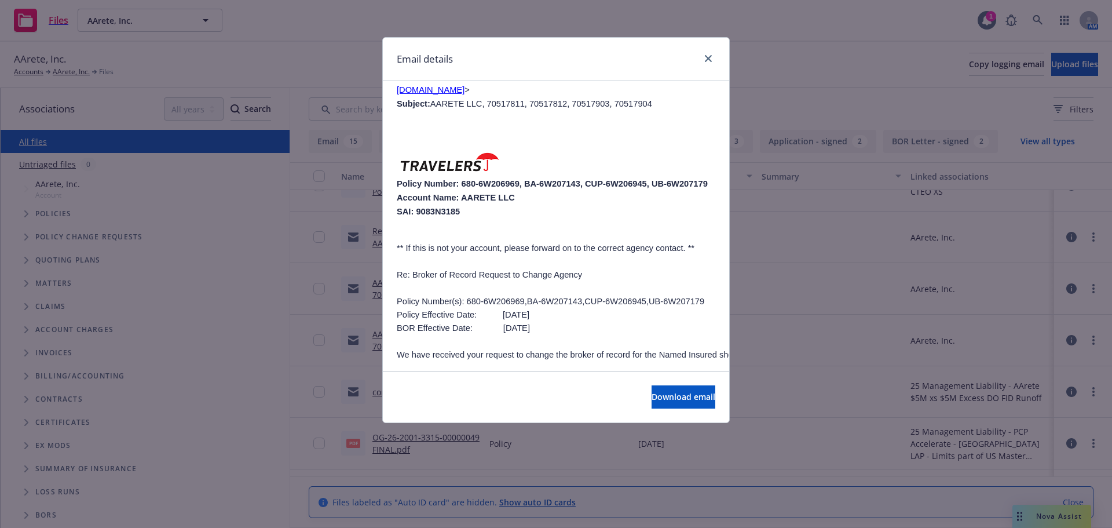
scroll to position [2027, 0]
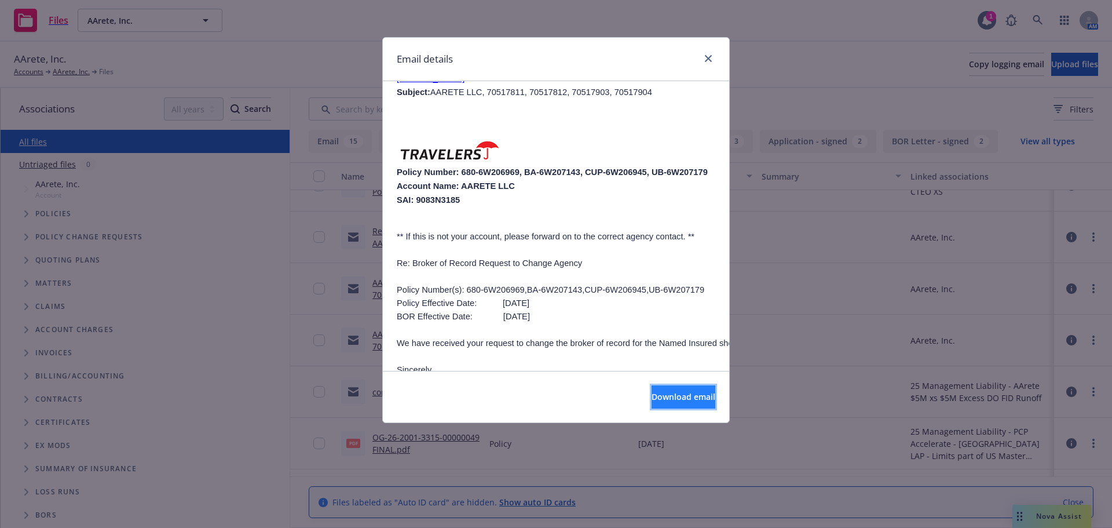
click at [690, 400] on span "Download email" at bounding box center [683, 396] width 64 height 11
click at [714, 53] on div at bounding box center [706, 59] width 19 height 15
click at [710, 54] on link "close" at bounding box center [708, 59] width 14 height 14
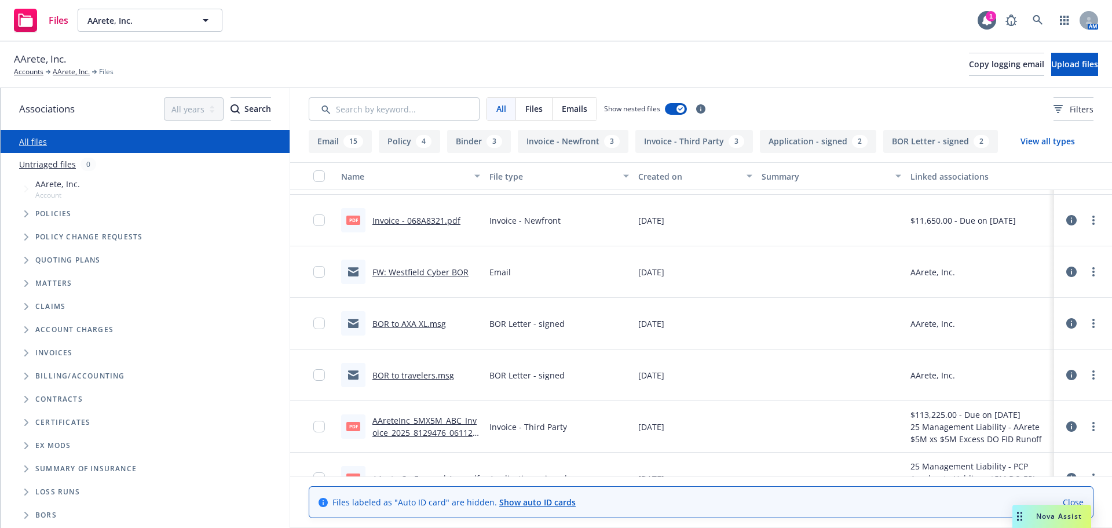
scroll to position [1177, 0]
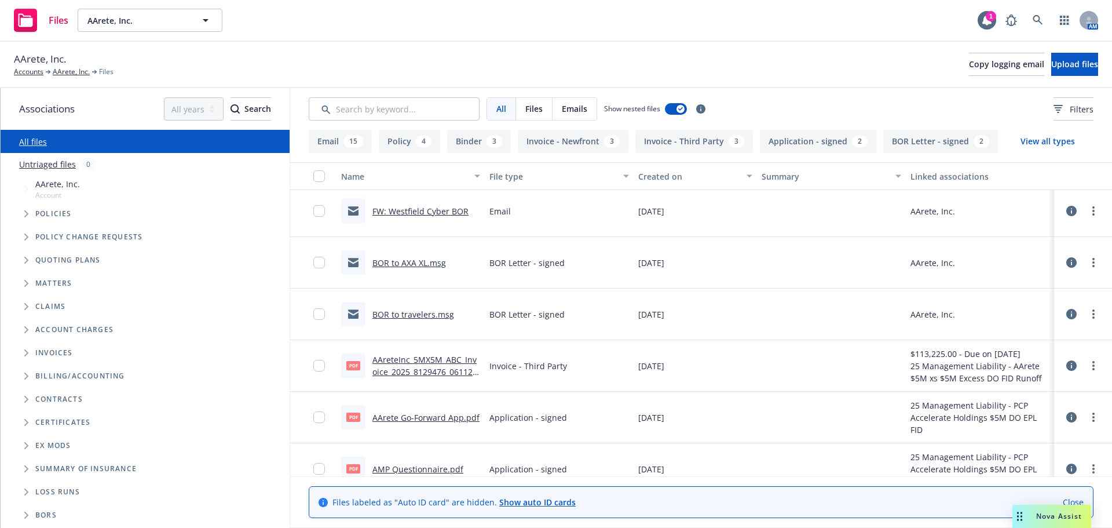
click at [430, 313] on link "BOR to travelers.msg" at bounding box center [413, 314] width 82 height 11
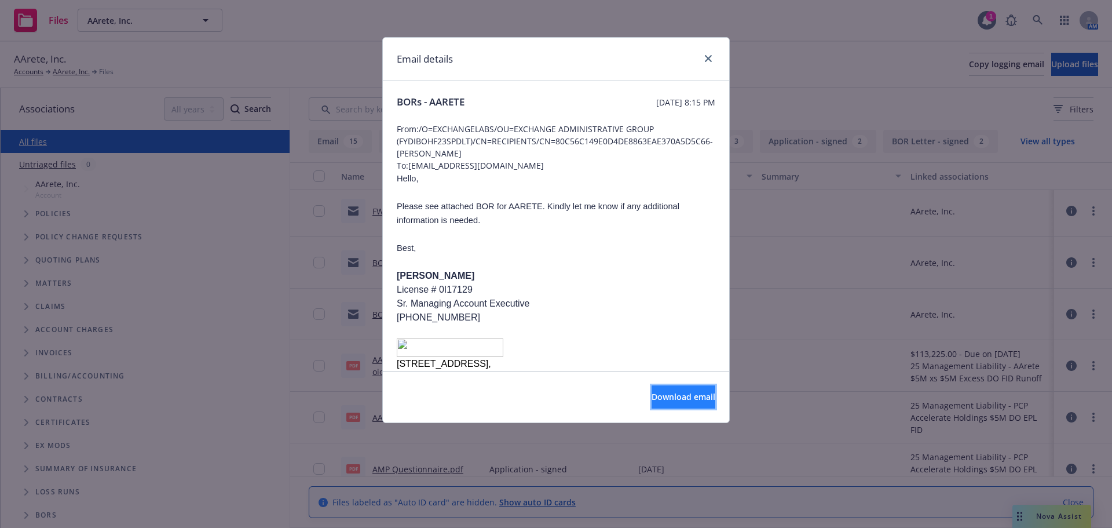
click at [675, 394] on span "Download email" at bounding box center [683, 396] width 64 height 11
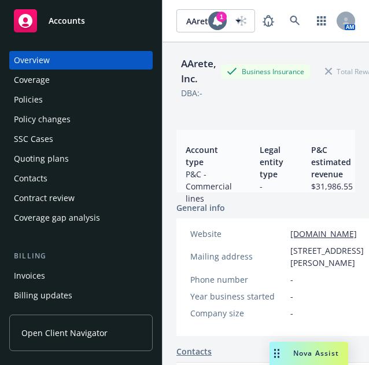
click at [48, 20] on div "Accounts" at bounding box center [81, 20] width 134 height 23
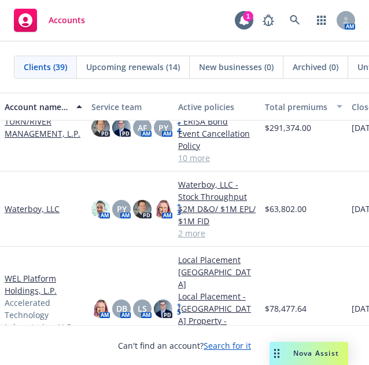
scroll to position [1675, 0]
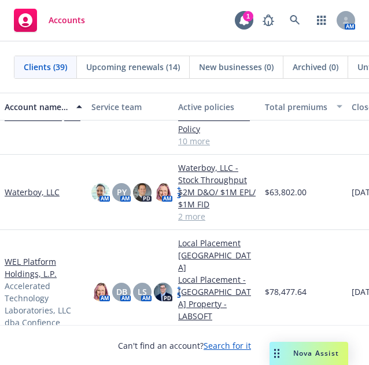
click at [37, 193] on link "Waterboy, LLC" at bounding box center [32, 192] width 55 height 12
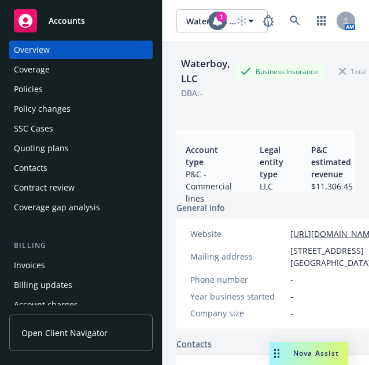
scroll to position [10, 0]
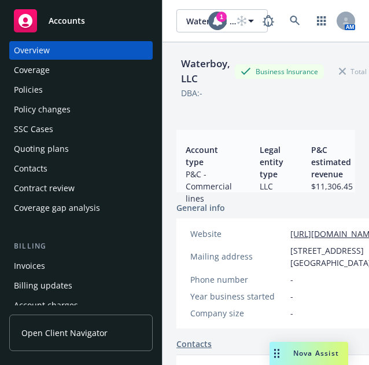
click at [54, 145] on div "Quoting plans" at bounding box center [41, 149] width 55 height 19
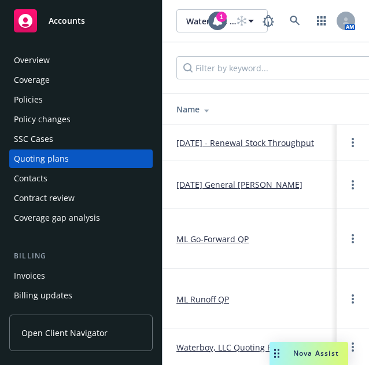
click at [257, 181] on link "[DATE] General [PERSON_NAME]" at bounding box center [240, 184] width 126 height 12
